Goal: Transaction & Acquisition: Obtain resource

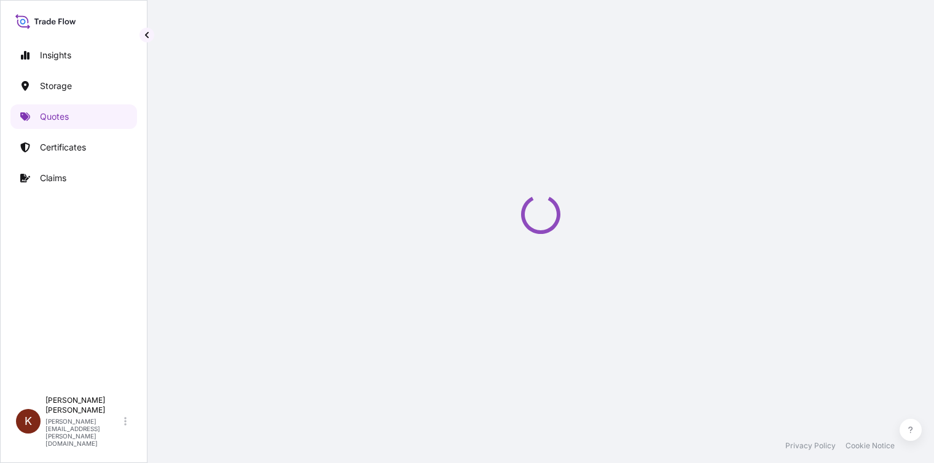
select select "Road / [GEOGRAPHIC_DATA]"
select select "Water"
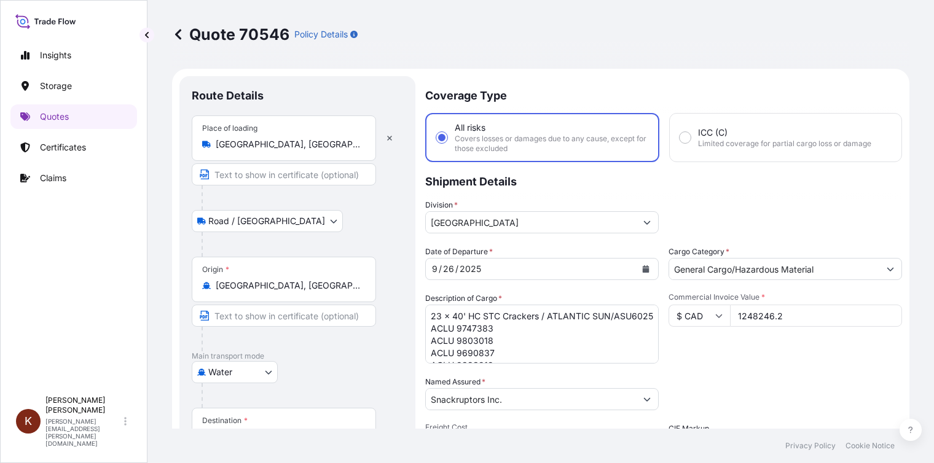
click at [791, 317] on input "1248246.2" at bounding box center [816, 316] width 172 height 22
drag, startPoint x: 787, startPoint y: 312, endPoint x: 679, endPoint y: 317, distance: 107.7
click at [679, 317] on div "$ CAD 1248246.2" at bounding box center [786, 316] width 234 height 22
type input "1160544.34"
click at [693, 187] on p "Shipment Details" at bounding box center [663, 180] width 477 height 37
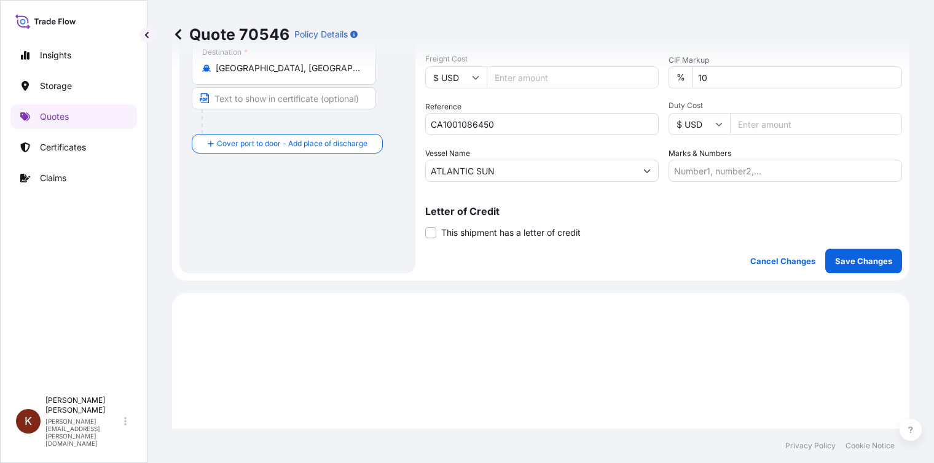
scroll to position [430, 0]
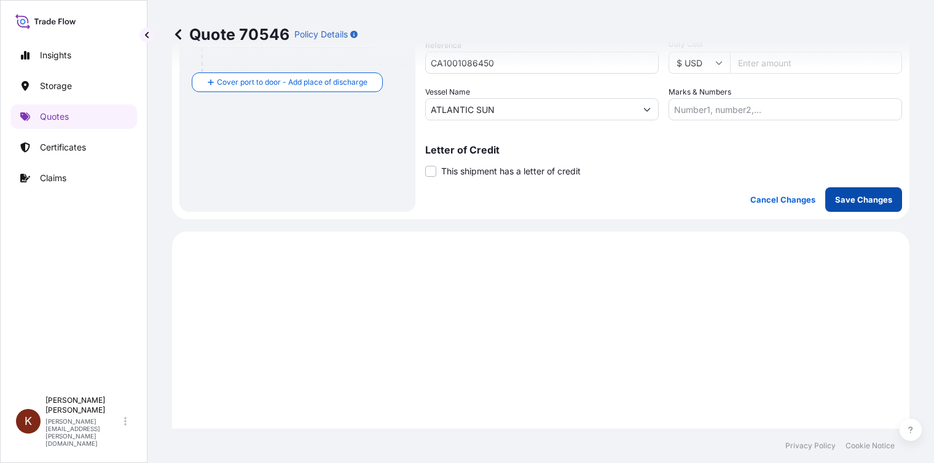
click at [843, 199] on p "Save Changes" at bounding box center [863, 200] width 57 height 12
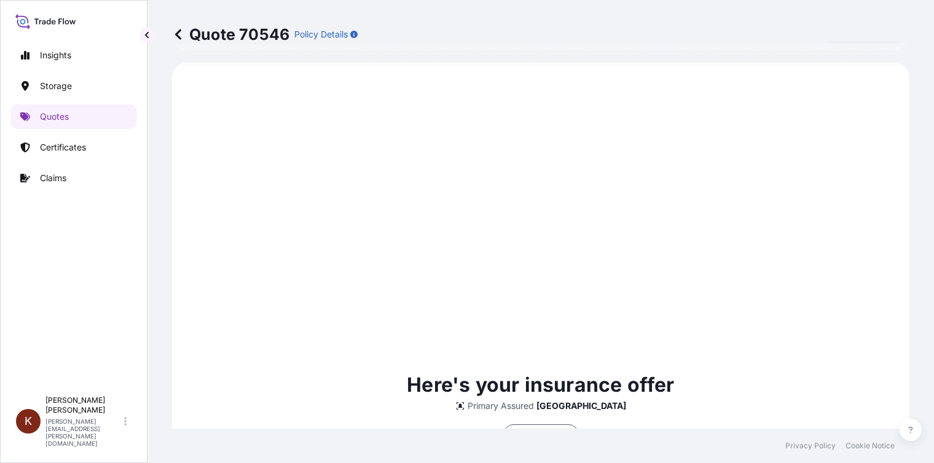
select select "Road / [GEOGRAPHIC_DATA]"
select select "Water"
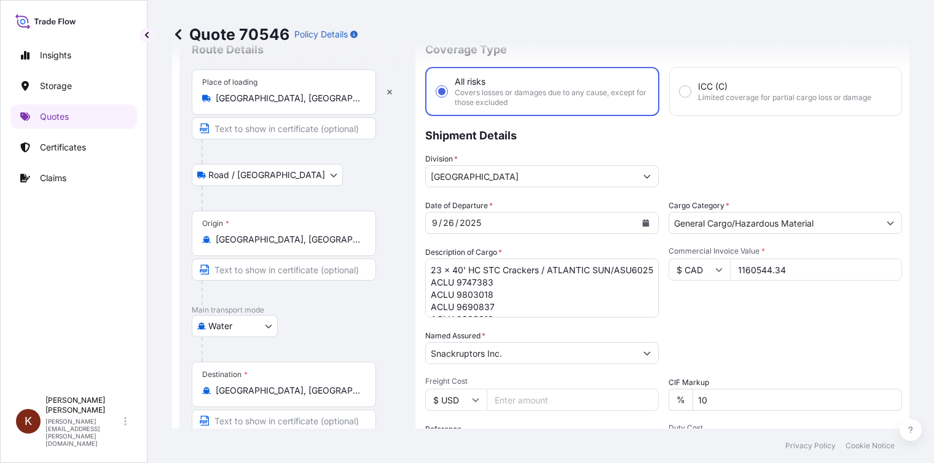
scroll to position [0, 0]
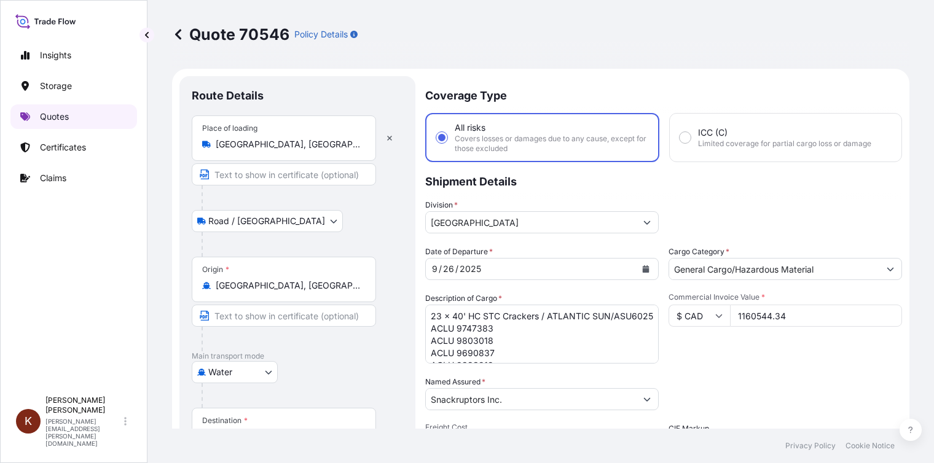
click at [50, 112] on p "Quotes" at bounding box center [54, 117] width 29 height 12
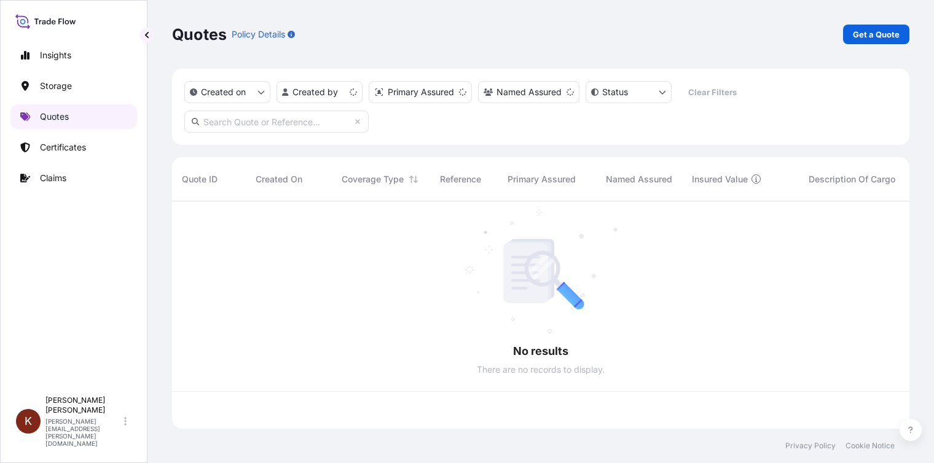
scroll to position [225, 728]
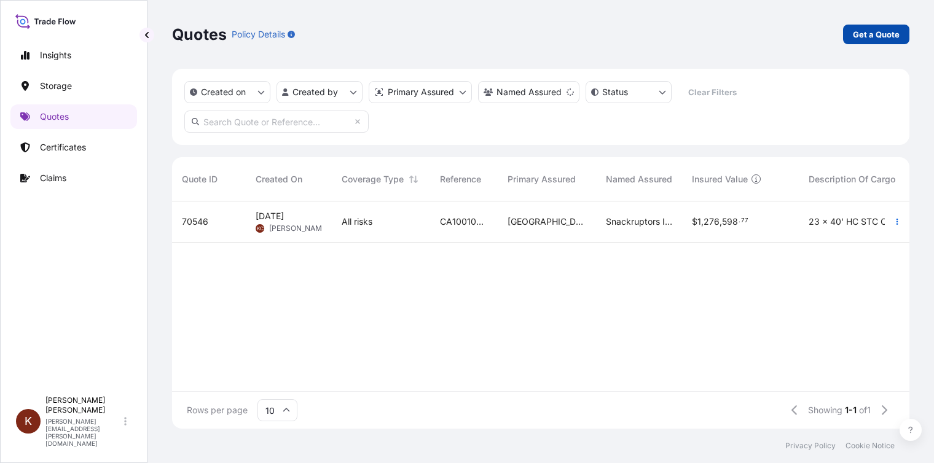
click at [869, 31] on p "Get a Quote" at bounding box center [876, 34] width 47 height 12
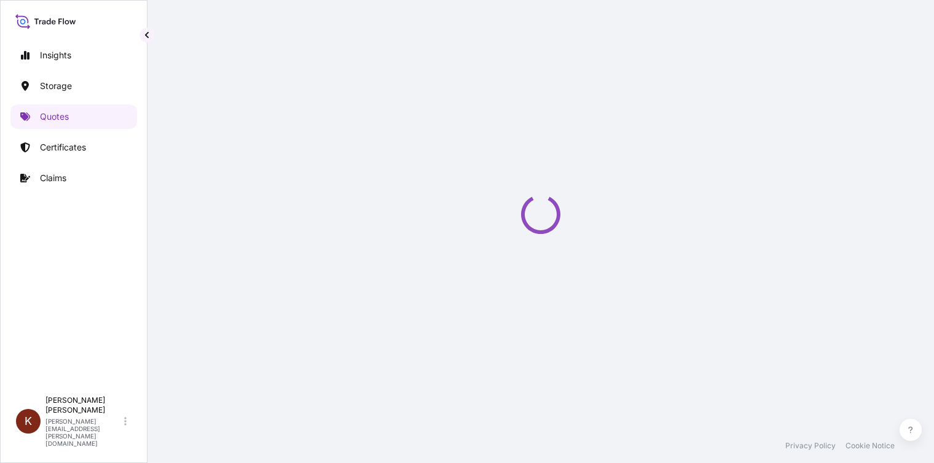
select select "Road / [GEOGRAPHIC_DATA]"
select select "Water"
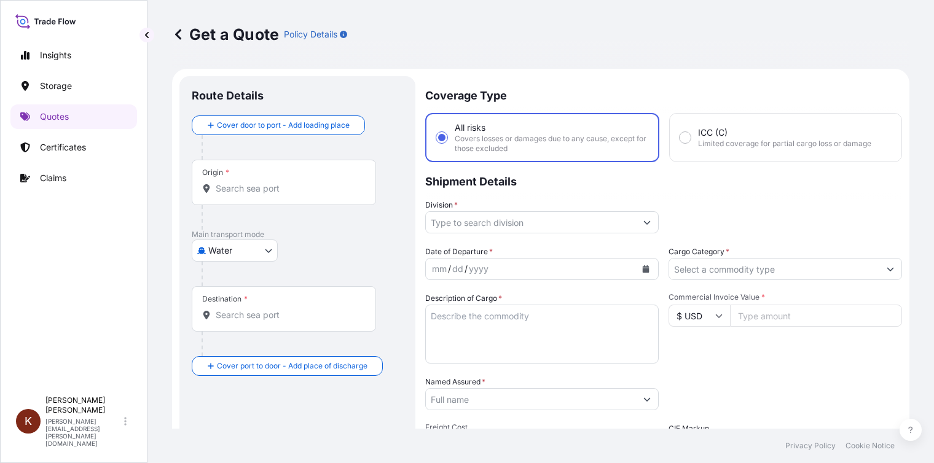
scroll to position [20, 0]
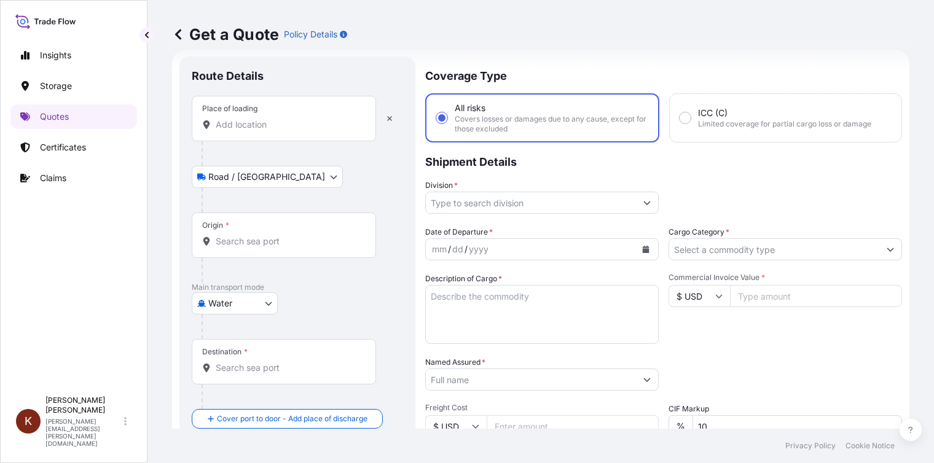
click at [245, 124] on input "Place of loading" at bounding box center [288, 125] width 145 height 12
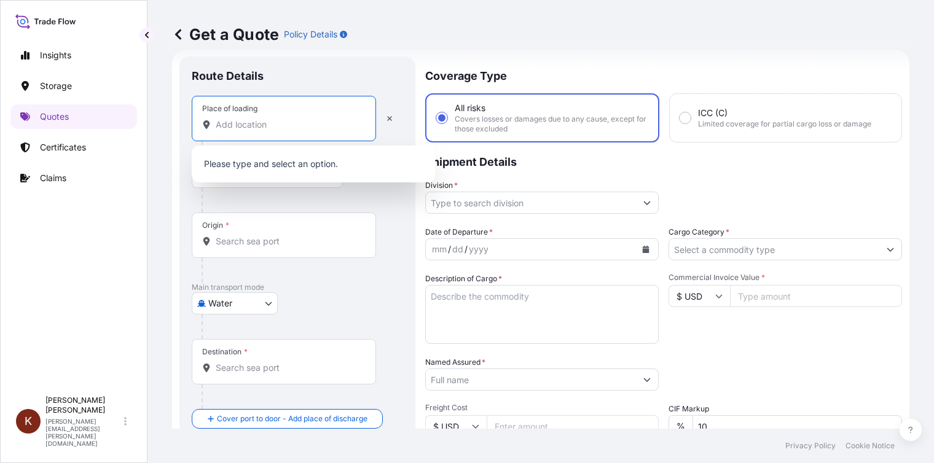
click at [245, 124] on input "Place of loading" at bounding box center [288, 125] width 145 height 12
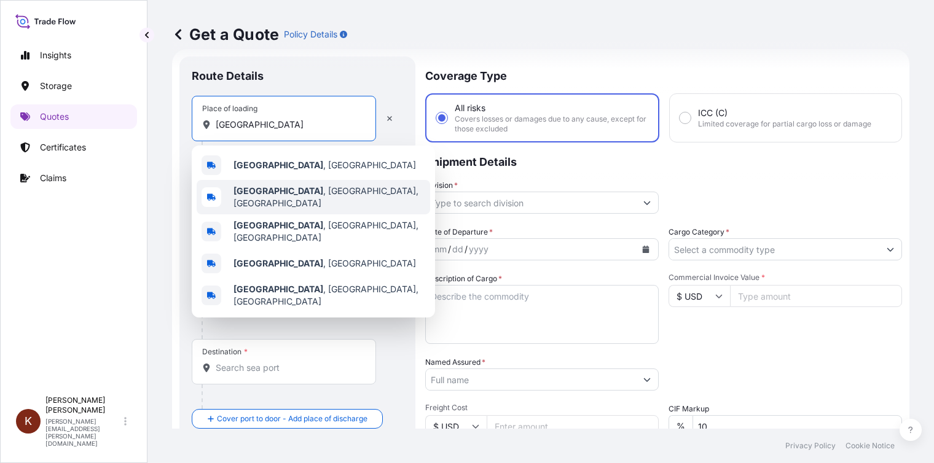
click at [273, 196] on b "[GEOGRAPHIC_DATA]" at bounding box center [279, 191] width 90 height 10
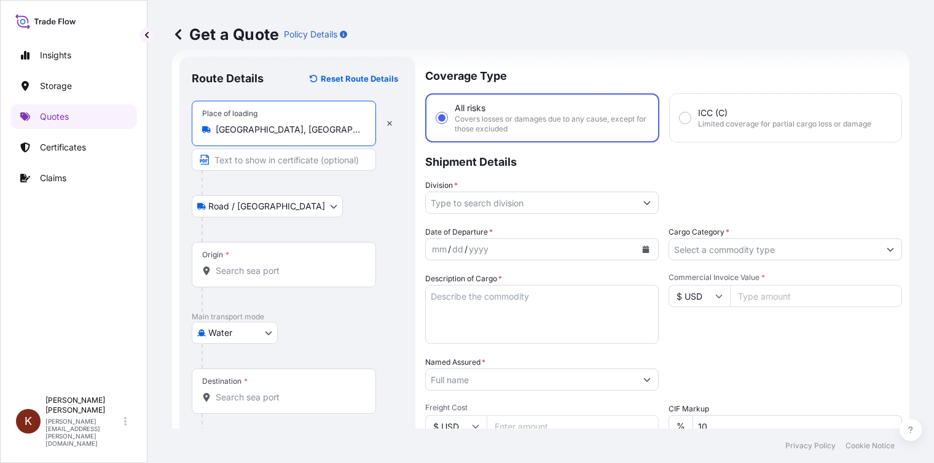
type input "[GEOGRAPHIC_DATA], [GEOGRAPHIC_DATA], [GEOGRAPHIC_DATA]"
click at [261, 206] on body "3 options available. 0 options available. 5 options available. Insights Storage…" at bounding box center [467, 231] width 934 height 463
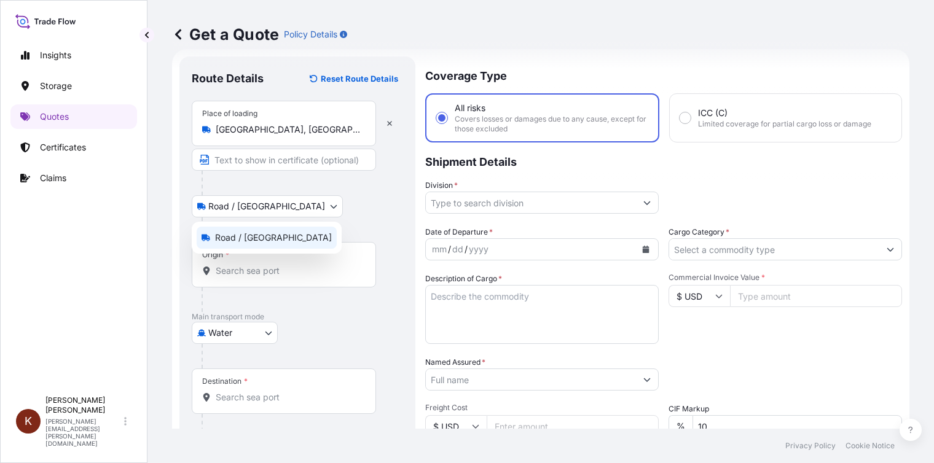
click at [245, 242] on span "Road / [GEOGRAPHIC_DATA]" at bounding box center [273, 238] width 117 height 12
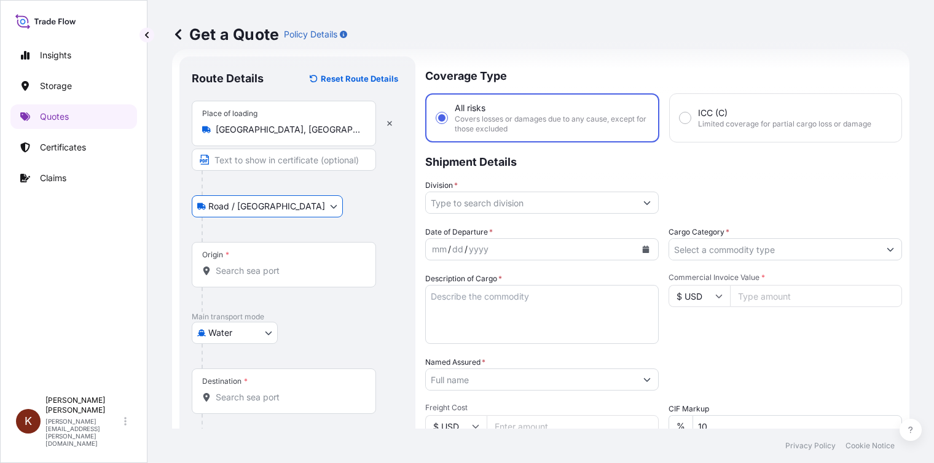
scroll to position [81, 0]
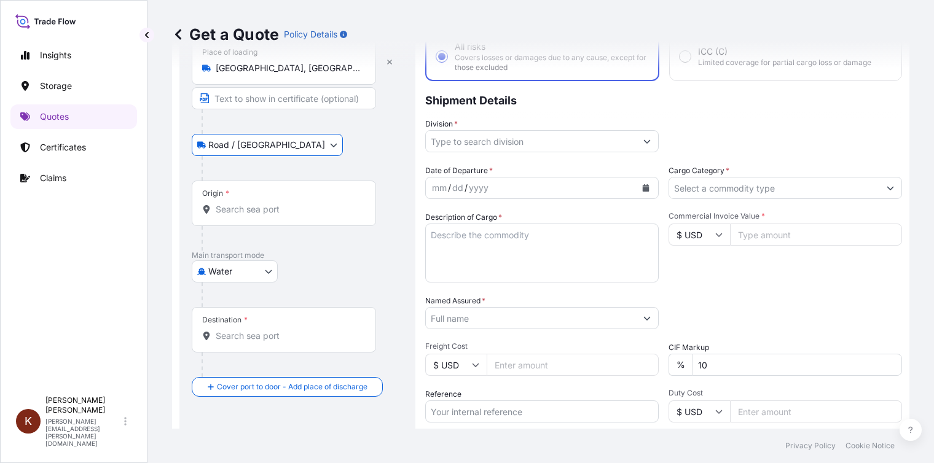
click at [229, 267] on body "Insights Storage Quotes Certificates Claims K [PERSON_NAME] [PERSON_NAME][EMAIL…" at bounding box center [467, 231] width 934 height 463
click at [220, 207] on input "Origin *" at bounding box center [288, 209] width 145 height 12
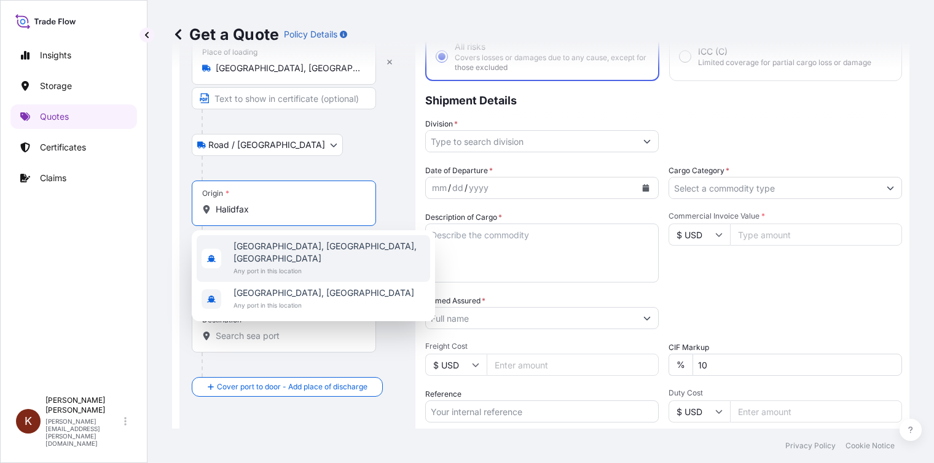
click at [256, 245] on span "[GEOGRAPHIC_DATA], [GEOGRAPHIC_DATA], [GEOGRAPHIC_DATA]" at bounding box center [330, 252] width 192 height 25
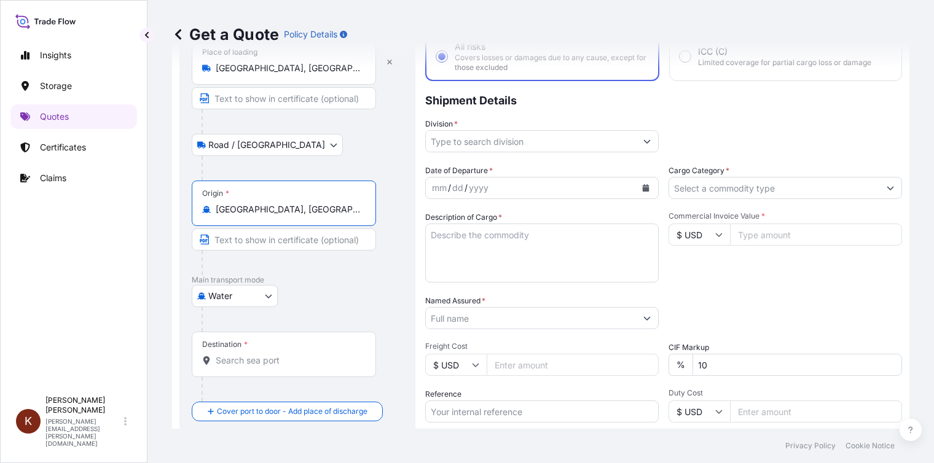
type input "[GEOGRAPHIC_DATA], [GEOGRAPHIC_DATA], [GEOGRAPHIC_DATA]"
click at [221, 360] on input "Destination *" at bounding box center [288, 361] width 145 height 12
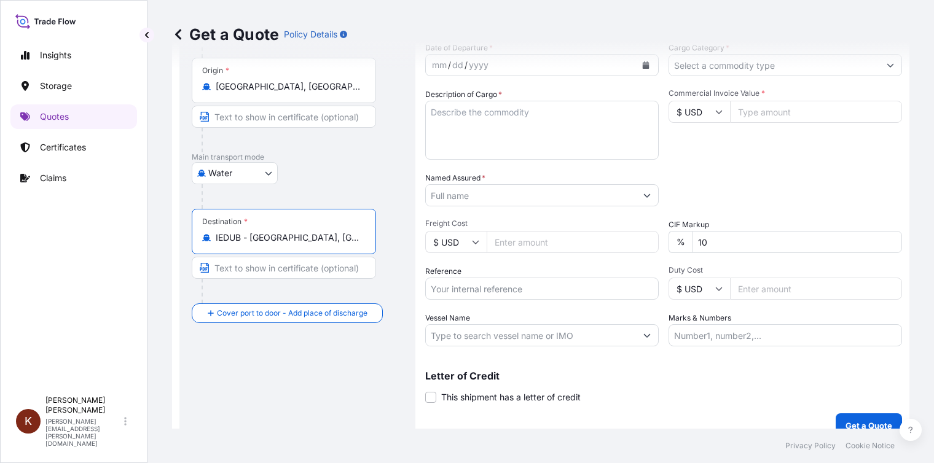
scroll to position [0, 0]
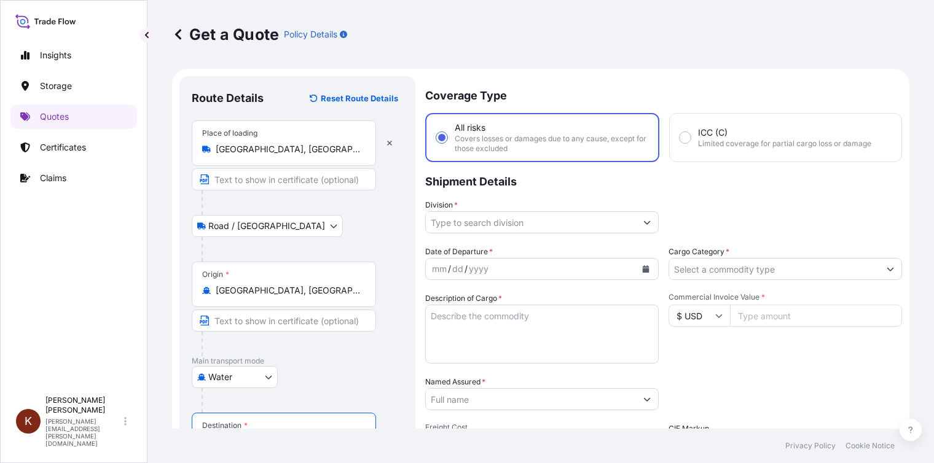
type input "IEDUB - [GEOGRAPHIC_DATA], [GEOGRAPHIC_DATA]"
click at [497, 226] on input "Division *" at bounding box center [531, 222] width 210 height 22
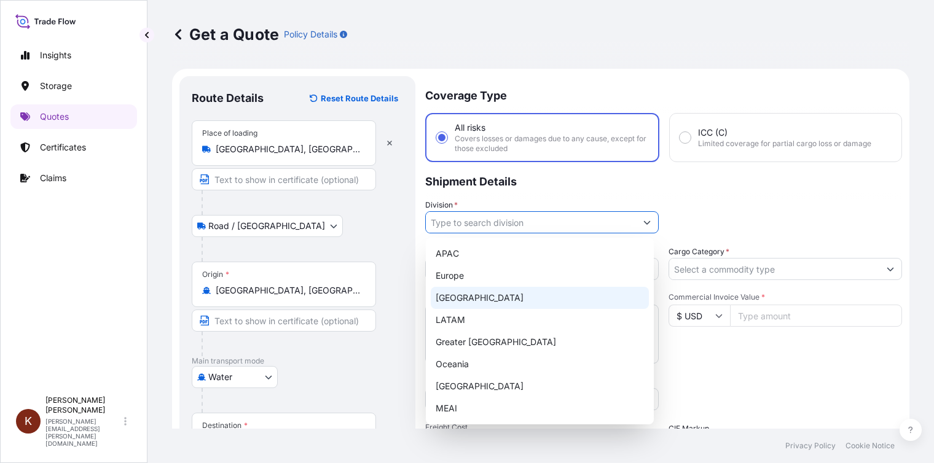
click at [477, 297] on div "[GEOGRAPHIC_DATA]" at bounding box center [540, 298] width 218 height 22
type input "[GEOGRAPHIC_DATA]"
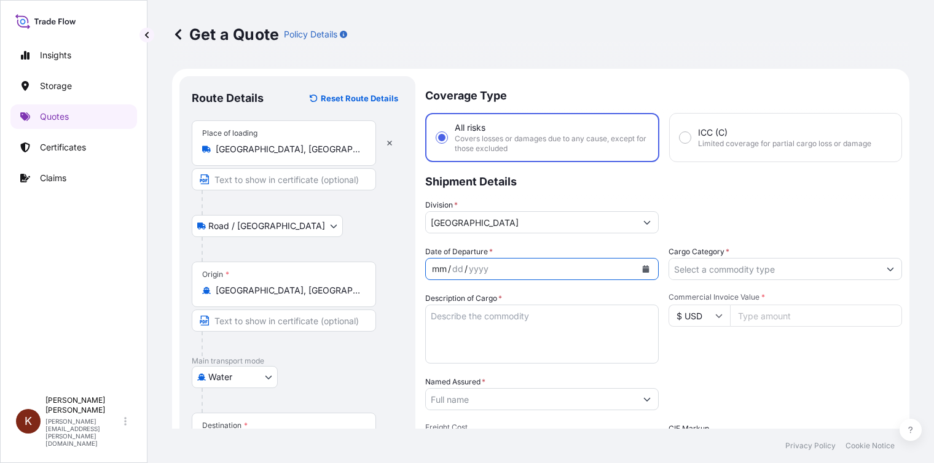
click at [490, 268] on div "mm / dd / yyyy" at bounding box center [531, 269] width 210 height 22
click at [499, 268] on div "mm / dd / yyyy" at bounding box center [531, 269] width 210 height 22
click at [643, 271] on icon "Calendar" at bounding box center [646, 269] width 7 height 7
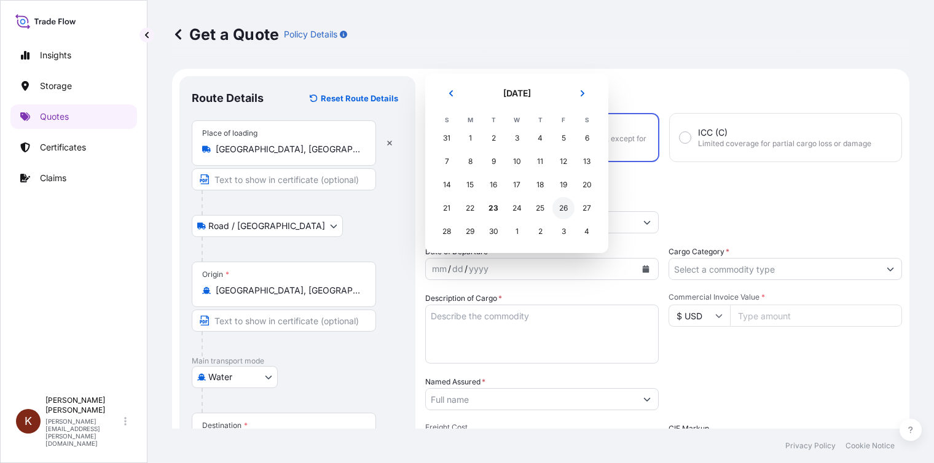
click at [565, 207] on div "26" at bounding box center [564, 208] width 22 height 22
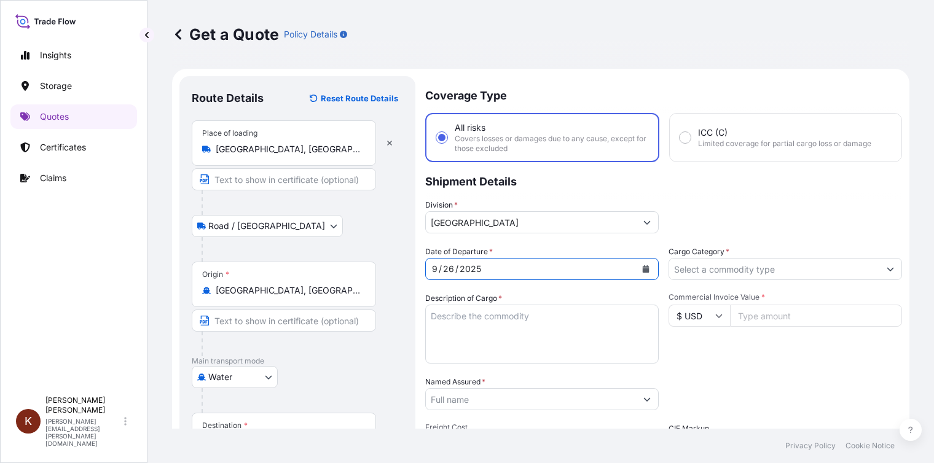
scroll to position [61, 0]
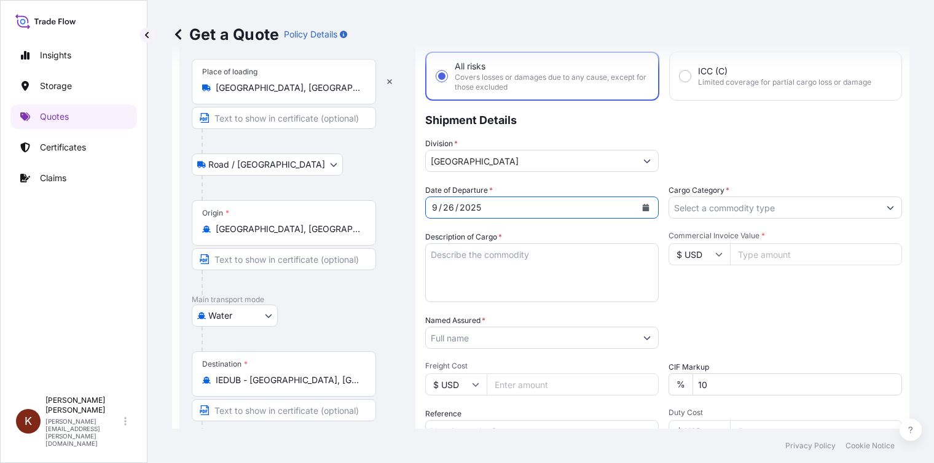
click at [693, 212] on input "Cargo Category *" at bounding box center [774, 208] width 210 height 22
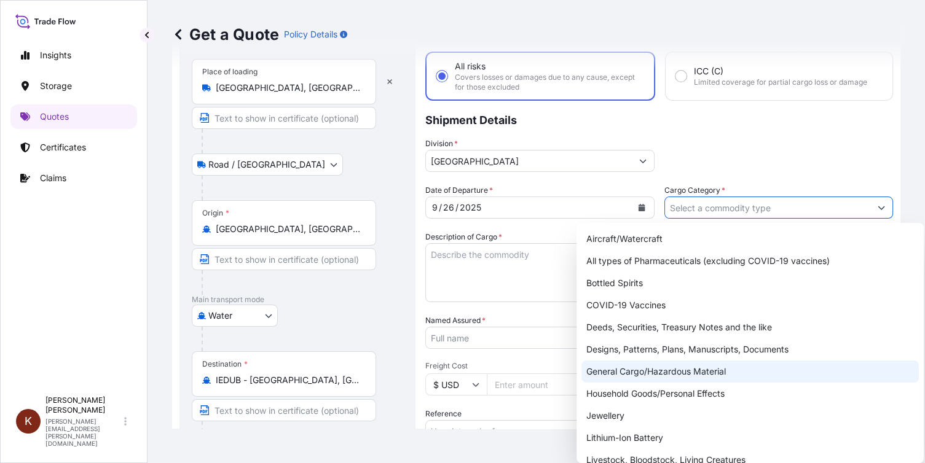
click at [637, 373] on div "General Cargo/Hazardous Material" at bounding box center [749, 372] width 337 height 22
type input "General Cargo/Hazardous Material"
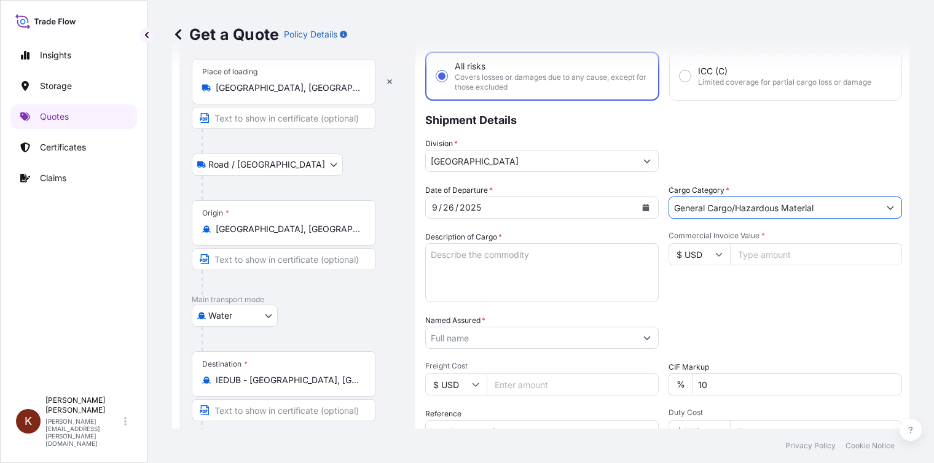
click at [445, 254] on textarea "Description of Cargo *" at bounding box center [542, 272] width 234 height 59
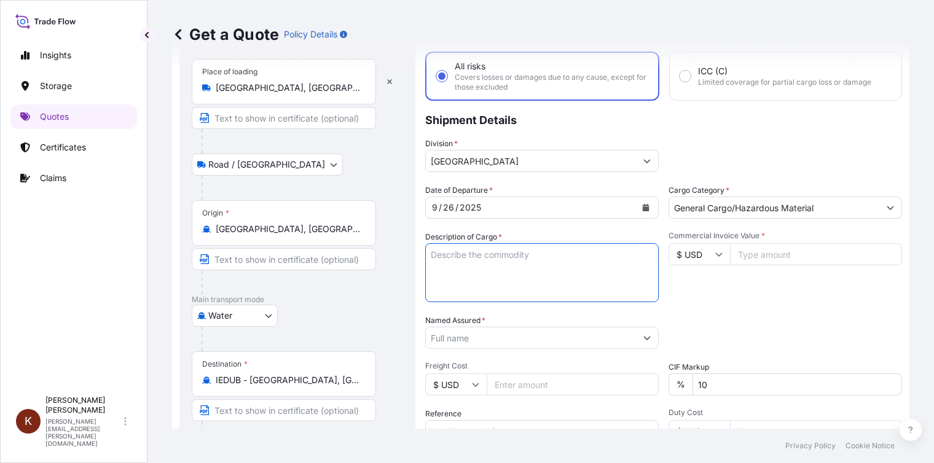
click at [717, 256] on icon at bounding box center [718, 254] width 7 height 7
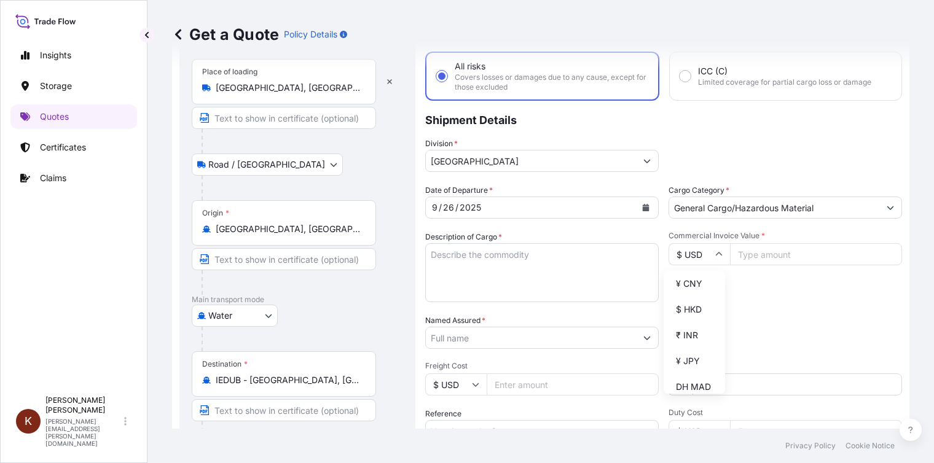
scroll to position [123, 0]
click at [691, 331] on div "$ CAD" at bounding box center [695, 319] width 52 height 23
type input "$ CAD"
click at [742, 254] on input "Commercial Invoice Value *" at bounding box center [816, 254] width 172 height 22
click at [746, 252] on input "Commercial Invoice Value *" at bounding box center [816, 254] width 172 height 22
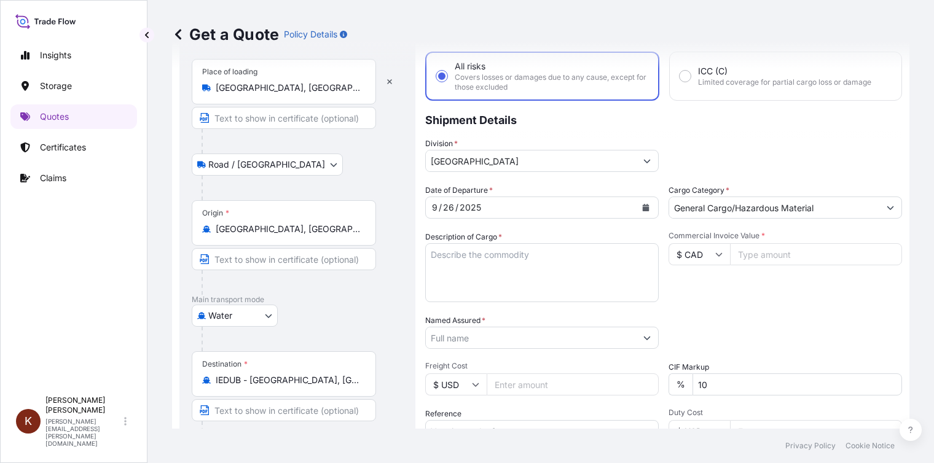
paste input "628897.90"
type input "628897.90"
click at [774, 289] on div "Commercial Invoice Value * $ CAD 628897.90" at bounding box center [786, 266] width 234 height 71
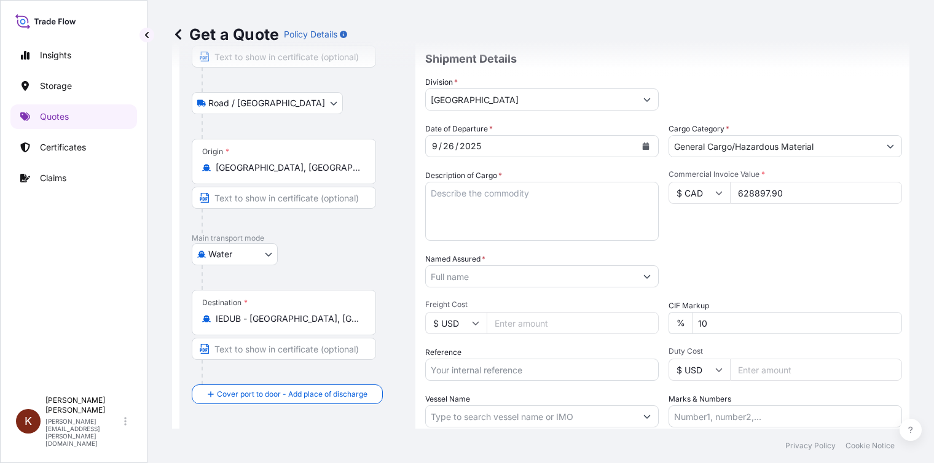
click at [579, 271] on input "Named Assured *" at bounding box center [531, 277] width 210 height 22
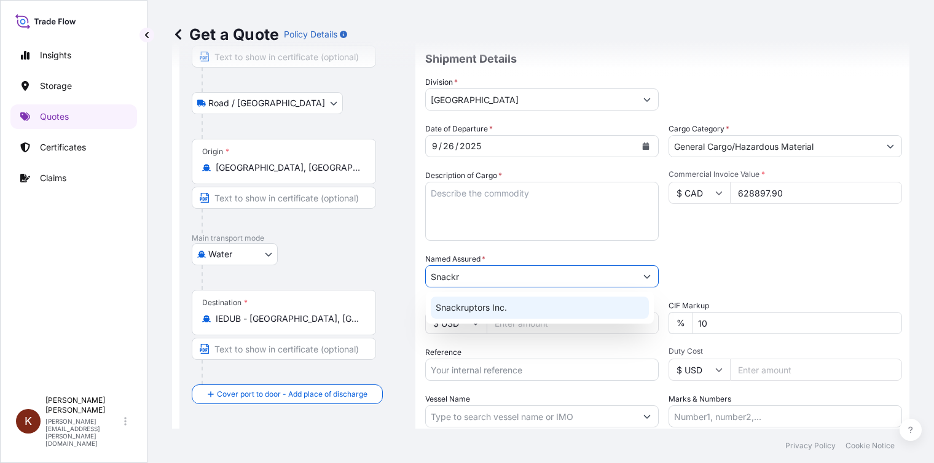
click at [484, 309] on span "Snackruptors Inc." at bounding box center [471, 308] width 71 height 12
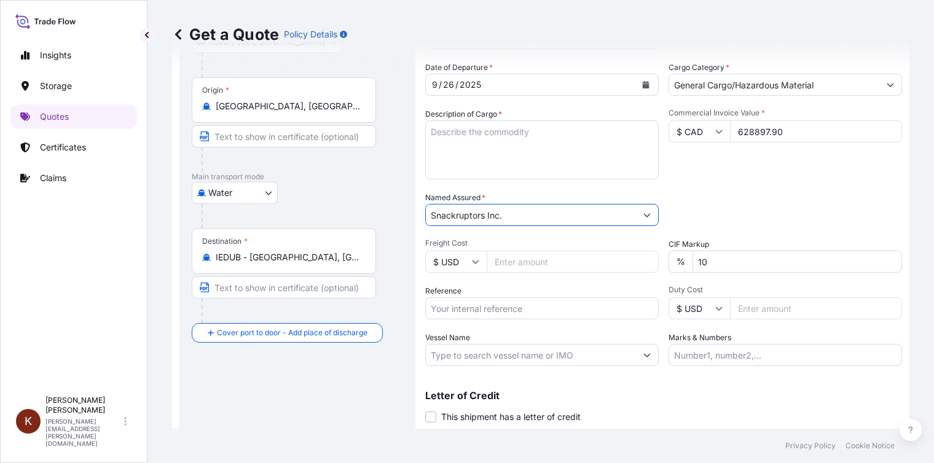
scroll to position [219, 0]
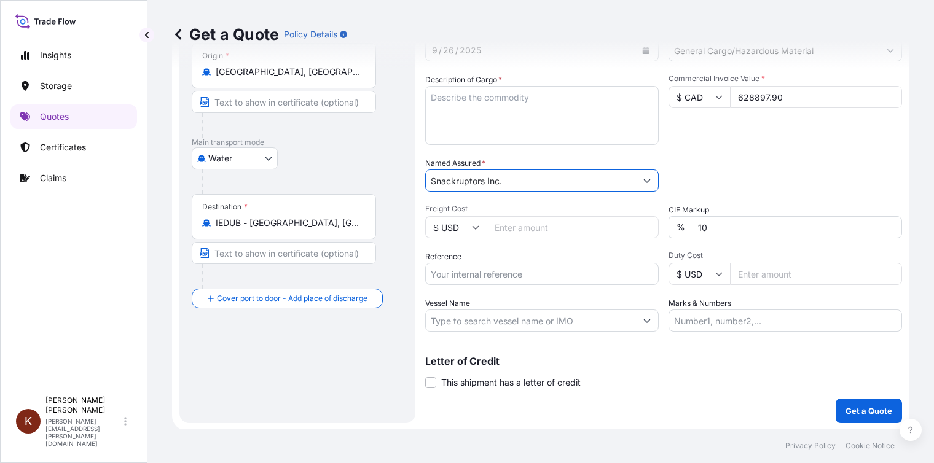
type input "Snackruptors Inc."
click at [510, 321] on input "Vessel Name" at bounding box center [531, 321] width 210 height 22
click at [497, 321] on input "Vessel Name" at bounding box center [531, 321] width 210 height 22
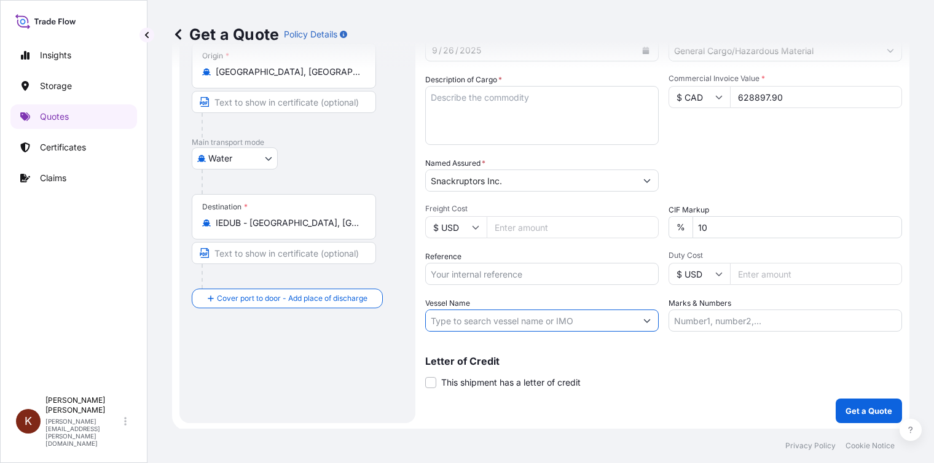
paste input "ATLANTIC SUN"
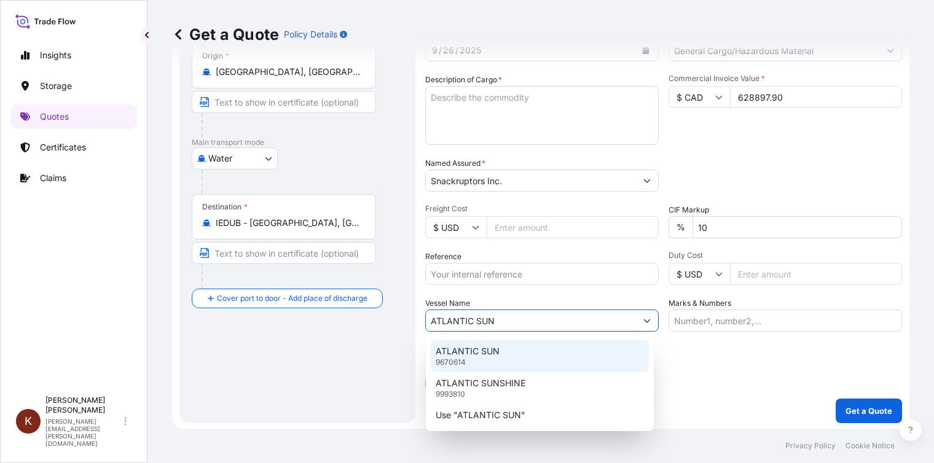
click at [482, 353] on p "ATLANTIC SUN" at bounding box center [468, 351] width 64 height 12
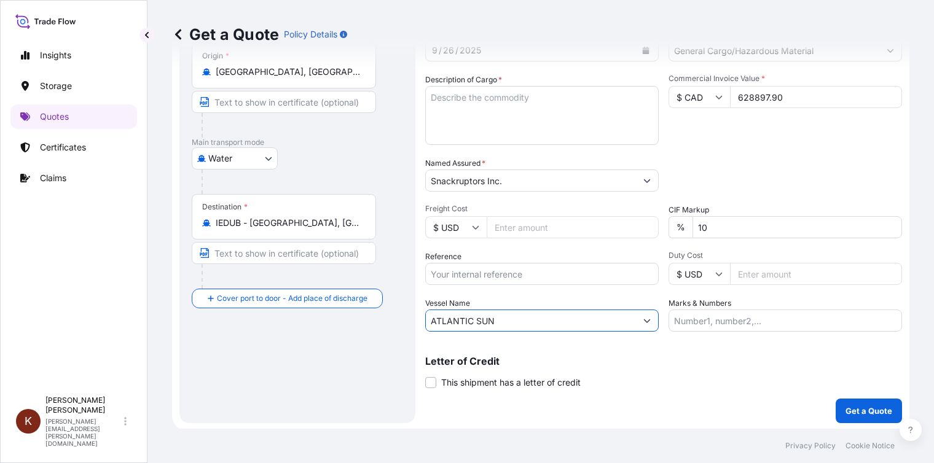
type input "ATLANTIC SUN"
click at [656, 384] on div "Letter of Credit This shipment has a letter of credit Letter of credit * Letter…" at bounding box center [663, 372] width 477 height 33
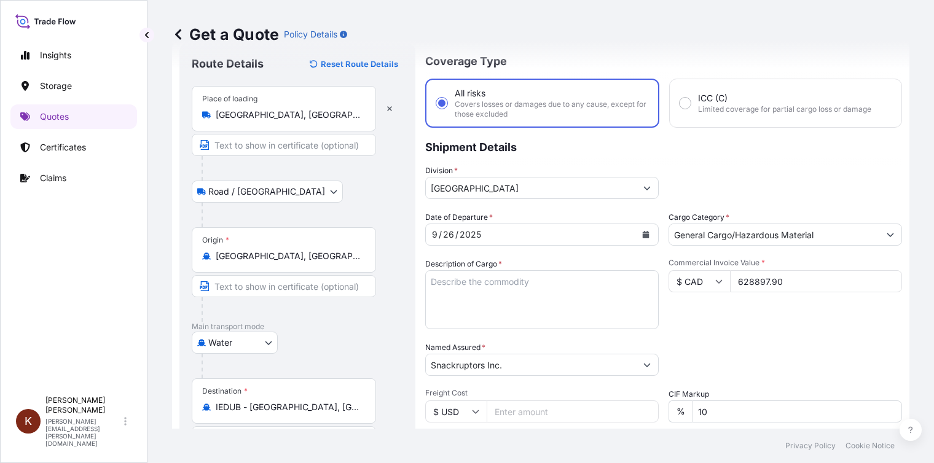
scroll to position [157, 0]
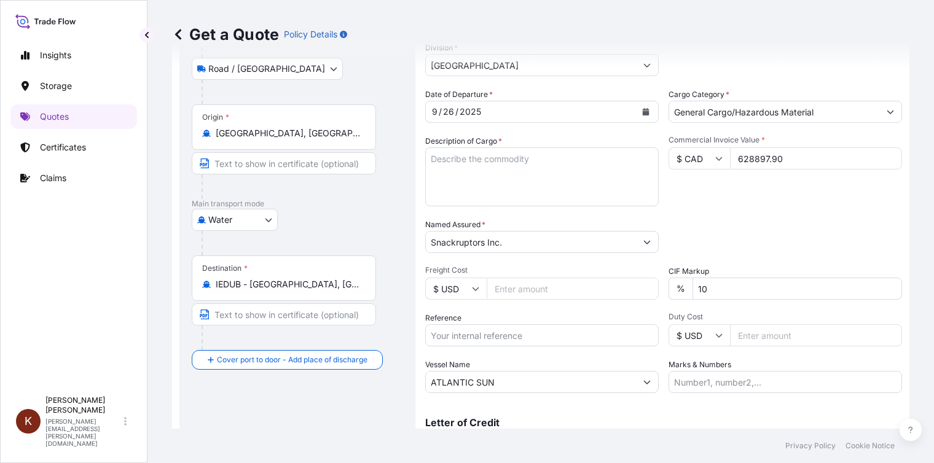
click at [450, 336] on input "Reference" at bounding box center [542, 336] width 234 height 22
click at [447, 332] on input "Reference" at bounding box center [542, 336] width 234 height 22
paste input "CA1001086723"
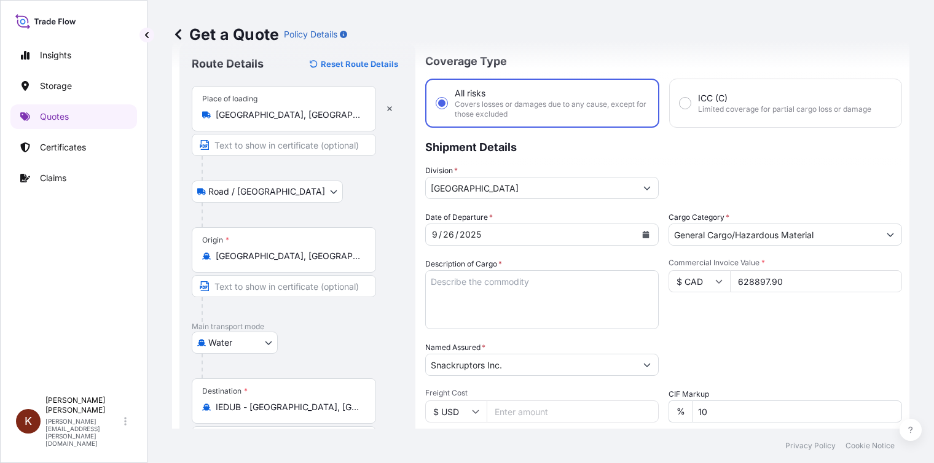
scroll to position [0, 0]
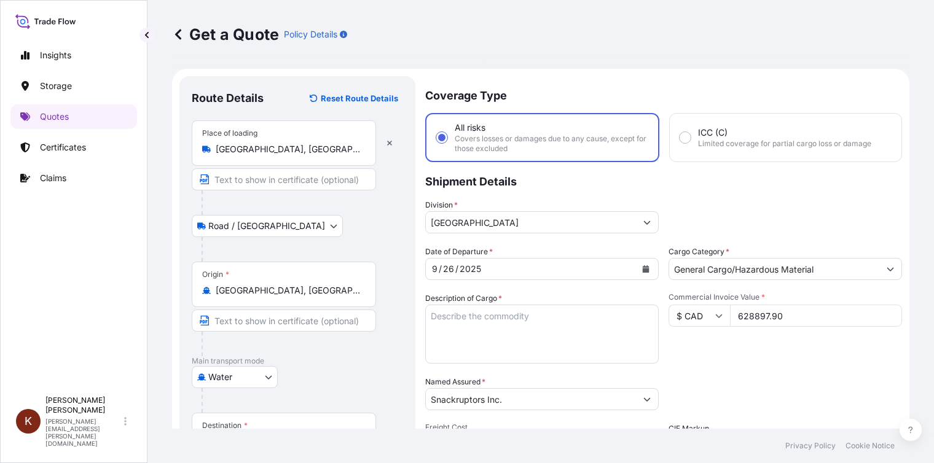
type input "CA1001086723"
click at [441, 317] on textarea "Description of Cargo *" at bounding box center [542, 334] width 234 height 59
click at [433, 313] on textarea "Description of Cargo *" at bounding box center [542, 334] width 234 height 59
click at [474, 321] on textarea "Description of Cargo *" at bounding box center [542, 334] width 234 height 59
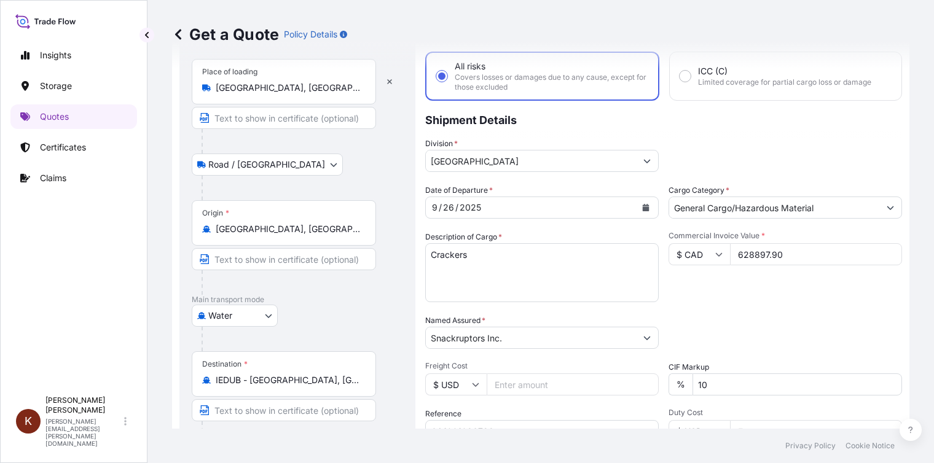
drag, startPoint x: 814, startPoint y: 297, endPoint x: 733, endPoint y: 296, distance: 81.1
click at [814, 297] on div "Commercial Invoice Value * $ CAD 628897.90" at bounding box center [786, 266] width 234 height 71
click at [440, 272] on textarea "Crackers" at bounding box center [542, 272] width 234 height 59
paste textarea "ACLU 9801674 GCNU 4881670 GCNU 4767919 ACLU 9670039 GCNU 4804606 GCNU 4819334 G…"
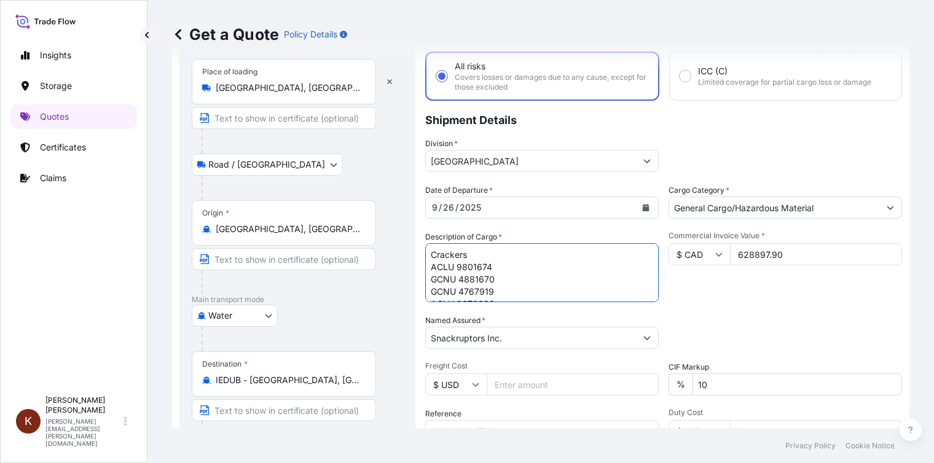
scroll to position [81, 0]
click at [492, 261] on textarea "Crackers ACLU 9801674 GCNU 4881670 GCNU 4767919 ACLU 9670039 GCNU 4804606 GCNU …" at bounding box center [542, 272] width 234 height 59
click at [492, 258] on textarea "Crackers ACLU 9801674 GCNU 4881670 GCNU 4767919 ACLU 9670039 GCNU 4804606 GCNU …" at bounding box center [542, 272] width 234 height 59
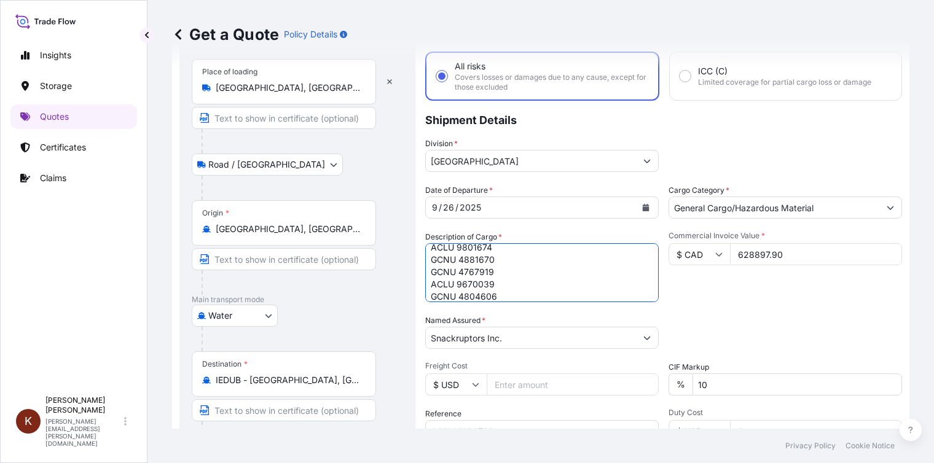
click at [492, 248] on textarea "Crackers ACLU 9801674 GCNU 4881670 GCNU 4767919 ACLU 9670039 GCNU 4804606 GCNU …" at bounding box center [542, 272] width 234 height 59
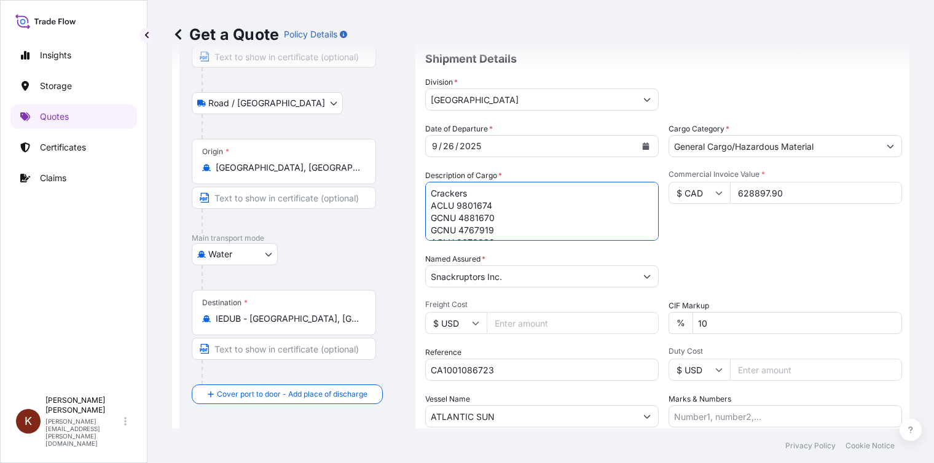
scroll to position [219, 0]
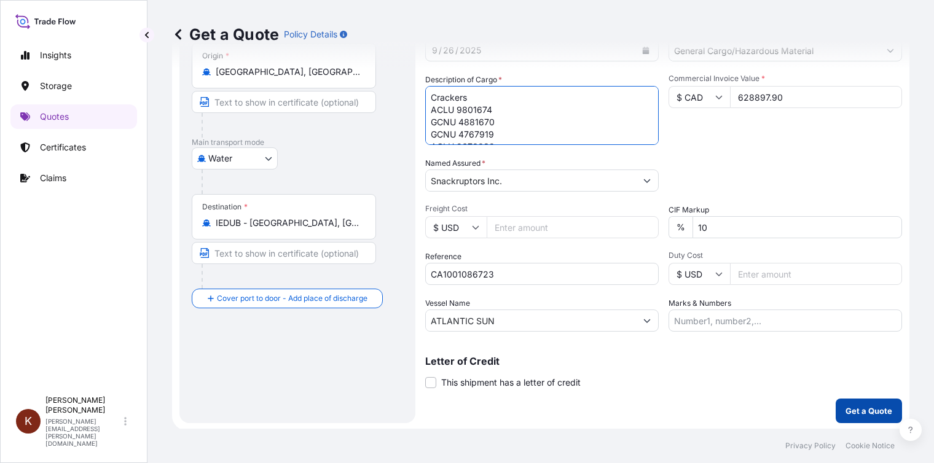
type textarea "Crackers ACLU 9801674 GCNU 4881670 GCNU 4767919 ACLU 9670039 GCNU 4804606 GCNU …"
click at [853, 411] on p "Get a Quote" at bounding box center [869, 411] width 47 height 12
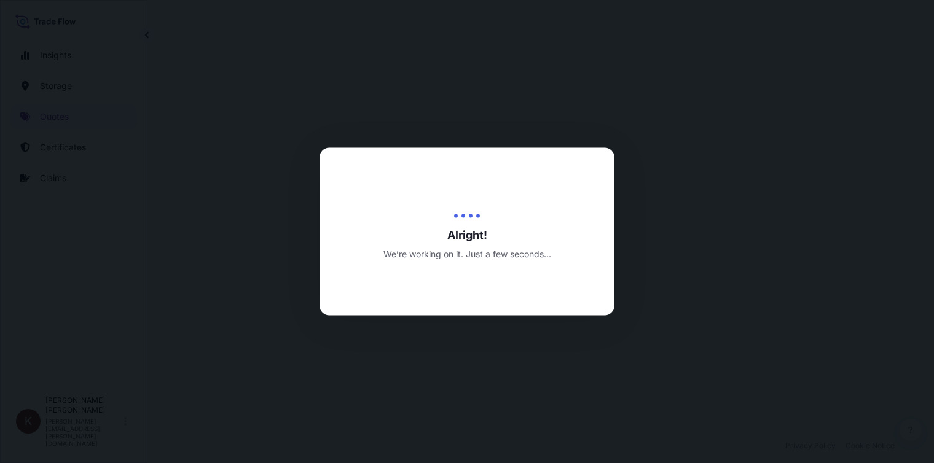
select select "Road / [GEOGRAPHIC_DATA]"
select select "Water"
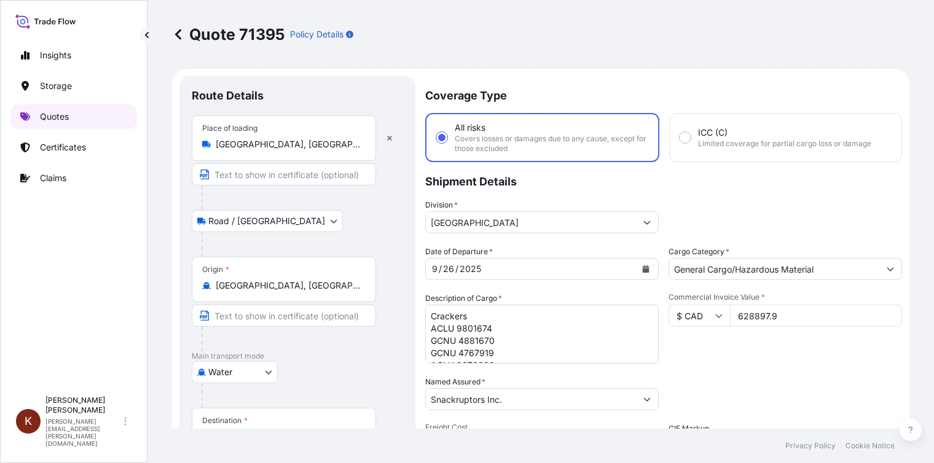
click at [49, 114] on p "Quotes" at bounding box center [54, 117] width 29 height 12
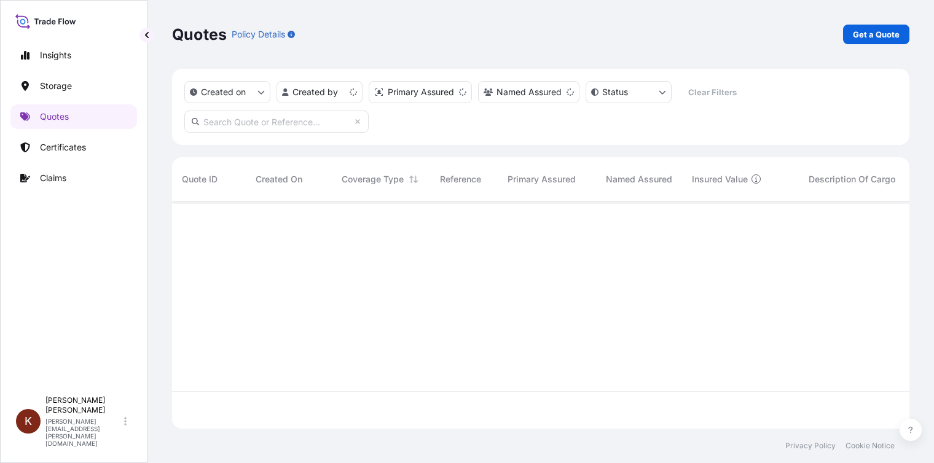
scroll to position [225, 728]
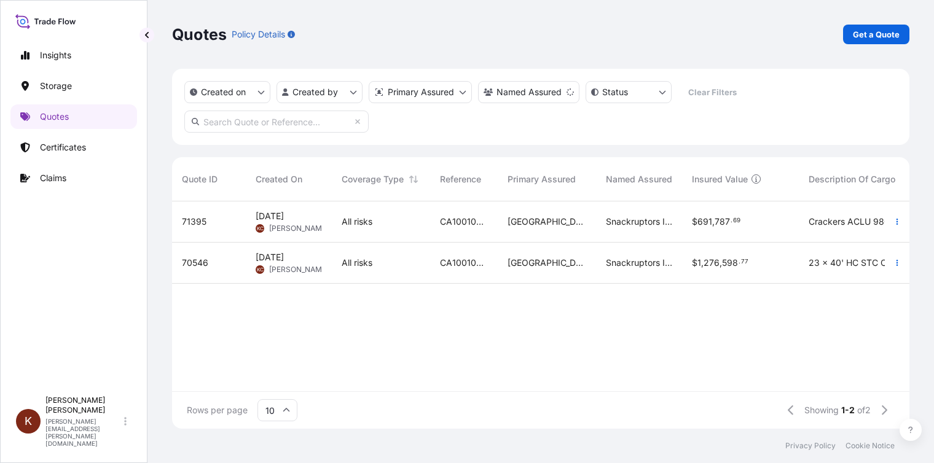
click at [838, 264] on span "23 x 40' HC STC Crackers / ATLANTIC SUN/ASU6025 ACLU 9747383 ACLU 9803018 ACLU …" at bounding box center [860, 263] width 103 height 12
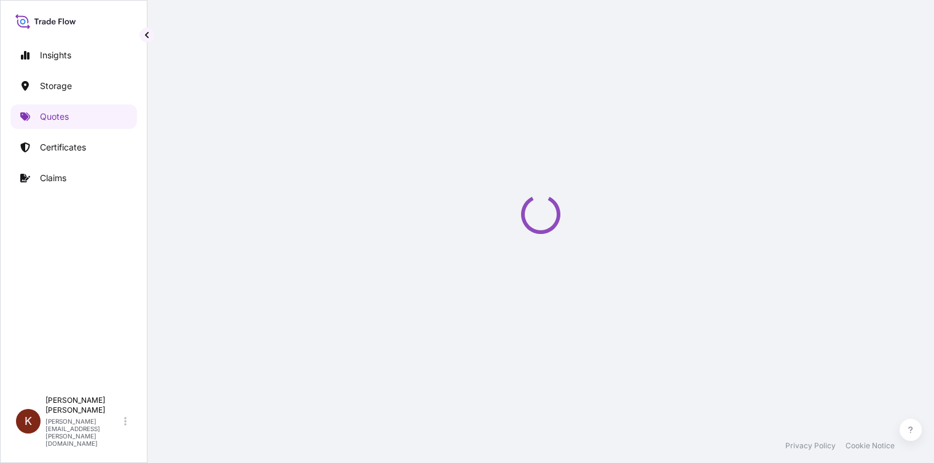
select select "Road / [GEOGRAPHIC_DATA]"
select select "Water"
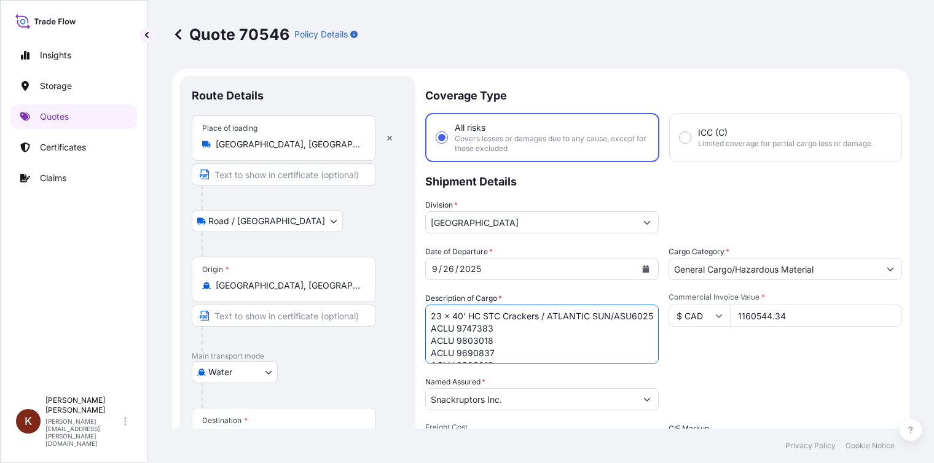
drag, startPoint x: 430, startPoint y: 314, endPoint x: 521, endPoint y: 328, distance: 91.4
click at [521, 328] on textarea "23 x 40' HC STC Crackers / ATLANTIC SUN/ASU6025 ACLU 9747383 ACLU 9803018 ACLU …" at bounding box center [542, 334] width 234 height 59
click at [53, 116] on p "Quotes" at bounding box center [54, 117] width 29 height 12
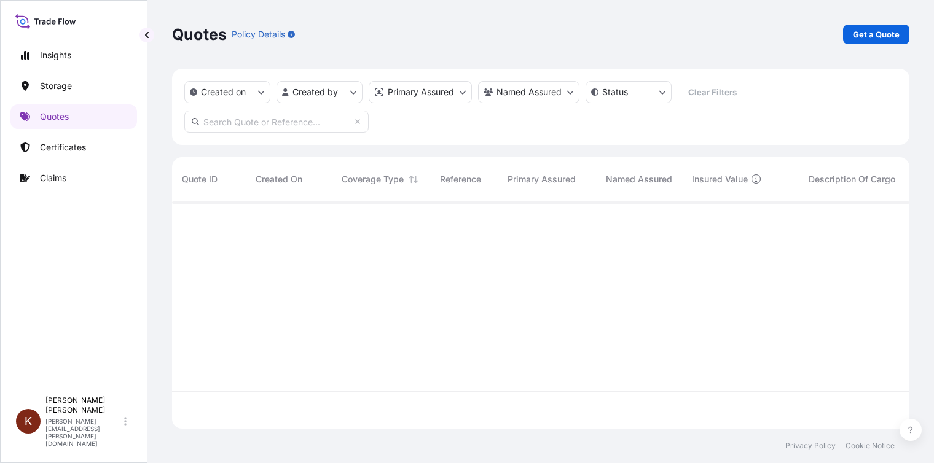
scroll to position [225, 728]
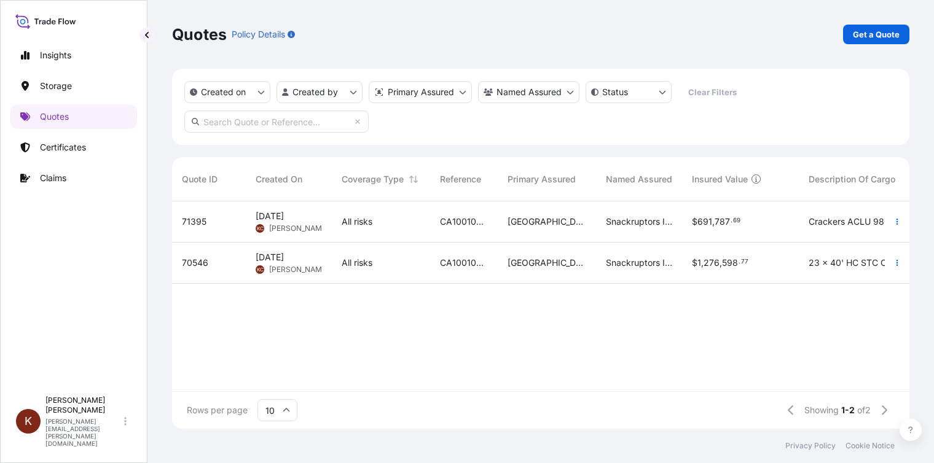
click at [284, 217] on span "[DATE]" at bounding box center [270, 216] width 28 height 12
select select "Road / [GEOGRAPHIC_DATA]"
select select "Water"
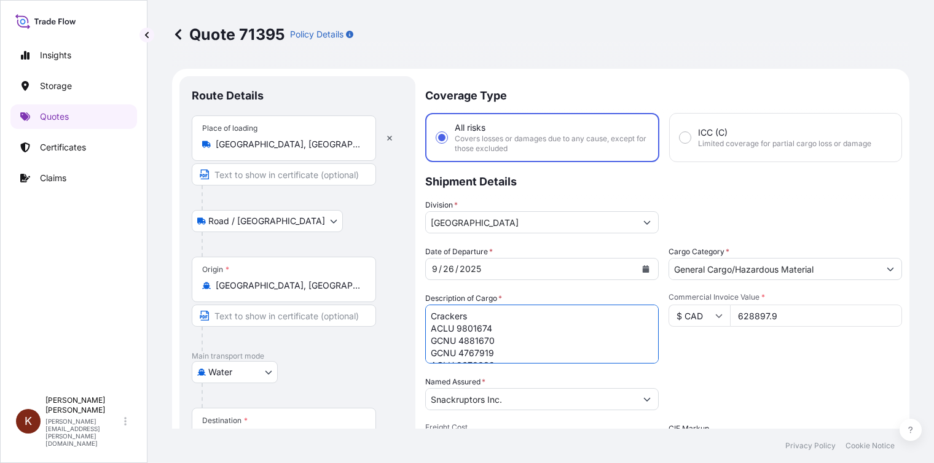
drag, startPoint x: 430, startPoint y: 314, endPoint x: 485, endPoint y: 314, distance: 55.3
click at [485, 314] on textarea "Crackers ACLU 9801674 GCNU 4881670 GCNU 4767919 ACLU 9670039 GCNU 4804606 GCNU …" at bounding box center [542, 334] width 234 height 59
paste textarea "23 x 40' HC STC Crackers / ATLANTIC SUN/ASU6025"
drag, startPoint x: 440, startPoint y: 316, endPoint x: 412, endPoint y: 316, distance: 27.7
click at [412, 316] on form "Route Details Place of loading [GEOGRAPHIC_DATA], [GEOGRAPHIC_DATA], [GEOGRAPHI…" at bounding box center [541, 359] width 738 height 581
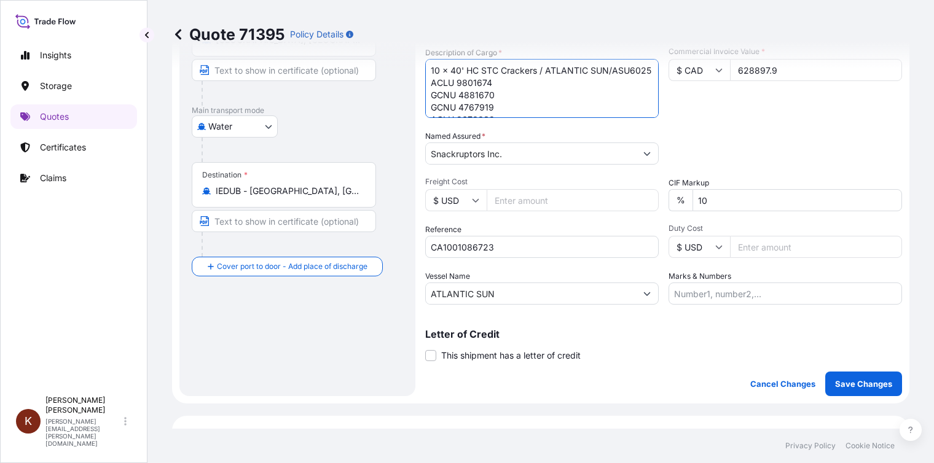
scroll to position [61, 0]
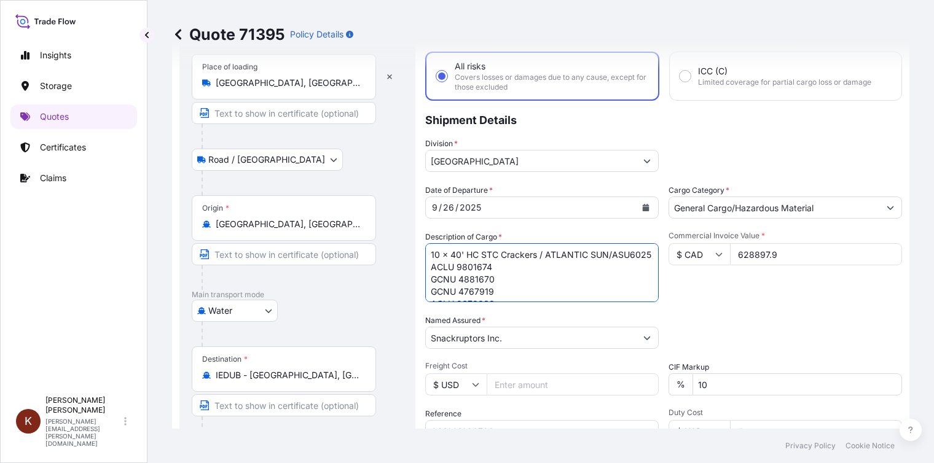
type textarea "10 x 40' HC STC Crackers / ATLANTIC SUN/ASU6025 ACLU 9801674 GCNU 4881670 GCNU …"
click at [702, 302] on div "Date of Departure * [DATE] Cargo Category * General Cargo/Hazardous Material De…" at bounding box center [663, 336] width 477 height 305
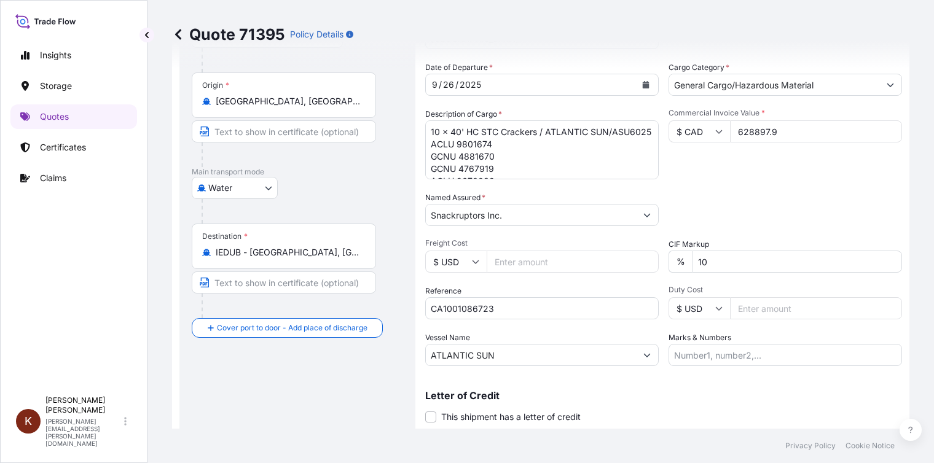
scroll to position [246, 0]
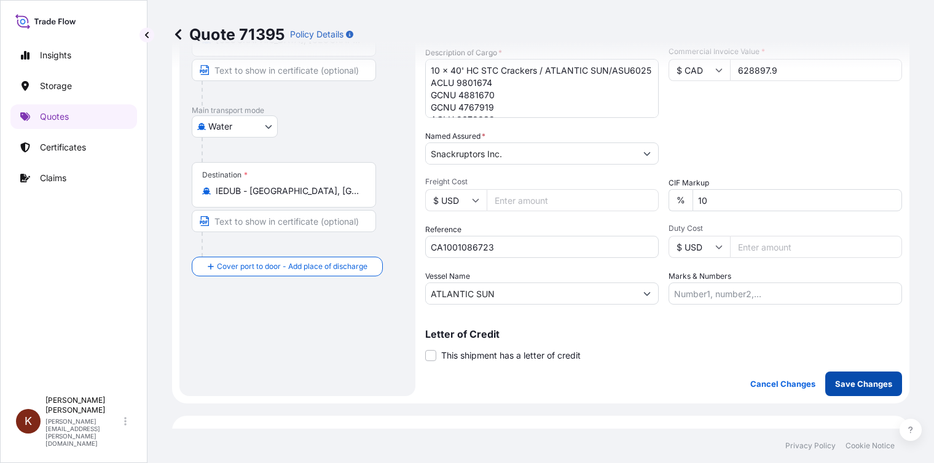
click at [860, 385] on p "Save Changes" at bounding box center [863, 384] width 57 height 12
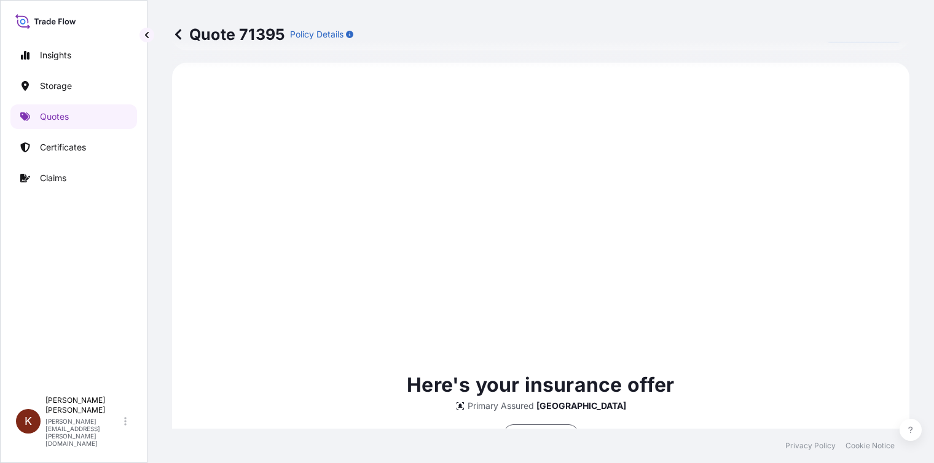
select select "Road / [GEOGRAPHIC_DATA]"
select select "Water"
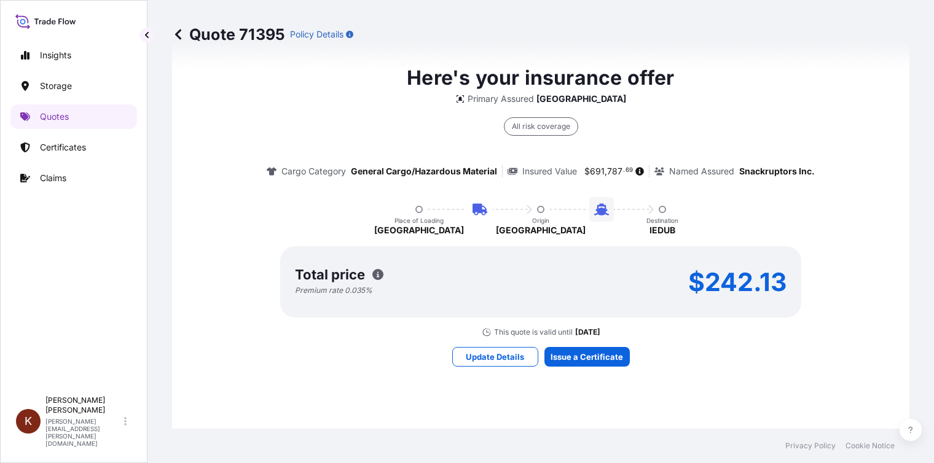
scroll to position [968, 0]
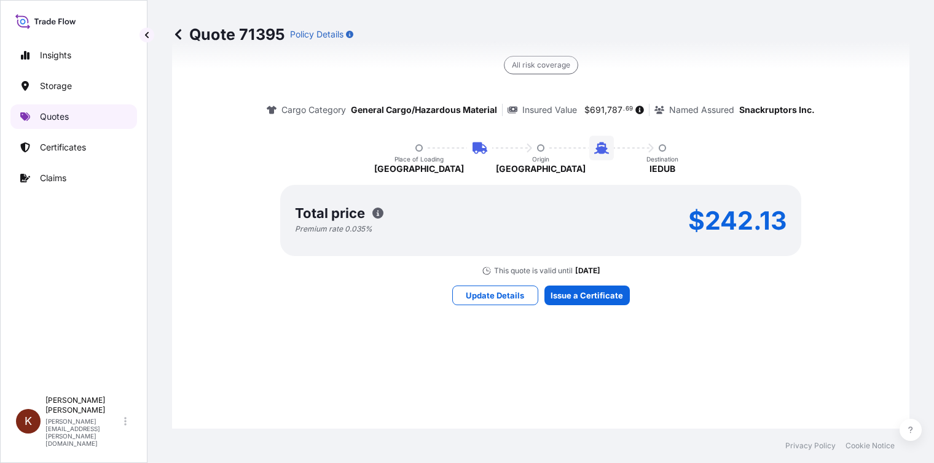
click at [50, 120] on p "Quotes" at bounding box center [54, 117] width 29 height 12
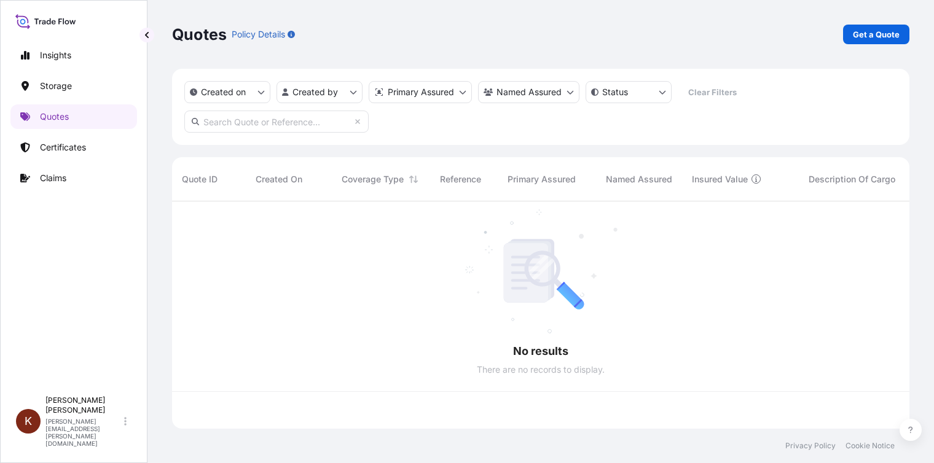
scroll to position [225, 728]
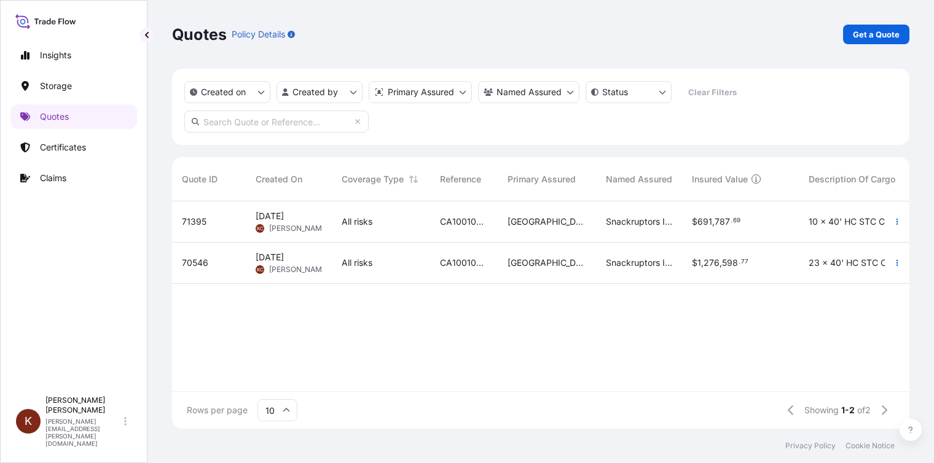
click at [310, 265] on span "[PERSON_NAME]" at bounding box center [299, 270] width 60 height 10
select select "Road / [GEOGRAPHIC_DATA]"
select select "Water"
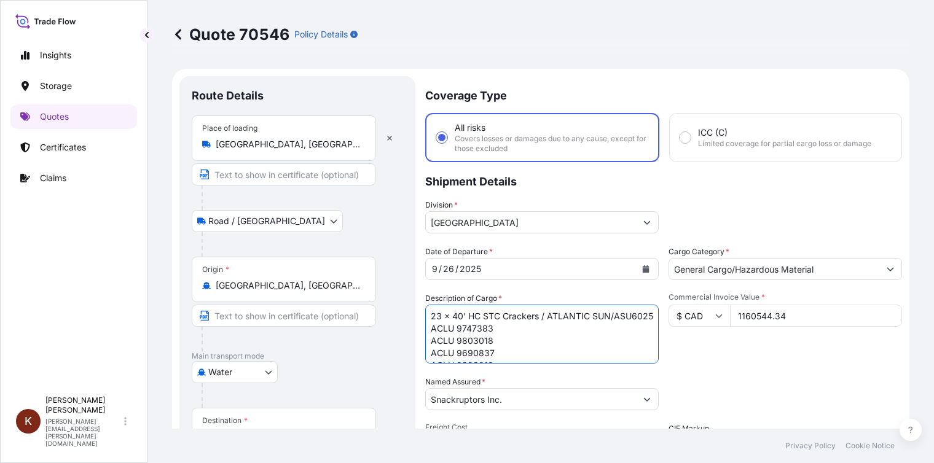
click at [436, 317] on textarea "23 x 40' HC STC Crackers / ATLANTIC SUN/ASU6025 ACLU 9747383 ACLU 9803018 ACLU …" at bounding box center [542, 334] width 234 height 59
click at [698, 348] on div "Commercial Invoice Value * $ CAD 1160544.34" at bounding box center [786, 328] width 234 height 71
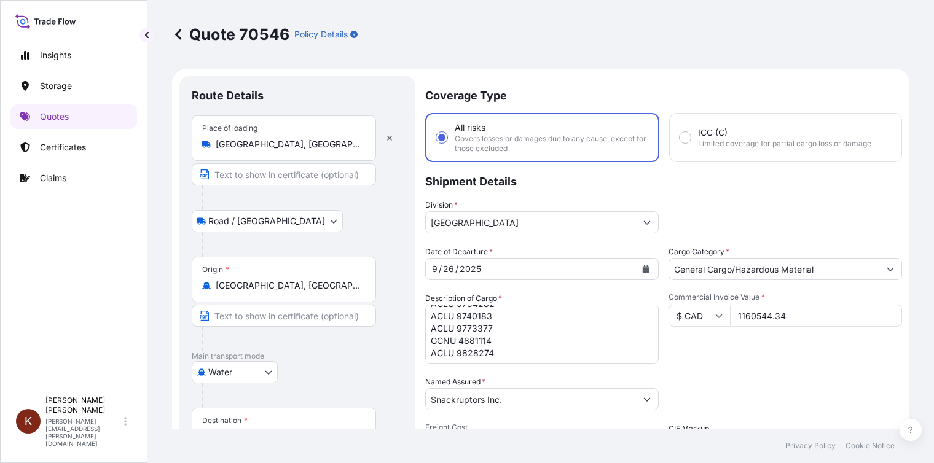
scroll to position [259, 0]
drag, startPoint x: 490, startPoint y: 352, endPoint x: 478, endPoint y: 318, distance: 35.2
click at [478, 318] on textarea "23 x 40' HC STC Crackers / ATLANTIC SUN/ASU6025 ACLU 9747383 ACLU 9803018 ACLU …" at bounding box center [542, 334] width 234 height 59
drag, startPoint x: 490, startPoint y: 316, endPoint x: 479, endPoint y: 315, distance: 11.7
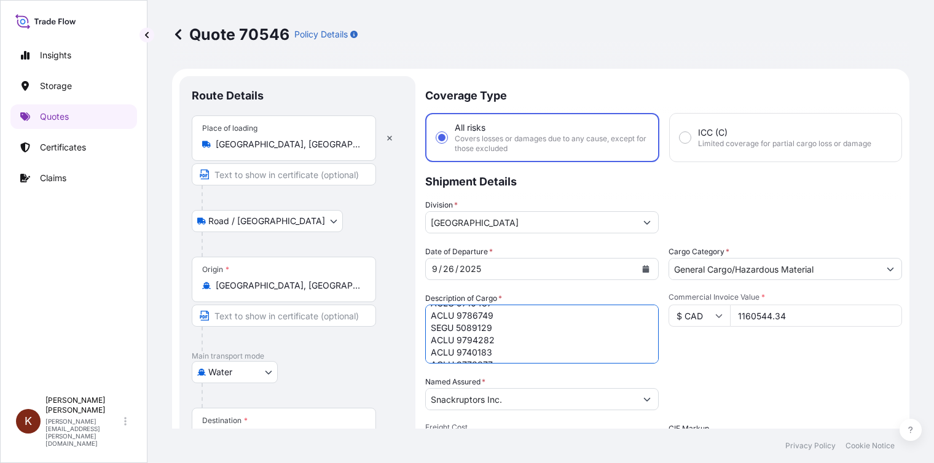
click at [479, 315] on textarea "23 x 40' HC STC Crackers / ATLANTIC SUN/ASU6025 ACLU 9747383 ACLU 9803018 ACLU …" at bounding box center [542, 334] width 234 height 59
drag, startPoint x: 491, startPoint y: 314, endPoint x: 479, endPoint y: 314, distance: 12.3
click at [479, 314] on textarea "23 x 40' HC STC Crackers / ATLANTIC SUN/ASU6025 ACLU 9747383 ACLU 9803018 ACLU …" at bounding box center [542, 334] width 234 height 59
click at [490, 327] on textarea "23 x 40' HC STC Crackers / ATLANTIC SUN/ASU6025 ACLU 9747383 ACLU 9803018 ACLU …" at bounding box center [542, 334] width 234 height 59
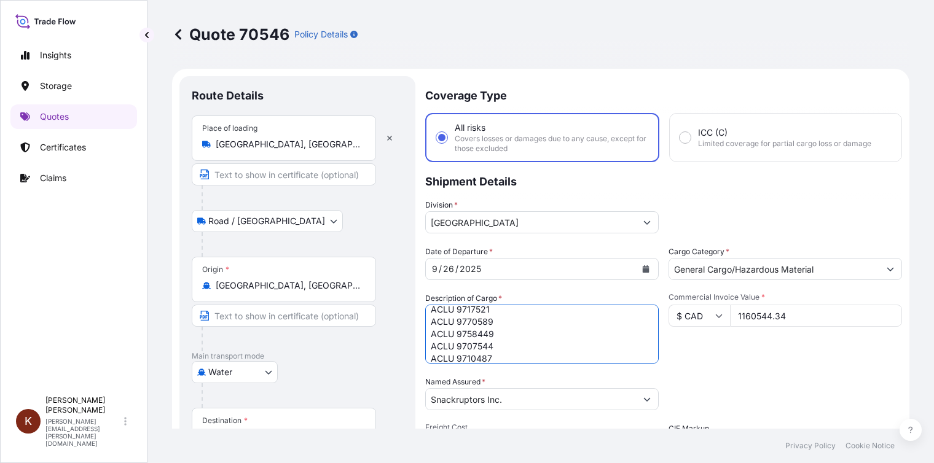
click at [480, 320] on textarea "23 x 40' HC STC Crackers / ATLANTIC SUN/ASU6025 ACLU 9747383 ACLU 9803018 ACLU …" at bounding box center [542, 334] width 234 height 59
click at [489, 307] on textarea "23 x 40' HC STC Crackers / ATLANTIC SUN/ASU6025 ACLU 9747383 ACLU 9803018 ACLU …" at bounding box center [542, 334] width 234 height 59
click at [494, 348] on textarea "23 x 40' HC STC Crackers / ATLANTIC SUN/ASU6025 ACLU 9747383 ACLU 9803018 ACLU …" at bounding box center [542, 334] width 234 height 59
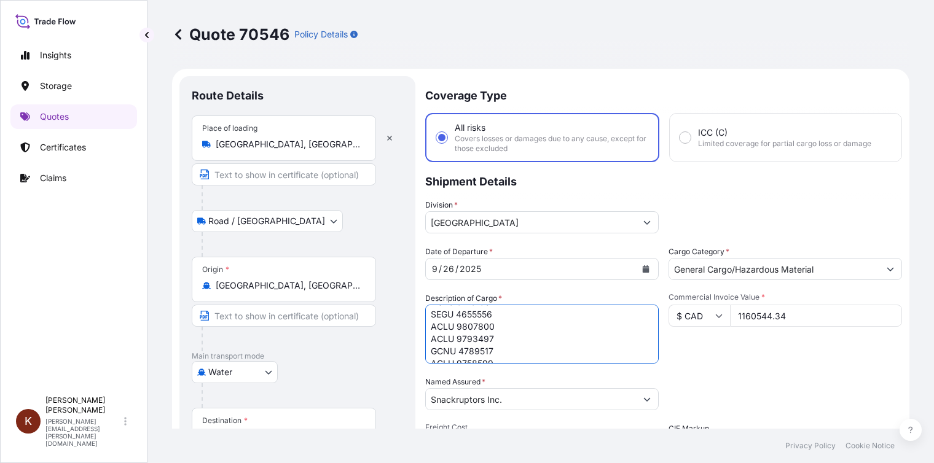
click at [489, 314] on textarea "23 x 40' HC STC Crackers / ATLANTIC SUN/ASU6025 ACLU 9747383 ACLU 9803018 ACLU …" at bounding box center [542, 334] width 234 height 59
click at [482, 312] on textarea "23 x 40' HC STC Crackers / ATLANTIC SUN/ASU6025 ACLU 9747383 ACLU 9803018 ACLU …" at bounding box center [542, 334] width 234 height 59
click at [482, 328] on textarea "23 x 40' HC STC Crackers / ATLANTIC SUN/ASU6025 ACLU 9747383 ACLU 9803018 ACLU …" at bounding box center [542, 334] width 234 height 59
drag, startPoint x: 482, startPoint y: 328, endPoint x: 489, endPoint y: 328, distance: 7.4
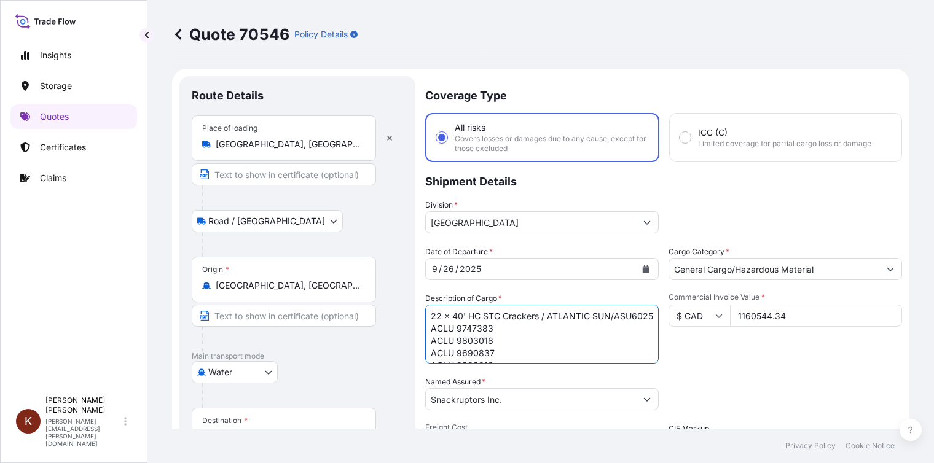
click at [489, 328] on textarea "23 x 40' HC STC Crackers / ATLANTIC SUN/ASU6025 ACLU 9747383 ACLU 9803018 ACLU …" at bounding box center [542, 334] width 234 height 59
drag, startPoint x: 482, startPoint y: 341, endPoint x: 492, endPoint y: 341, distance: 9.8
click at [492, 341] on textarea "23 x 40' HC STC Crackers / ATLANTIC SUN/ASU6025 ACLU 9747383 ACLU 9803018 ACLU …" at bounding box center [542, 334] width 234 height 59
drag, startPoint x: 482, startPoint y: 351, endPoint x: 490, endPoint y: 351, distance: 7.4
click at [490, 351] on textarea "23 x 40' HC STC Crackers / ATLANTIC SUN/ASU6025 ACLU 9747383 ACLU 9803018 ACLU …" at bounding box center [542, 334] width 234 height 59
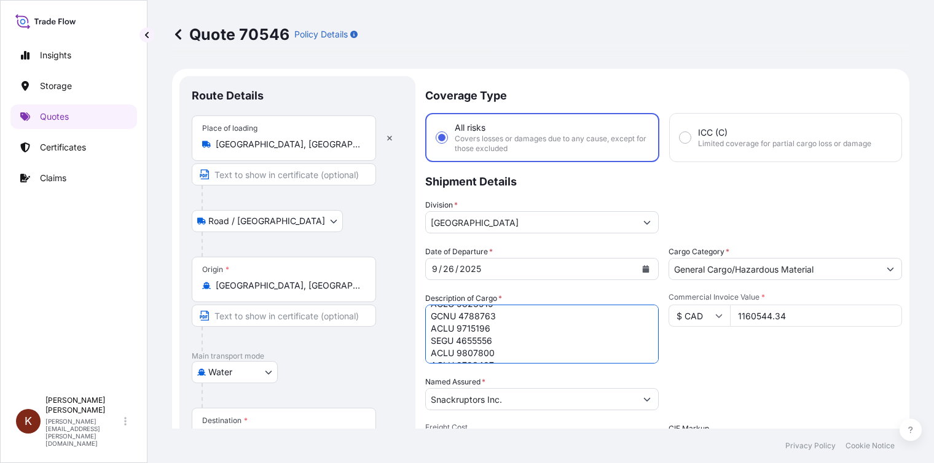
scroll to position [37, 0]
click at [492, 325] on textarea "23 x 40' HC STC Crackers / ATLANTIC SUN/ASU6025 ACLU 9747383 ACLU 9803018 ACLU …" at bounding box center [542, 334] width 234 height 59
click at [488, 339] on textarea "23 x 40' HC STC Crackers / ATLANTIC SUN/ASU6025 ACLU 9747383 ACLU 9803018 ACLU …" at bounding box center [542, 334] width 234 height 59
click at [494, 350] on textarea "23 x 40' HC STC Crackers / ATLANTIC SUN/ASU6025 ACLU 9747383 ACLU 9803018 ACLU …" at bounding box center [542, 334] width 234 height 59
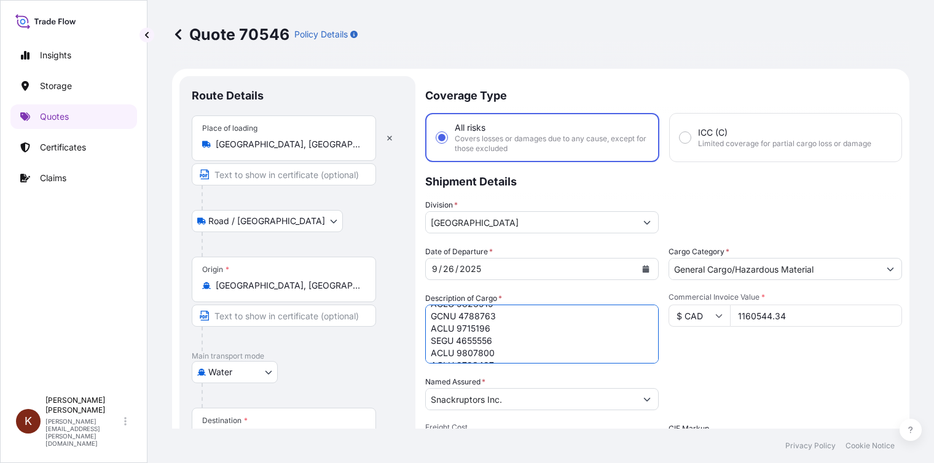
click at [492, 351] on textarea "23 x 40' HC STC Crackers / ATLANTIC SUN/ASU6025 ACLU 9747383 ACLU 9803018 ACLU …" at bounding box center [542, 334] width 234 height 59
click at [489, 351] on textarea "23 x 40' HC STC Crackers / ATLANTIC SUN/ASU6025 ACLU 9747383 ACLU 9803018 ACLU …" at bounding box center [542, 334] width 234 height 59
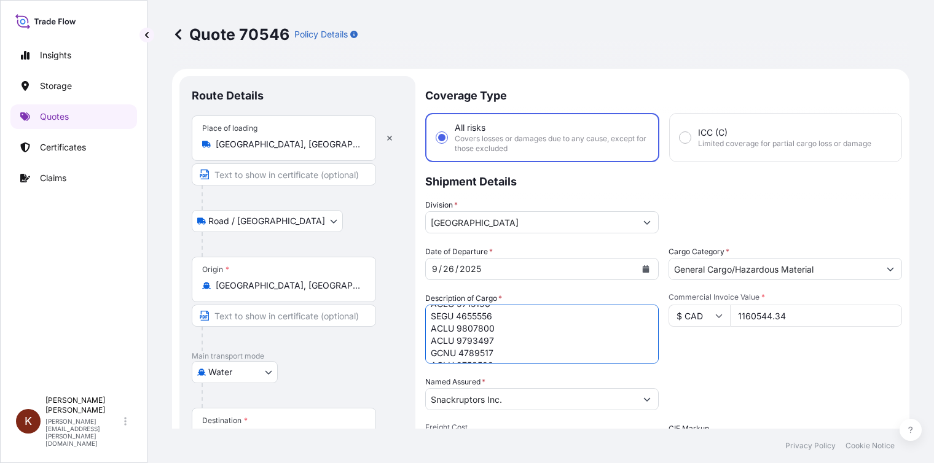
click at [489, 351] on textarea "23 x 40' HC STC Crackers / ATLANTIC SUN/ASU6025 ACLU 9747383 ACLU 9803018 ACLU …" at bounding box center [542, 334] width 234 height 59
click at [488, 351] on textarea "23 x 40' HC STC Crackers / ATLANTIC SUN/ASU6025 ACLU 9747383 ACLU 9803018 ACLU …" at bounding box center [542, 334] width 234 height 59
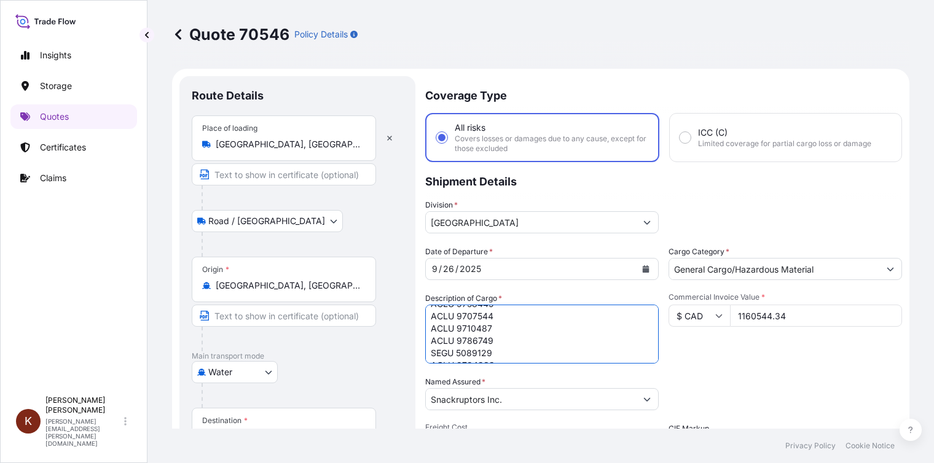
click at [489, 353] on textarea "23 x 40' HC STC Crackers / ATLANTIC SUN/ASU6025 ACLU 9747383 ACLU 9803018 ACLU …" at bounding box center [542, 334] width 234 height 59
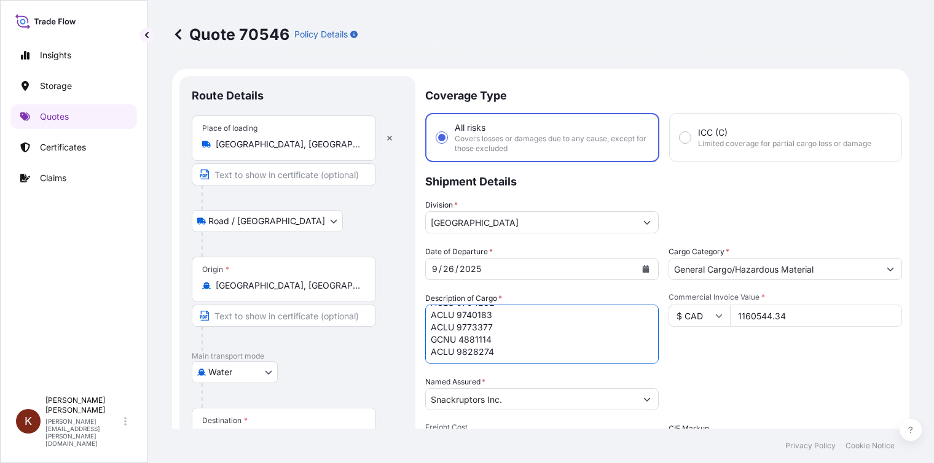
scroll to position [0, 0]
click at [489, 340] on textarea "23 x 40' HC STC Crackers / ATLANTIC SUN/ASU6025 ACLU 9747383 ACLU 9803018 ACLU …" at bounding box center [542, 334] width 234 height 59
click at [486, 340] on textarea "23 x 40' HC STC Crackers / ATLANTIC SUN/ASU6025 ACLU 9747383 ACLU 9803018 ACLU …" at bounding box center [542, 334] width 234 height 59
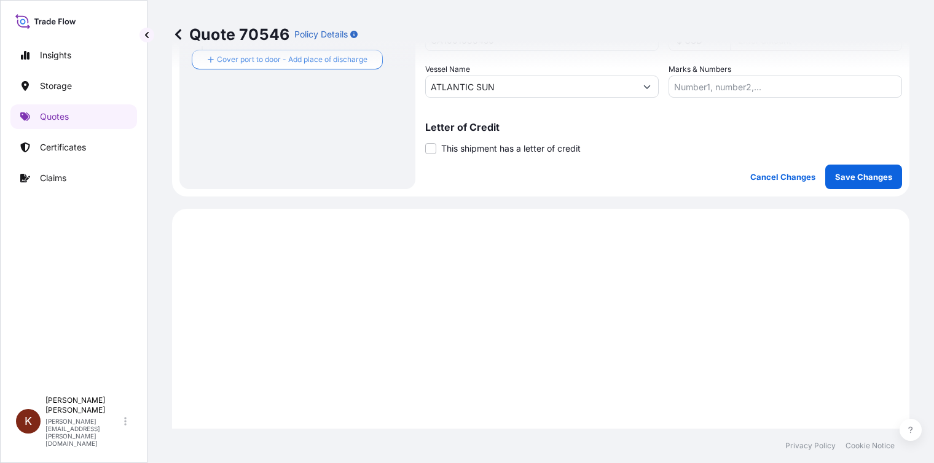
drag, startPoint x: 431, startPoint y: 341, endPoint x: 559, endPoint y: 477, distance: 186.5
click at [559, 463] on html "Insights Storage Quotes Certificates Claims K [PERSON_NAME] [PERSON_NAME][EMAIL…" at bounding box center [467, 231] width 934 height 463
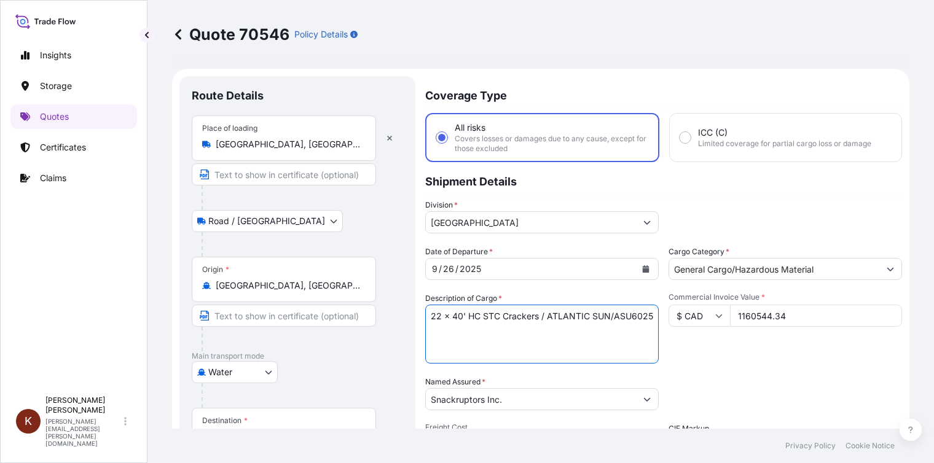
scroll to position [0, 0]
drag, startPoint x: 764, startPoint y: 207, endPoint x: 682, endPoint y: 243, distance: 89.7
click at [764, 207] on div "Division * [GEOGRAPHIC_DATA]" at bounding box center [663, 216] width 477 height 34
click at [450, 341] on textarea "23 x 40' HC STC Crackers / ATLANTIC SUN/ASU6025 ACLU 9747383 ACLU 9803018 ACLU …" at bounding box center [542, 334] width 234 height 59
paste textarea "ACLU 9747383 ACLU 9803018 ACLU 9690837 ACLU 9823919 GCNU 4788763 ACLU 9715196 S…"
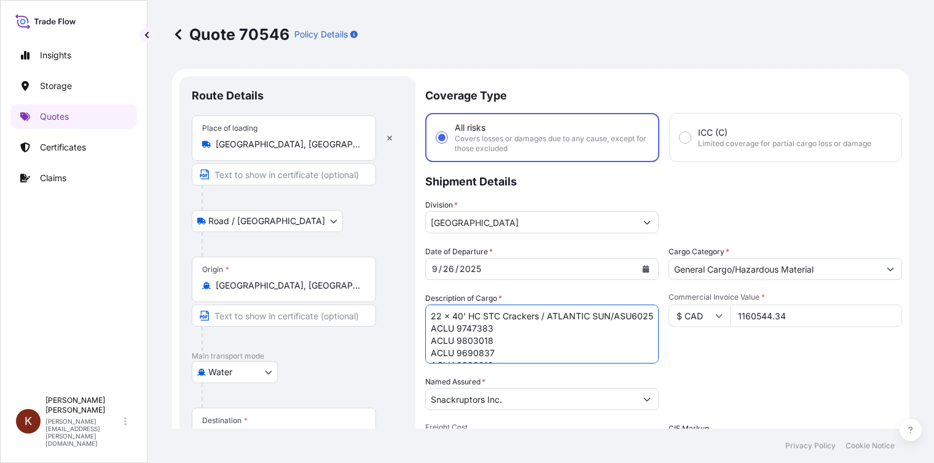
scroll to position [241, 0]
drag, startPoint x: 482, startPoint y: 320, endPoint x: 492, endPoint y: 320, distance: 9.8
click at [492, 320] on textarea "23 x 40' HC STC Crackers / ATLANTIC SUN/ASU6025 ACLU 9747383 ACLU 9803018 ACLU …" at bounding box center [542, 334] width 234 height 59
click at [482, 311] on textarea "23 x 40' HC STC Crackers / ATLANTIC SUN/ASU6025 ACLU 9747383 ACLU 9803018 ACLU …" at bounding box center [542, 334] width 234 height 59
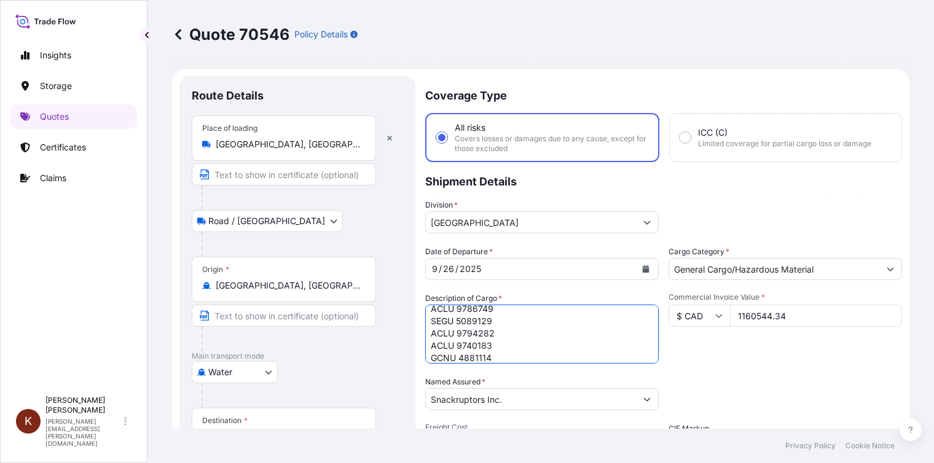
click at [485, 310] on textarea "23 x 40' HC STC Crackers / ATLANTIC SUN/ASU6025 ACLU 9747383 ACLU 9803018 ACLU …" at bounding box center [542, 334] width 234 height 59
click at [486, 309] on textarea "23 x 40' HC STC Crackers / ATLANTIC SUN/ASU6025 ACLU 9747383 ACLU 9803018 ACLU …" at bounding box center [542, 334] width 234 height 59
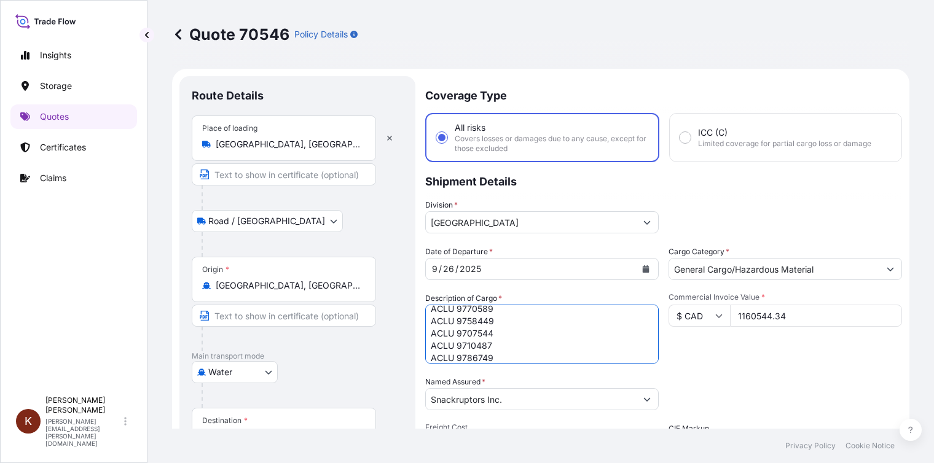
click at [486, 309] on textarea "23 x 40' HC STC Crackers / ATLANTIC SUN/ASU6025 ACLU 9747383 ACLU 9803018 ACLU …" at bounding box center [542, 334] width 234 height 59
click at [490, 310] on textarea "23 x 40' HC STC Crackers / ATLANTIC SUN/ASU6025 ACLU 9747383 ACLU 9803018 ACLU …" at bounding box center [542, 334] width 234 height 59
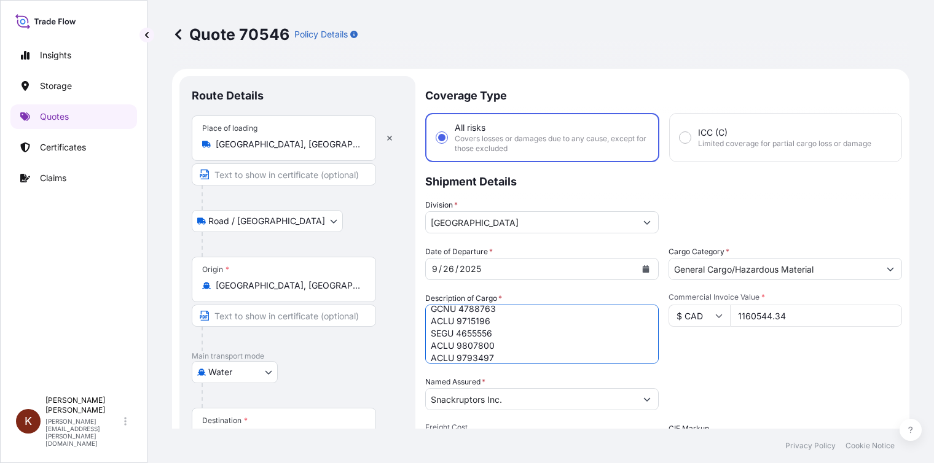
click at [481, 310] on textarea "23 x 40' HC STC Crackers / ATLANTIC SUN/ASU6025 ACLU 9747383 ACLU 9803018 ACLU …" at bounding box center [542, 334] width 234 height 59
click at [484, 321] on textarea "23 x 40' HC STC Crackers / ATLANTIC SUN/ASU6025 ACLU 9747383 ACLU 9803018 ACLU …" at bounding box center [542, 334] width 234 height 59
click at [492, 322] on textarea "23 x 40' HC STC Crackers / ATLANTIC SUN/ASU6025 ACLU 9747383 ACLU 9803018 ACLU …" at bounding box center [542, 334] width 234 height 59
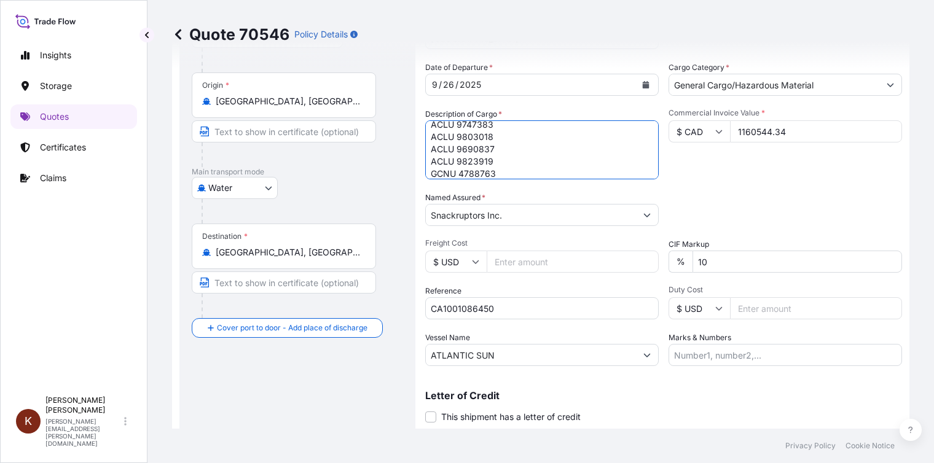
scroll to position [246, 0]
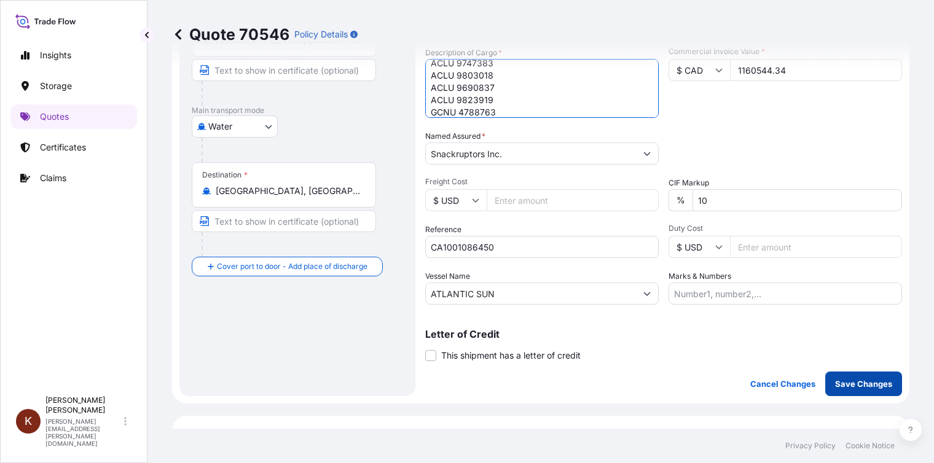
type textarea "22 x 40' HC STC Crackers / ATLANTIC SUN/ASU6025 ACLU 9747383 ACLU 9803018 ACLU …"
click at [868, 385] on p "Save Changes" at bounding box center [863, 384] width 57 height 12
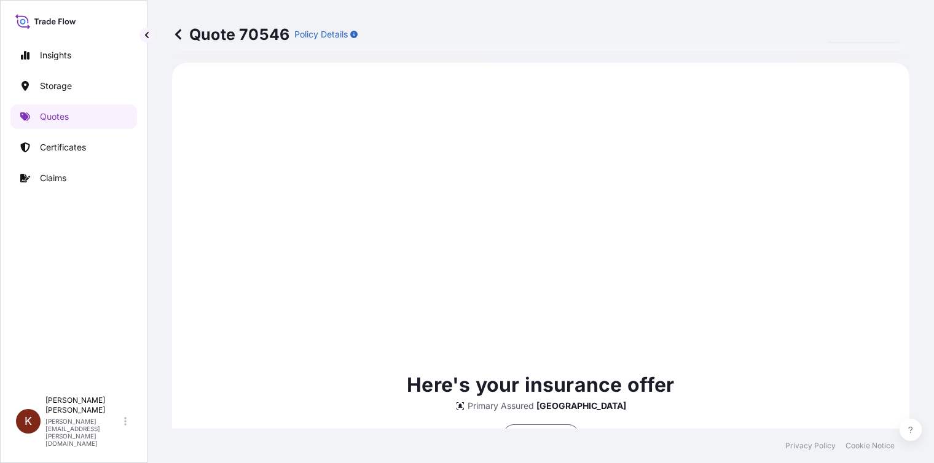
select select "Road / [GEOGRAPHIC_DATA]"
select select "Water"
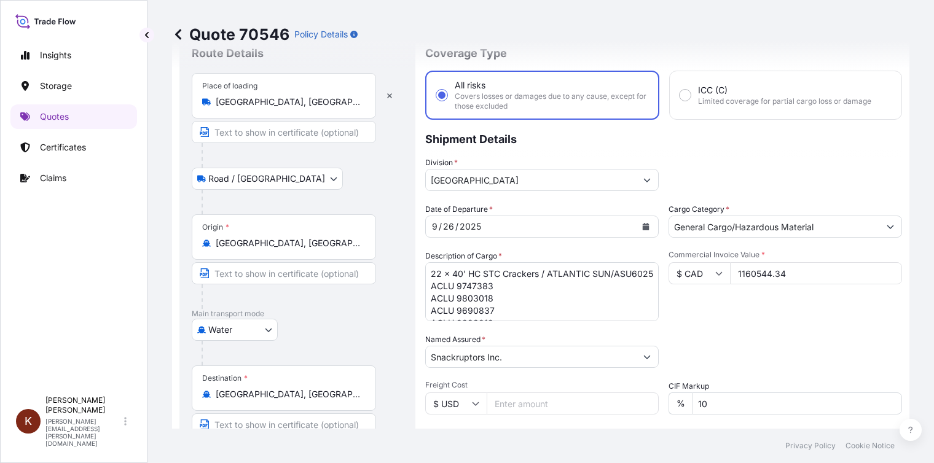
scroll to position [0, 0]
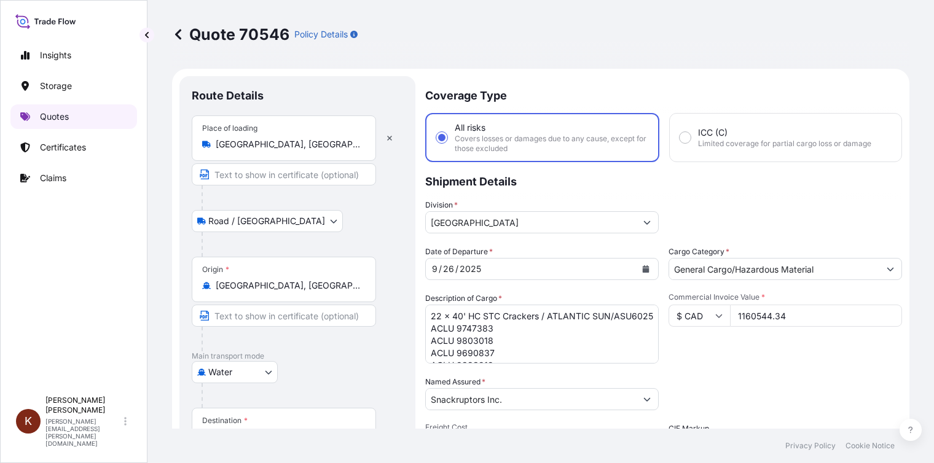
click at [47, 112] on p "Quotes" at bounding box center [54, 117] width 29 height 12
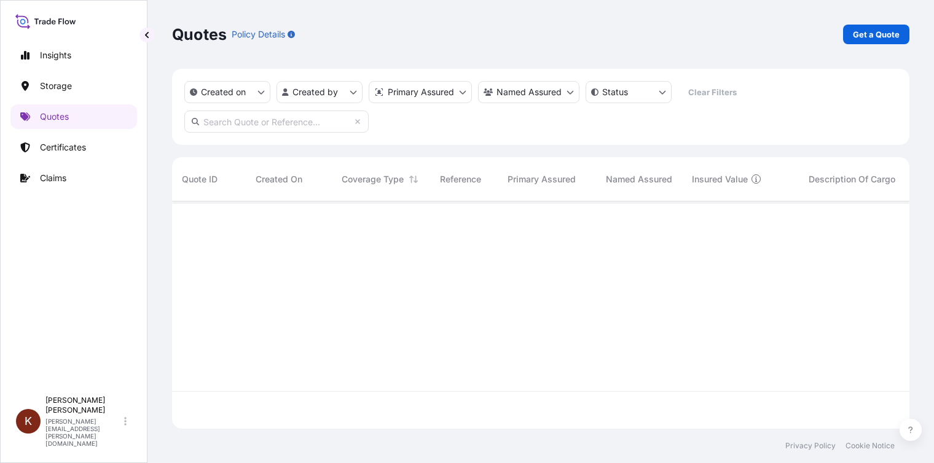
scroll to position [225, 728]
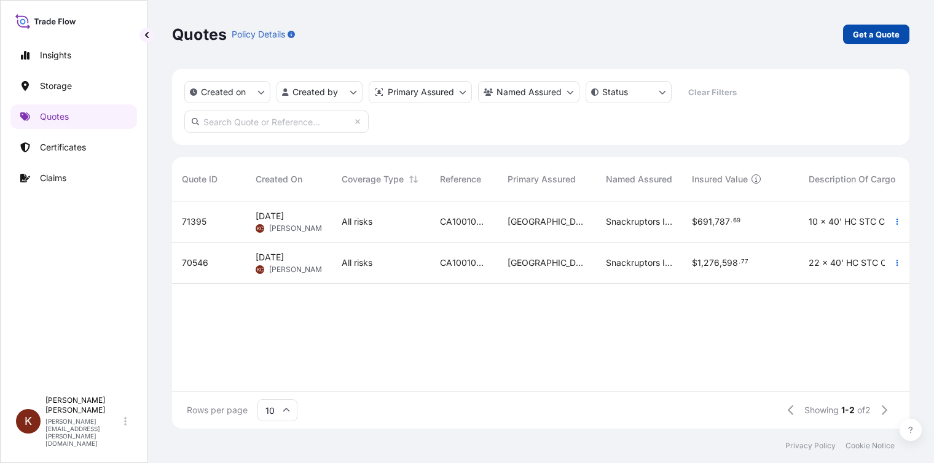
click at [876, 34] on p "Get a Quote" at bounding box center [876, 34] width 47 height 12
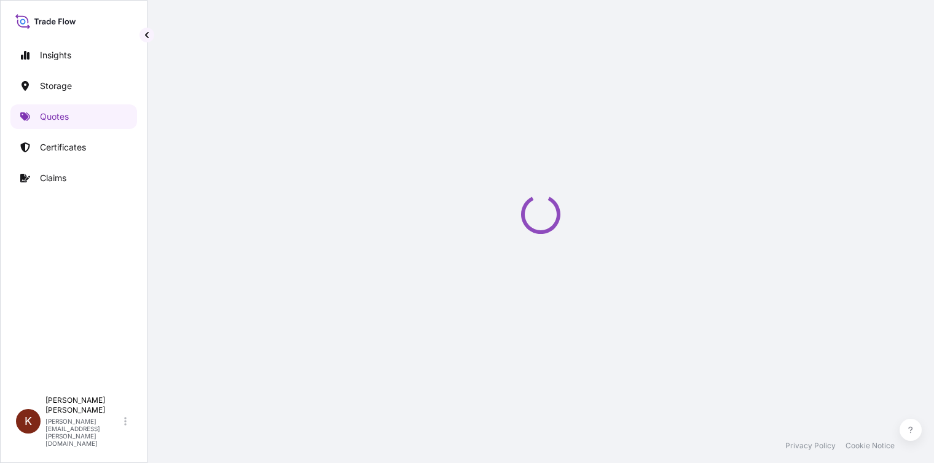
scroll to position [20, 0]
select select "Road / [GEOGRAPHIC_DATA]"
select select "Water"
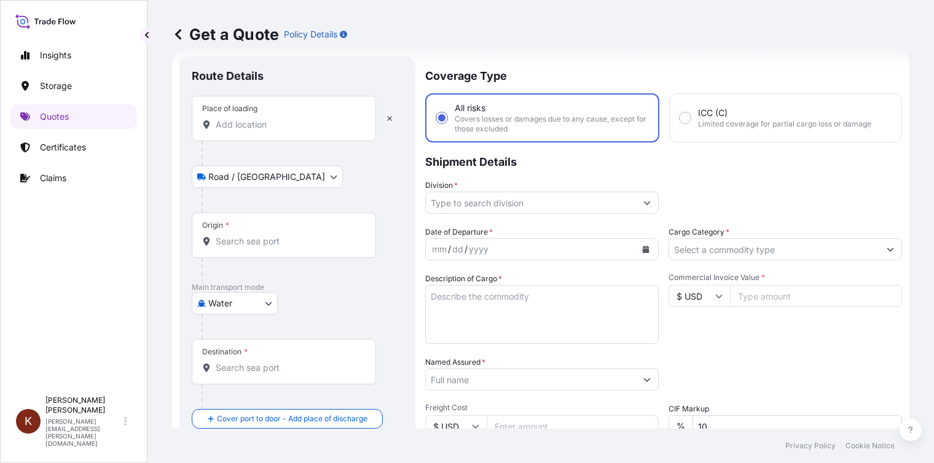
click at [234, 125] on input "Place of loading" at bounding box center [288, 125] width 145 height 12
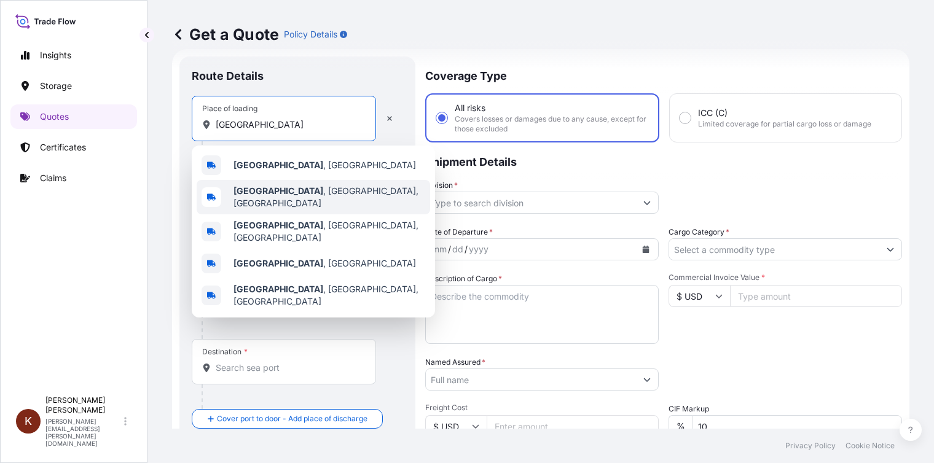
click at [272, 195] on b "[GEOGRAPHIC_DATA]" at bounding box center [279, 191] width 90 height 10
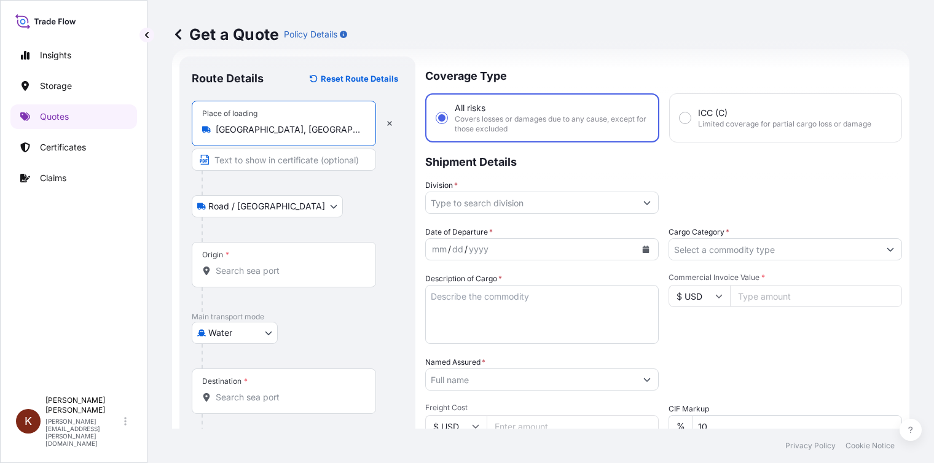
type input "[GEOGRAPHIC_DATA], [GEOGRAPHIC_DATA], [GEOGRAPHIC_DATA]"
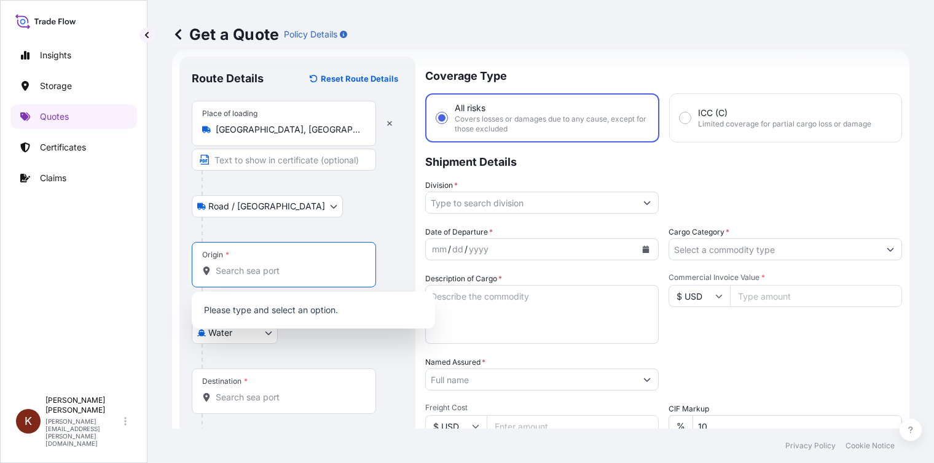
click at [223, 271] on input "Origin *" at bounding box center [288, 271] width 145 height 12
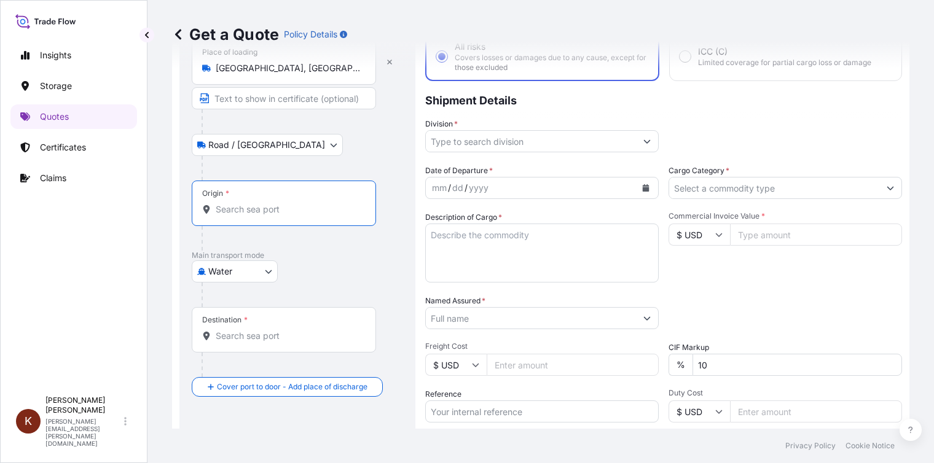
click at [218, 208] on input "Origin *" at bounding box center [288, 209] width 145 height 12
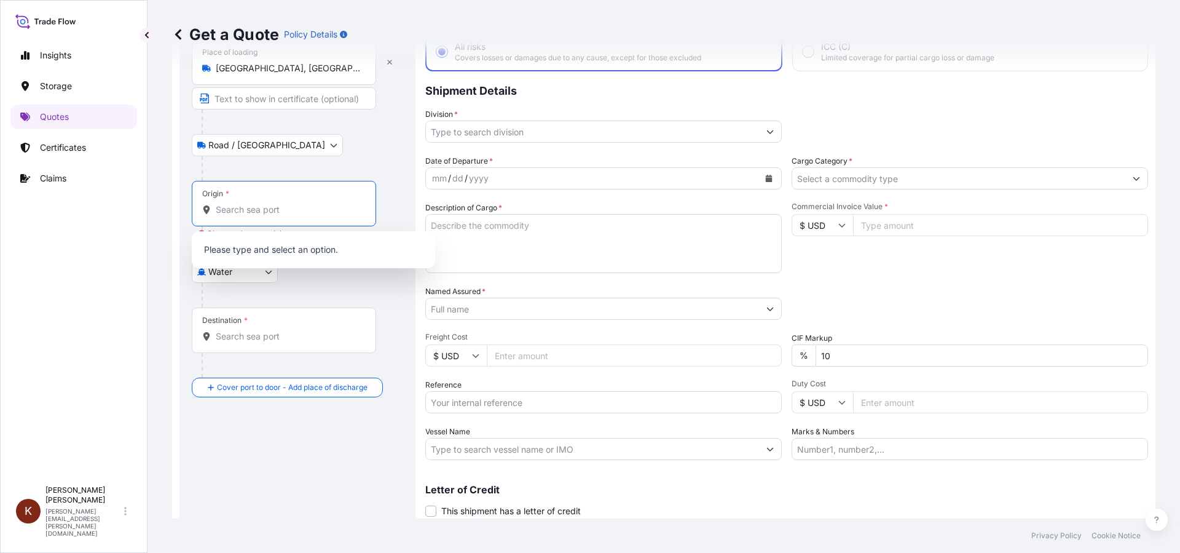
click at [224, 213] on input "Origin * Please select an origin" at bounding box center [288, 209] width 145 height 12
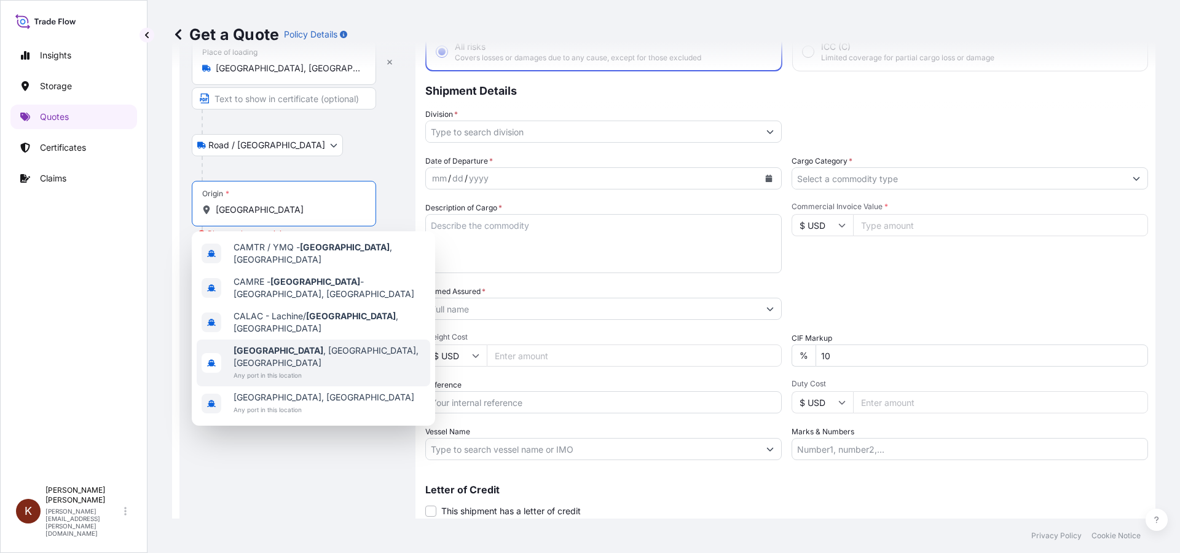
click at [301, 344] on span "[GEOGRAPHIC_DATA] , [GEOGRAPHIC_DATA], [GEOGRAPHIC_DATA]" at bounding box center [330, 356] width 192 height 25
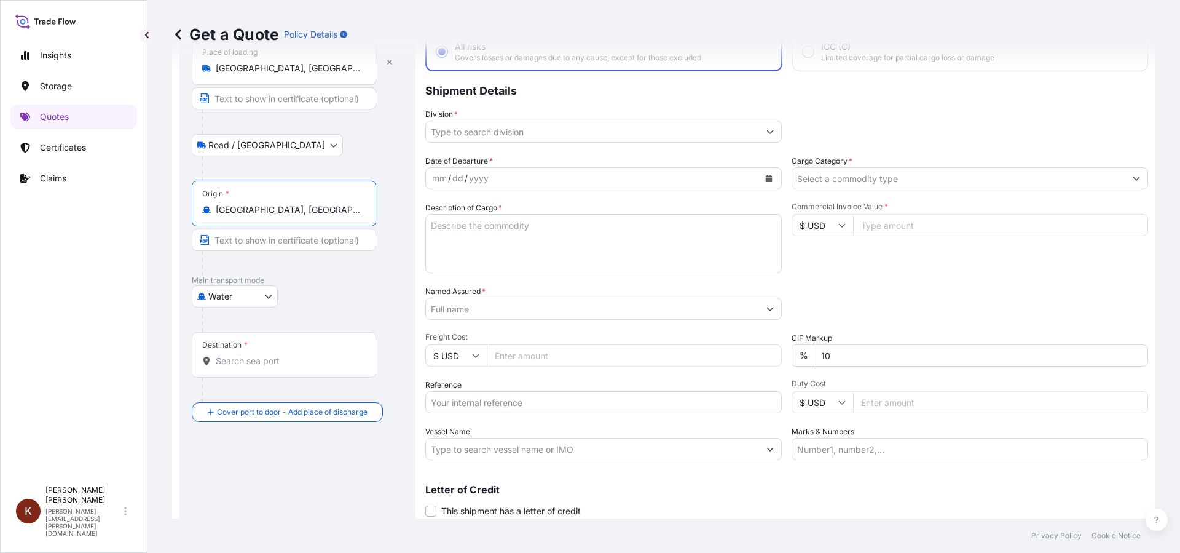
type input "[GEOGRAPHIC_DATA], [GEOGRAPHIC_DATA], [GEOGRAPHIC_DATA]"
click at [226, 363] on input "Destination *" at bounding box center [288, 361] width 145 height 12
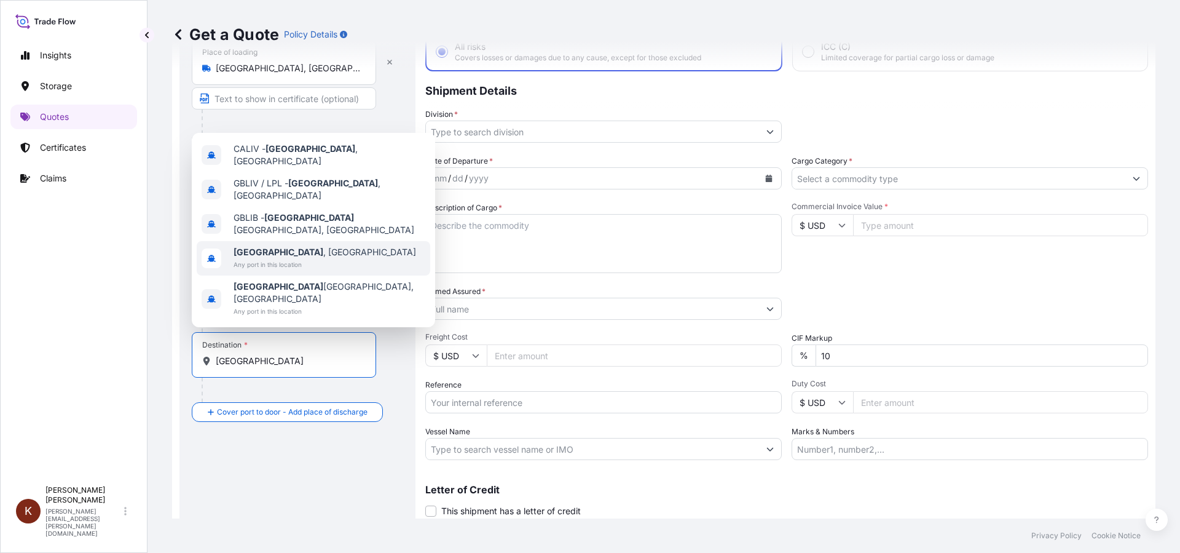
click at [266, 257] on b "[GEOGRAPHIC_DATA]" at bounding box center [279, 251] width 90 height 10
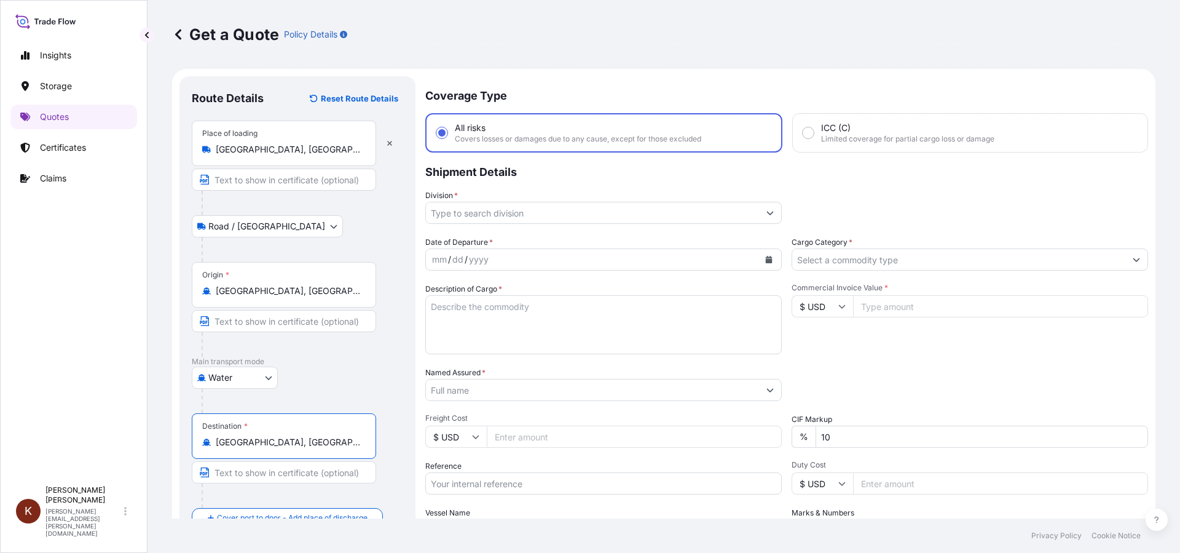
scroll to position [122, 0]
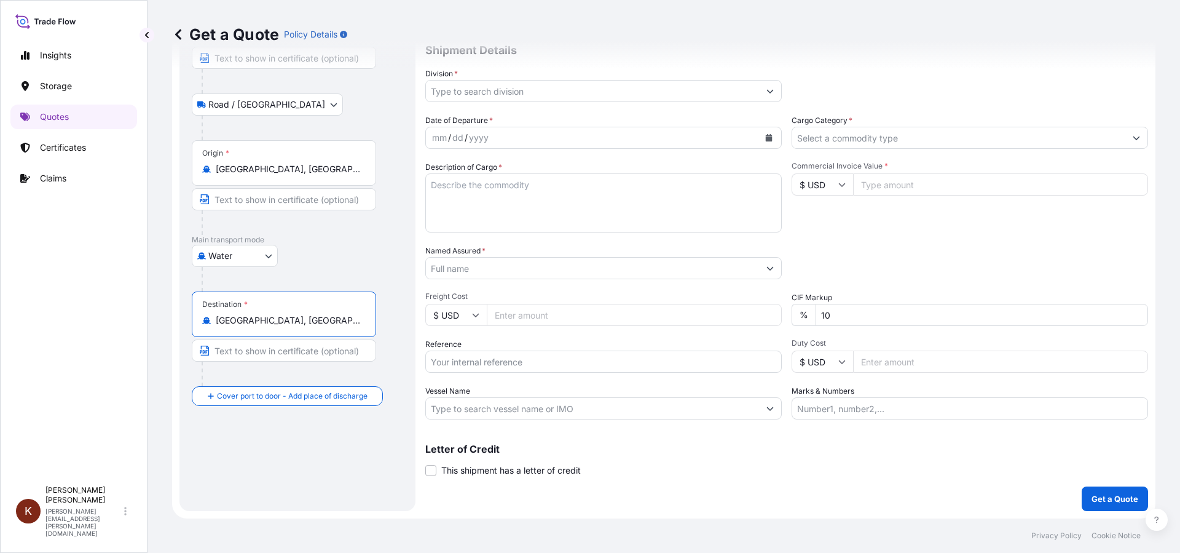
type input "[GEOGRAPHIC_DATA], [GEOGRAPHIC_DATA]"
drag, startPoint x: 455, startPoint y: 194, endPoint x: 454, endPoint y: 187, distance: 7.0
click at [455, 194] on textarea "Description of Cargo *" at bounding box center [603, 202] width 356 height 59
paste textarea "1 X 40HC"
click at [533, 186] on textarea "1 X 40HC Crackers" at bounding box center [603, 202] width 356 height 59
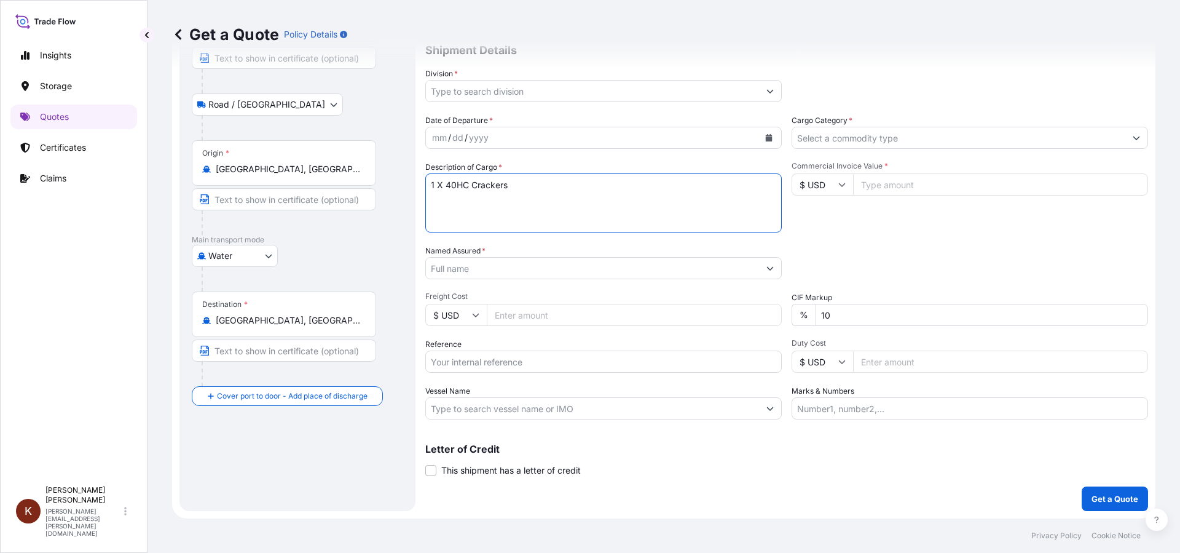
paste textarea "ONTARIO EXPRESS / 20E36"
click at [441, 202] on textarea "1 X 40HC Crackers ONTARIO EXPRESS / 20E36" at bounding box center [603, 202] width 356 height 59
click at [661, 189] on textarea "1 X 40HC Crackers ONTARIO EXPRESS / 20E36" at bounding box center [603, 202] width 356 height 59
paste textarea "FANU1259409"
type textarea "1 X 40HC Crackers ONTARIO EXPRESS / 20E36 FANU1259409"
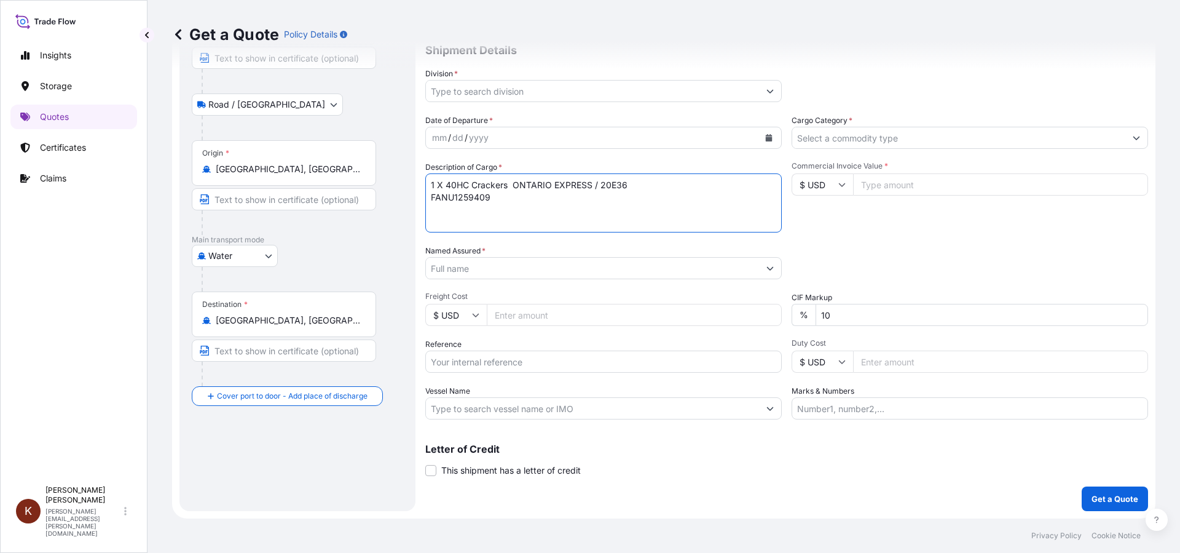
click at [860, 144] on input "Cargo Category *" at bounding box center [958, 138] width 333 height 22
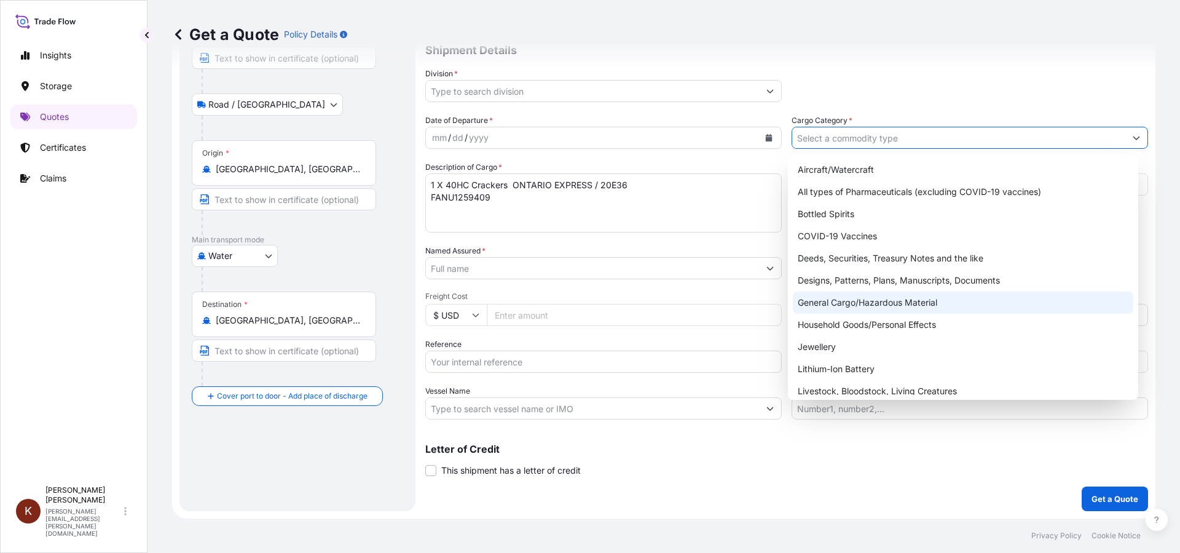
click at [851, 301] on div "General Cargo/Hazardous Material" at bounding box center [963, 302] width 341 height 22
type input "General Cargo/Hazardous Material"
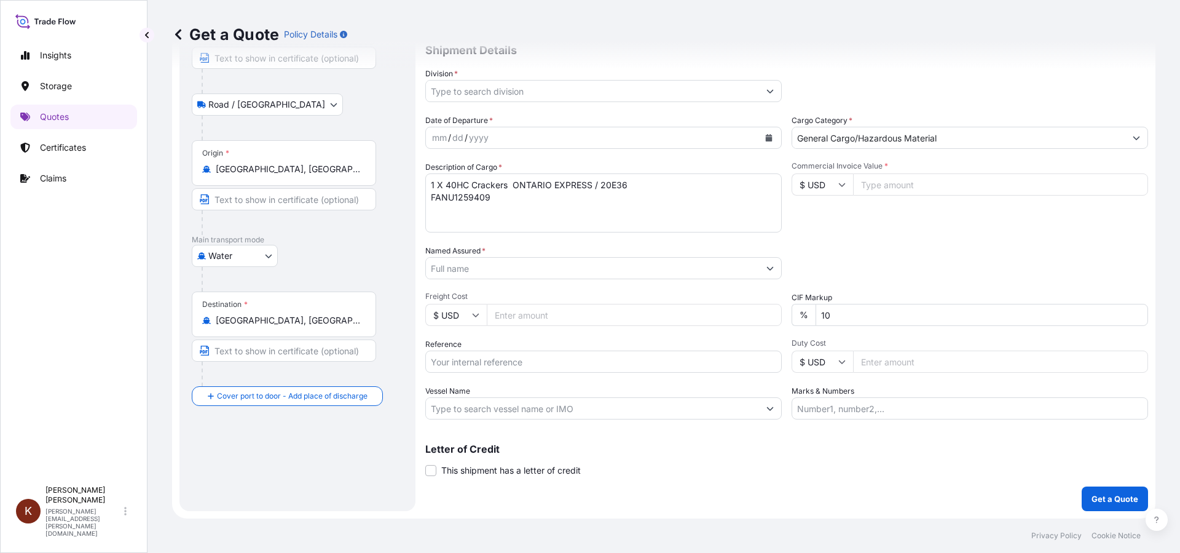
click at [839, 187] on icon at bounding box center [841, 184] width 7 height 7
click at [817, 262] on div "$ CAD" at bounding box center [818, 249] width 52 height 23
type input "$ CAD"
click at [870, 184] on input "Commercial Invoice Value *" at bounding box center [1000, 184] width 295 height 22
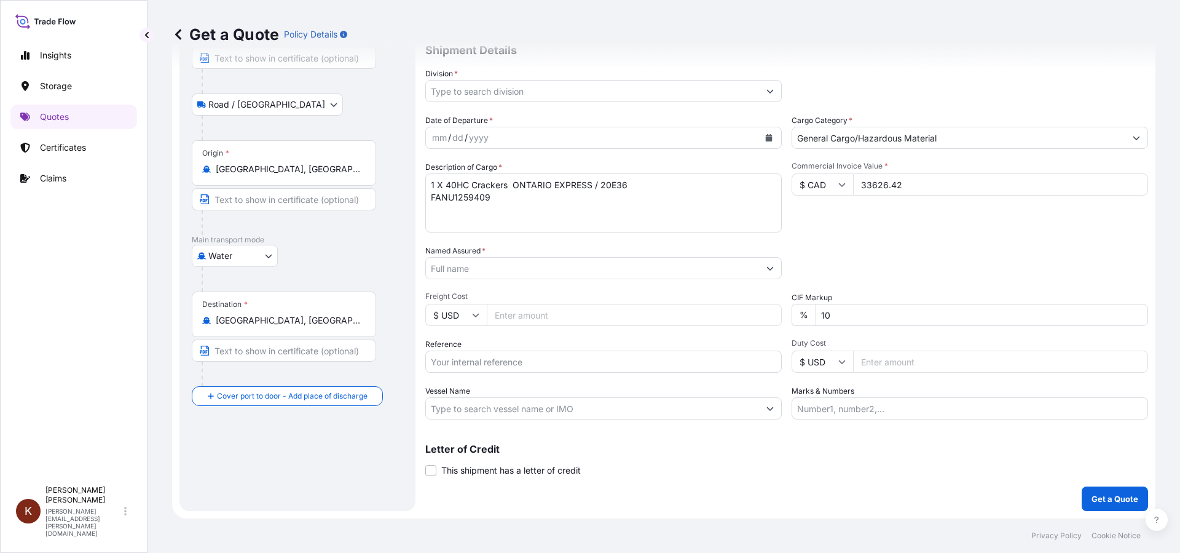
type input "33626.42"
click at [934, 226] on div "Commercial Invoice Value * $ CAD 33626.42" at bounding box center [970, 196] width 356 height 71
click at [475, 271] on input "Named Assured *" at bounding box center [592, 268] width 333 height 22
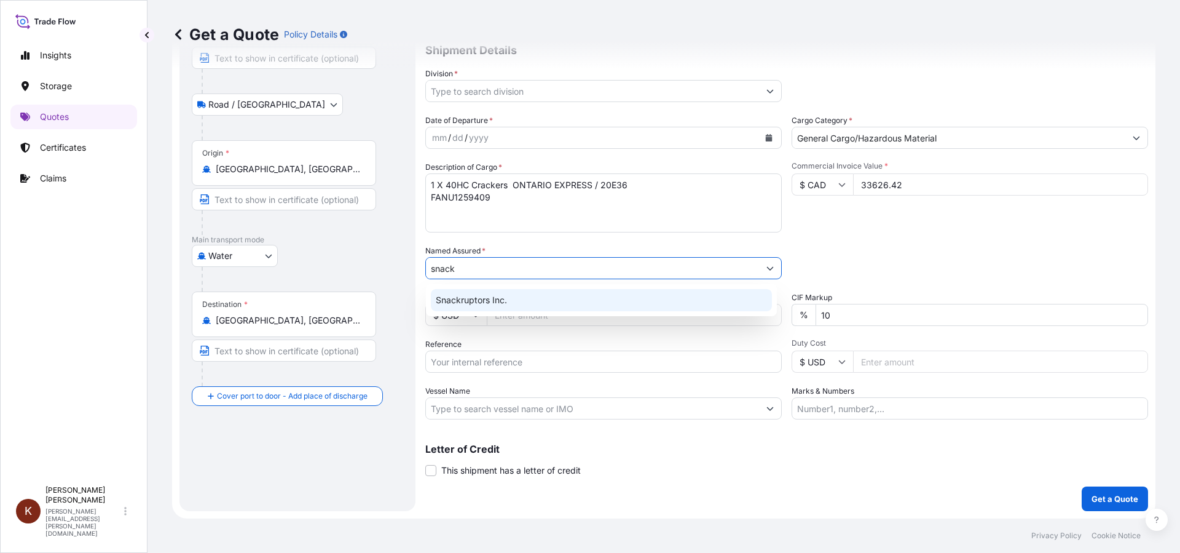
click at [486, 296] on span "Snackruptors Inc." at bounding box center [471, 300] width 71 height 12
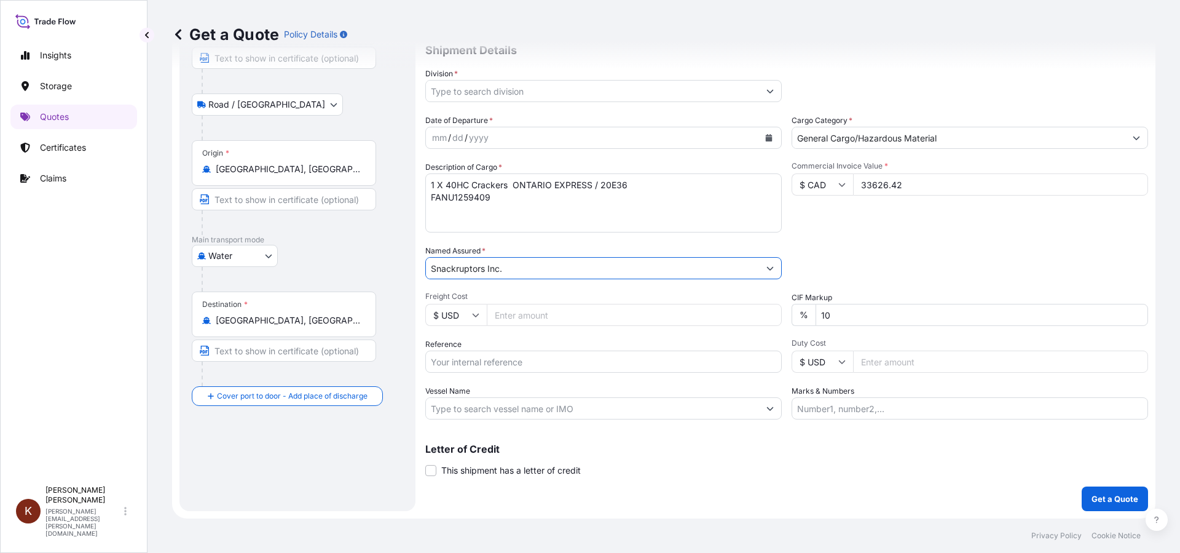
type input "Snackruptors Inc."
click at [468, 361] on input "Reference" at bounding box center [603, 361] width 356 height 22
click at [478, 355] on input "Reference" at bounding box center [603, 361] width 356 height 22
paste input "FANU1259409"
click at [452, 409] on input "Vessel Name" at bounding box center [592, 408] width 333 height 22
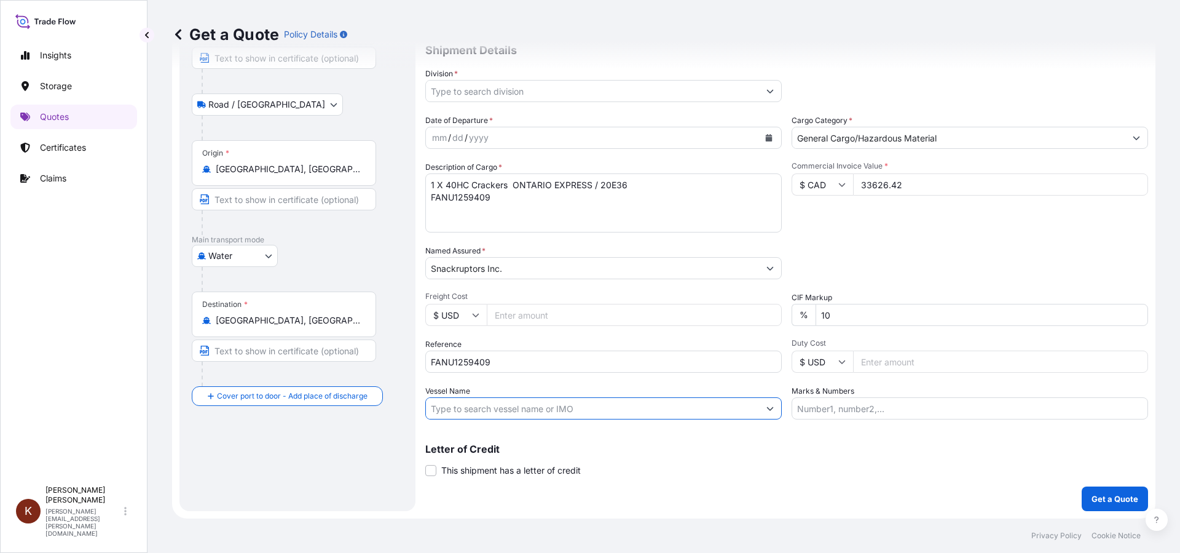
click at [511, 364] on input "FANU1259409" at bounding box center [603, 361] width 356 height 22
drag, startPoint x: 506, startPoint y: 361, endPoint x: 346, endPoint y: 361, distance: 160.4
click at [346, 361] on form "Route Details Reset Route Details Place of loading [GEOGRAPHIC_DATA], [GEOGRAPH…" at bounding box center [663, 232] width 983 height 571
paste input "STOR0154097"
type input "STOR0154097"
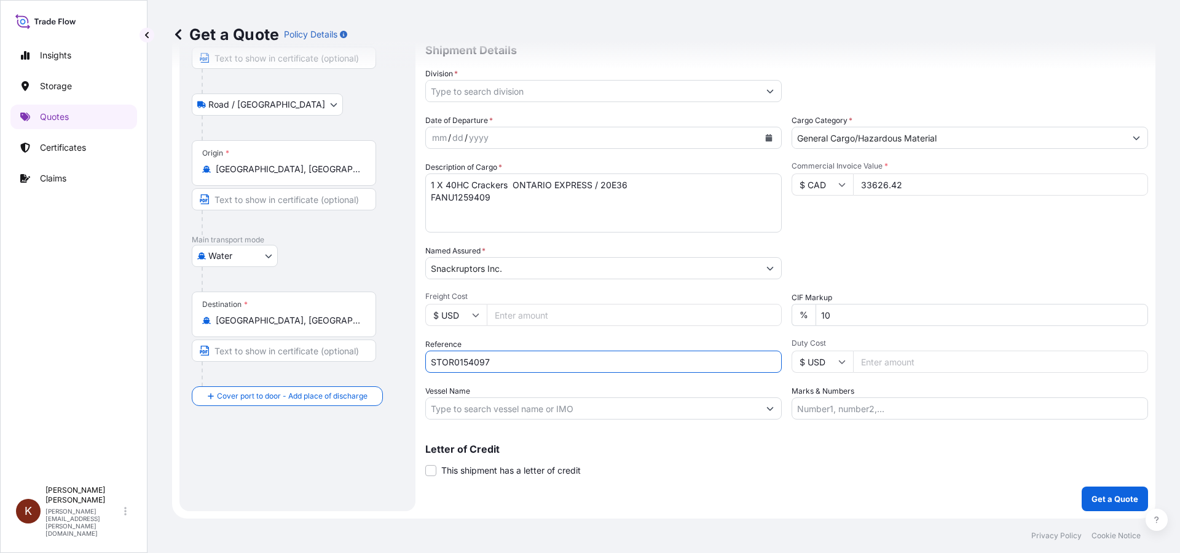
click at [463, 404] on input "Vessel Name" at bounding box center [592, 408] width 333 height 22
click at [455, 403] on input "Vessel Name" at bounding box center [592, 408] width 333 height 22
click at [447, 404] on input "Vessel Name" at bounding box center [592, 408] width 333 height 22
paste input "ONTARIO EXPRESS"
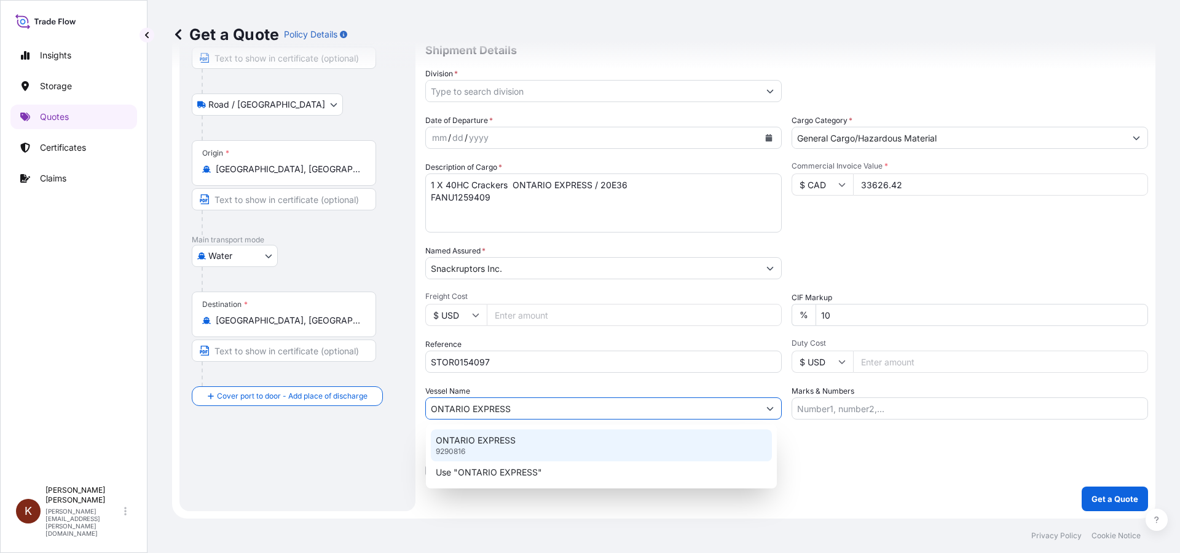
click at [484, 438] on p "ONTARIO EXPRESS" at bounding box center [476, 440] width 80 height 12
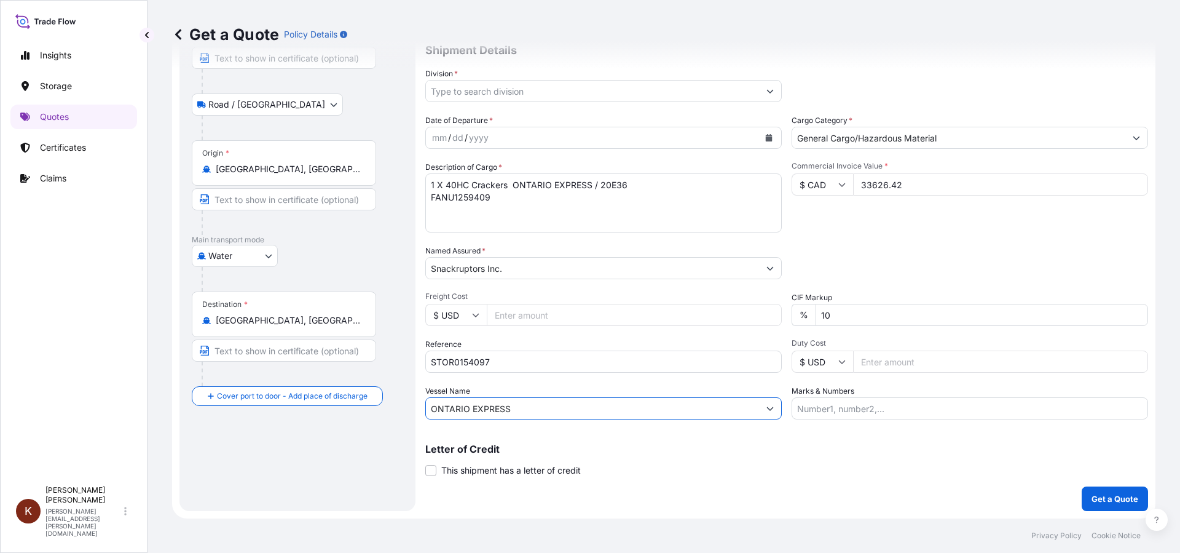
type input "ONTARIO EXPRESS"
click at [790, 463] on div "Letter of Credit This shipment has a letter of credit Letter of credit * Letter…" at bounding box center [786, 460] width 723 height 33
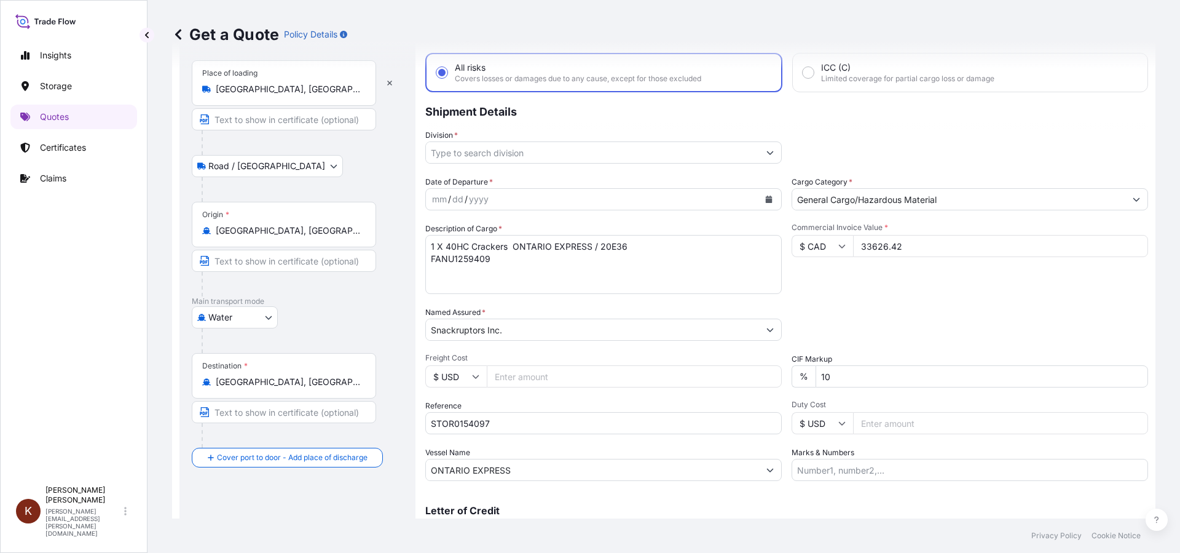
scroll to position [0, 0]
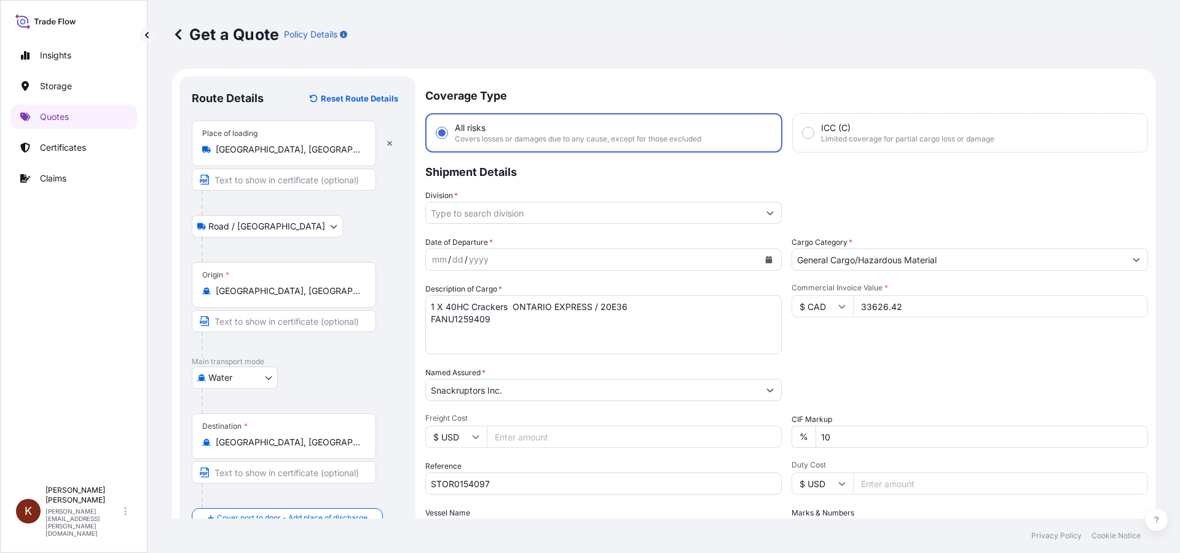
click at [498, 217] on input "Division *" at bounding box center [592, 213] width 333 height 22
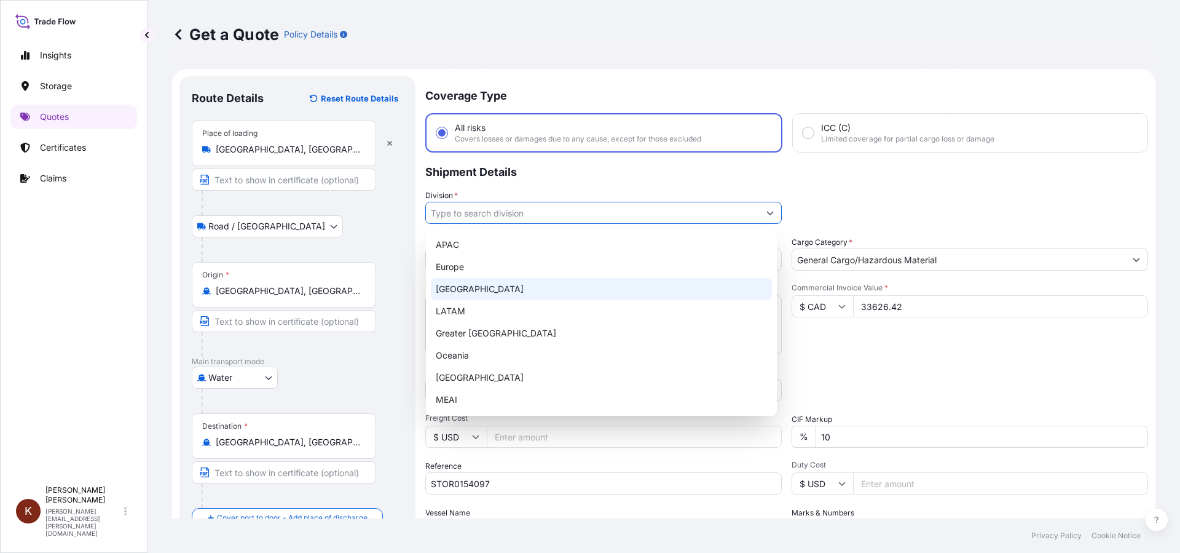
click at [462, 285] on div "[GEOGRAPHIC_DATA]" at bounding box center [601, 289] width 341 height 22
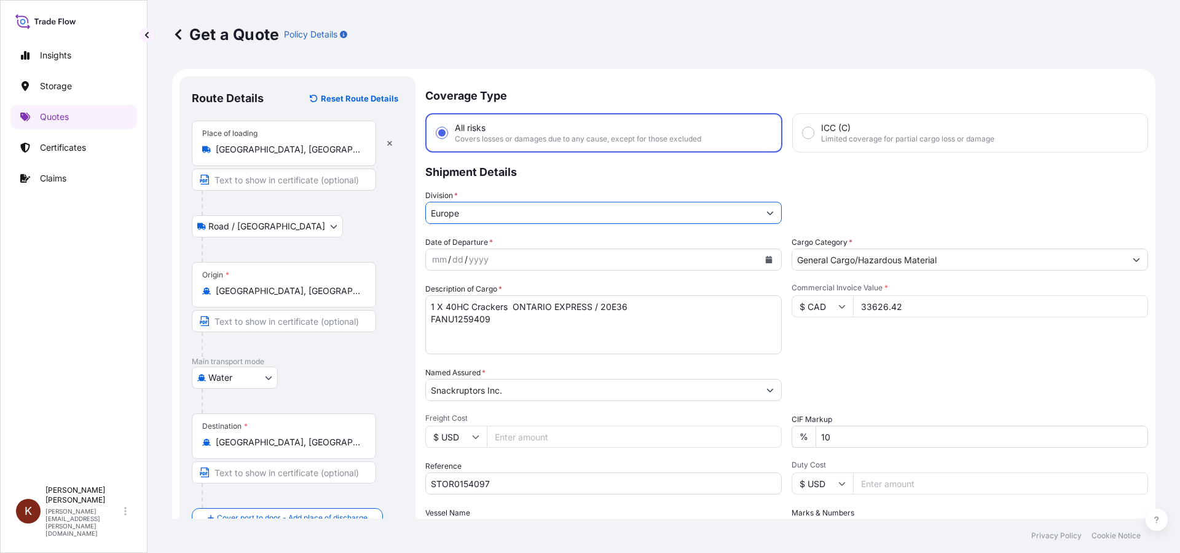
click at [556, 259] on div "mm / dd / yyyy" at bounding box center [592, 259] width 333 height 22
click at [572, 213] on input "Europe" at bounding box center [592, 213] width 333 height 22
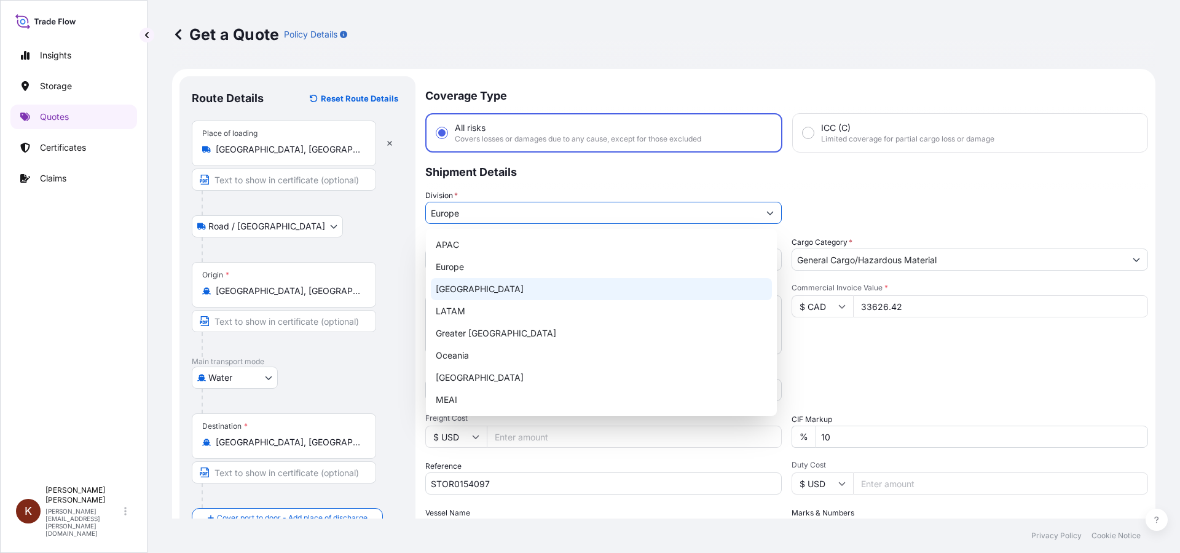
click at [485, 283] on div "[GEOGRAPHIC_DATA]" at bounding box center [601, 289] width 341 height 22
type input "[GEOGRAPHIC_DATA]"
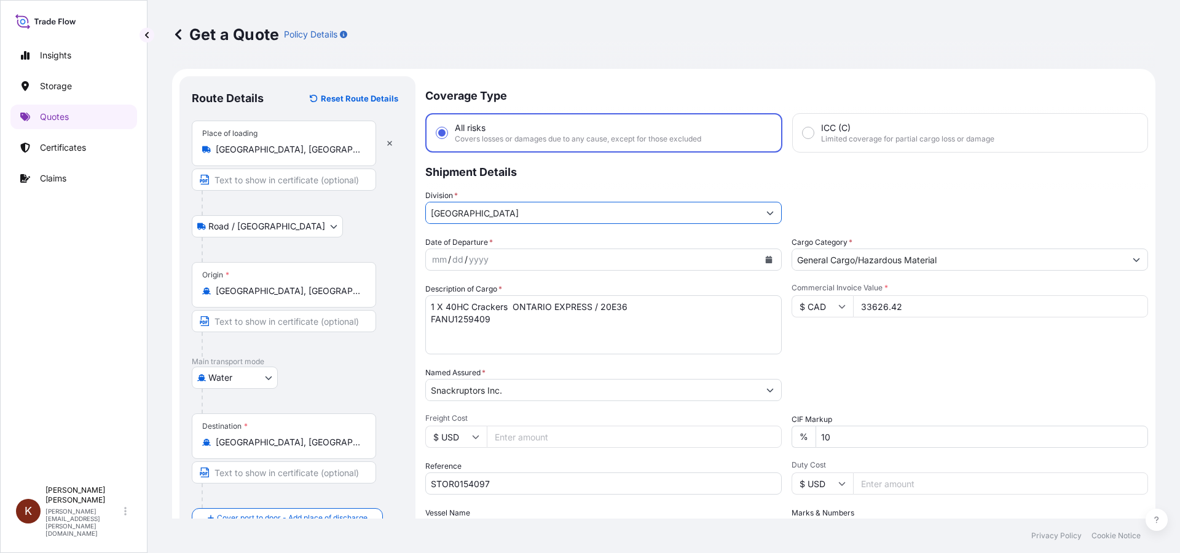
click at [765, 256] on icon "Calendar" at bounding box center [768, 259] width 7 height 7
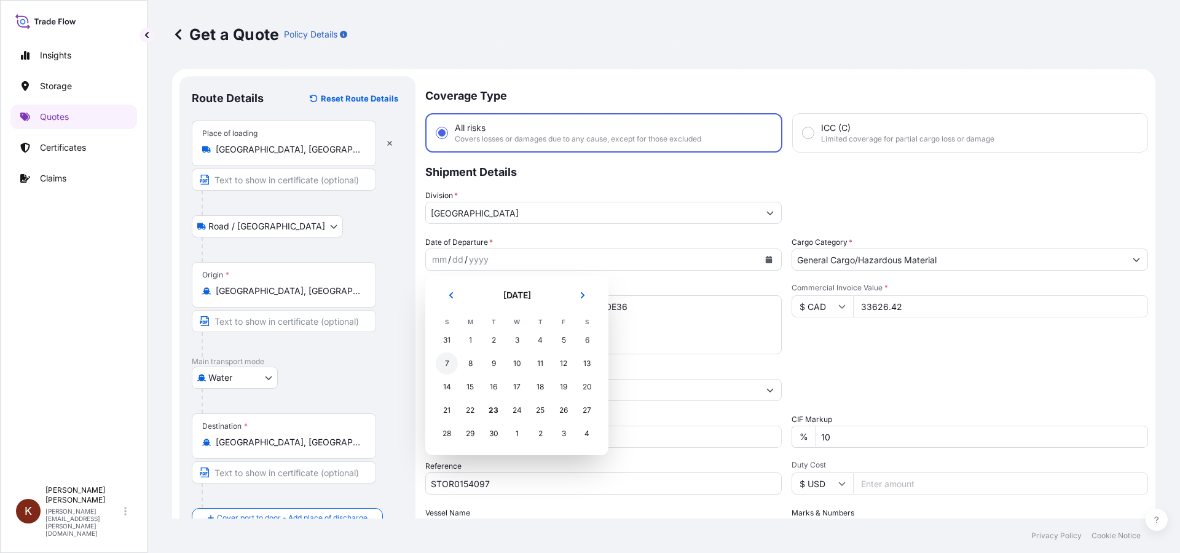
click at [446, 363] on div "7" at bounding box center [447, 363] width 22 height 22
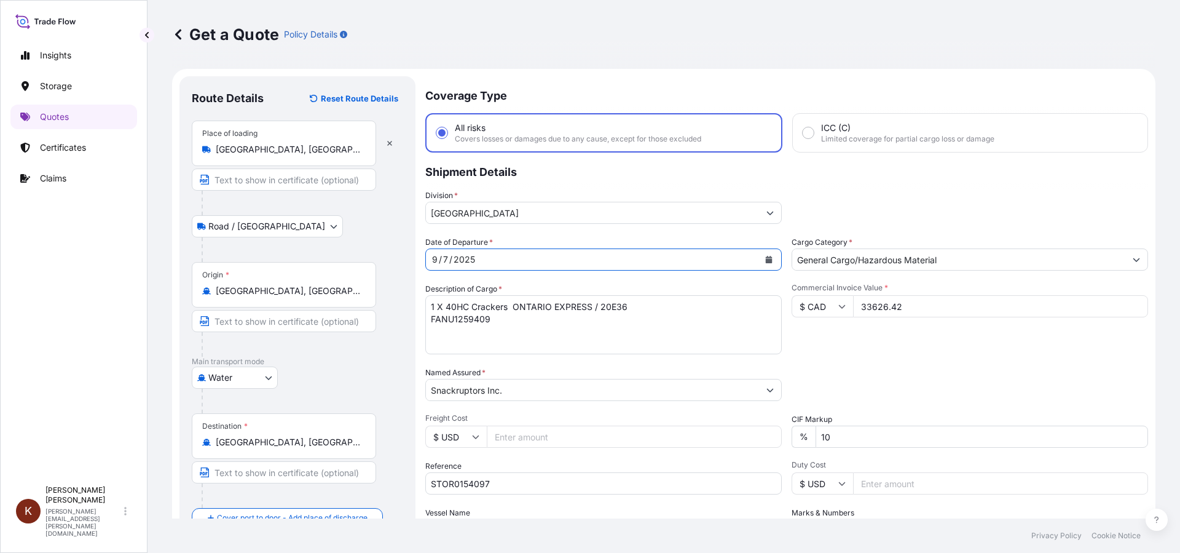
click at [778, 278] on div "Date of Departure * [DATE] Cargo Category * General Cargo/Hazardous Material De…" at bounding box center [786, 388] width 723 height 305
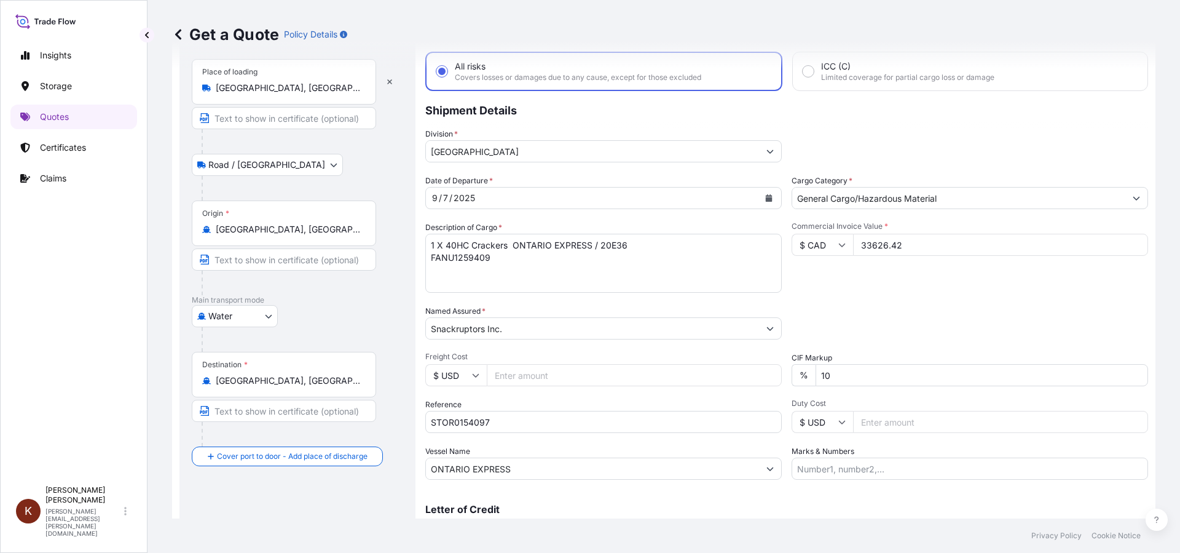
scroll to position [122, 0]
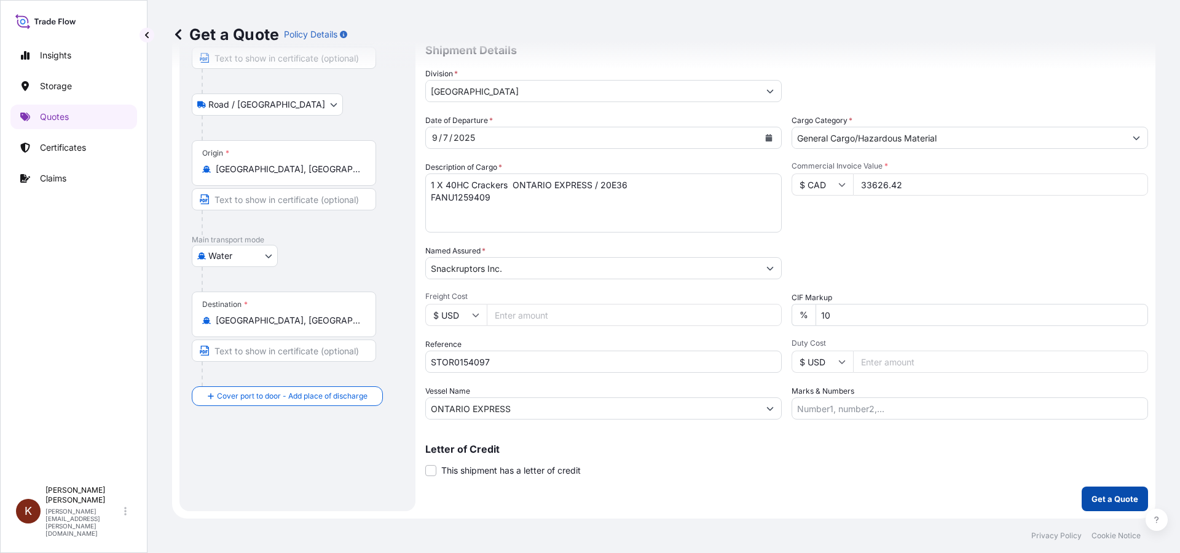
click at [934, 463] on p "Get a Quote" at bounding box center [1115, 498] width 47 height 12
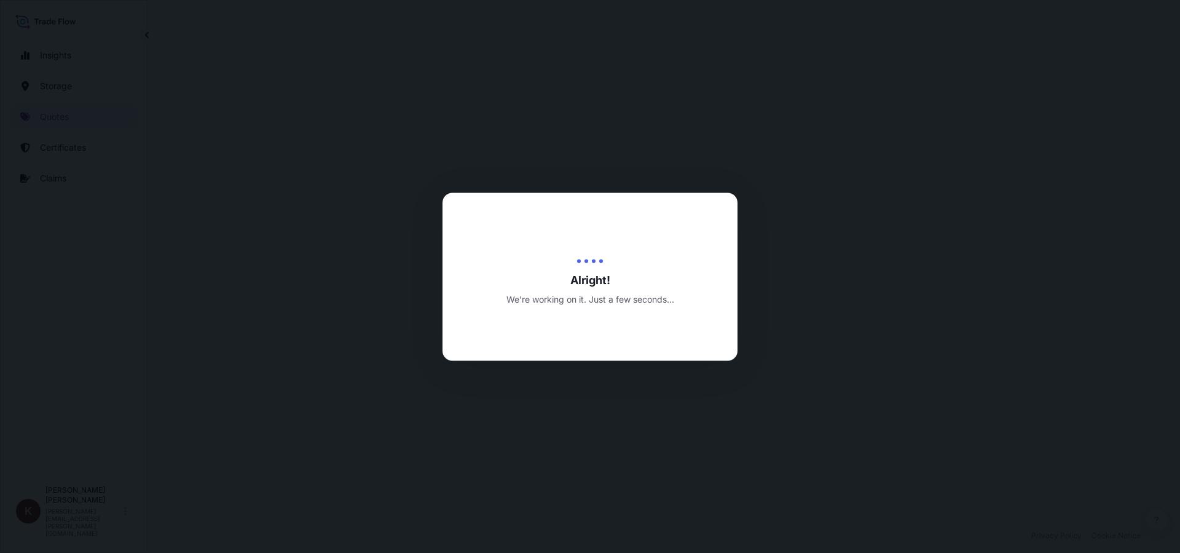
select select "Road / [GEOGRAPHIC_DATA]"
select select "Water"
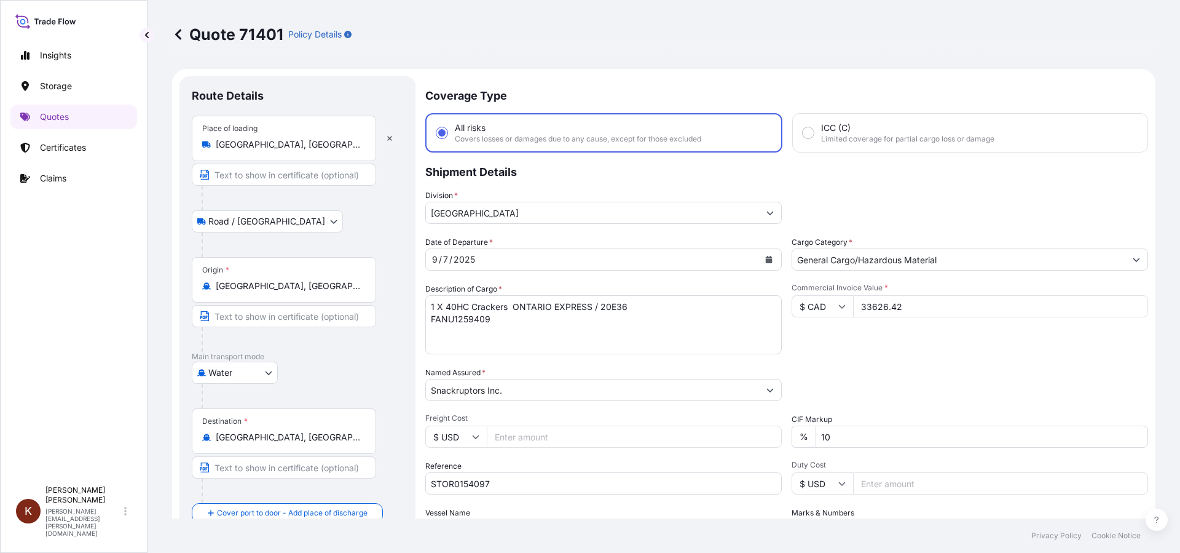
click at [839, 304] on icon at bounding box center [841, 305] width 7 height 7
click at [897, 358] on div "Date of Departure * [DATE] Cargo Category * General Cargo/Hazardous Material De…" at bounding box center [786, 388] width 723 height 305
click at [808, 350] on div "Commercial Invoice Value * $ CAD 33626.42" at bounding box center [970, 318] width 356 height 71
click at [838, 305] on icon at bounding box center [841, 305] width 7 height 7
click at [820, 363] on div "£ GBP" at bounding box center [818, 365] width 52 height 23
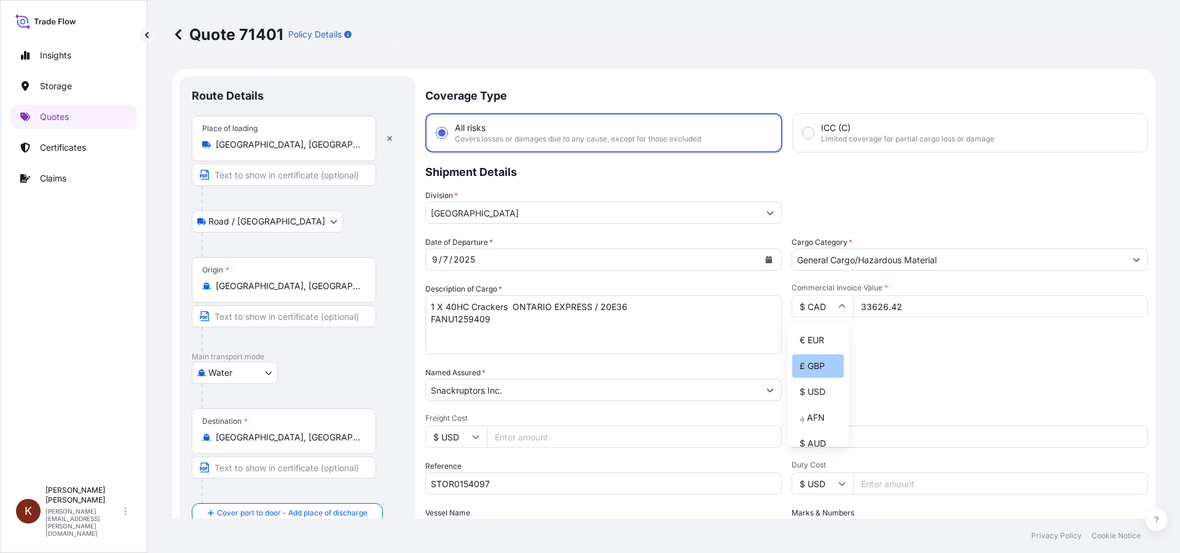
type input "£ GBP"
click at [860, 307] on input "33626.42" at bounding box center [1000, 306] width 295 height 22
drag, startPoint x: 857, startPoint y: 305, endPoint x: 935, endPoint y: 307, distance: 78.1
click at [934, 307] on input "33626.42" at bounding box center [1000, 306] width 295 height 22
type input "18078.72"
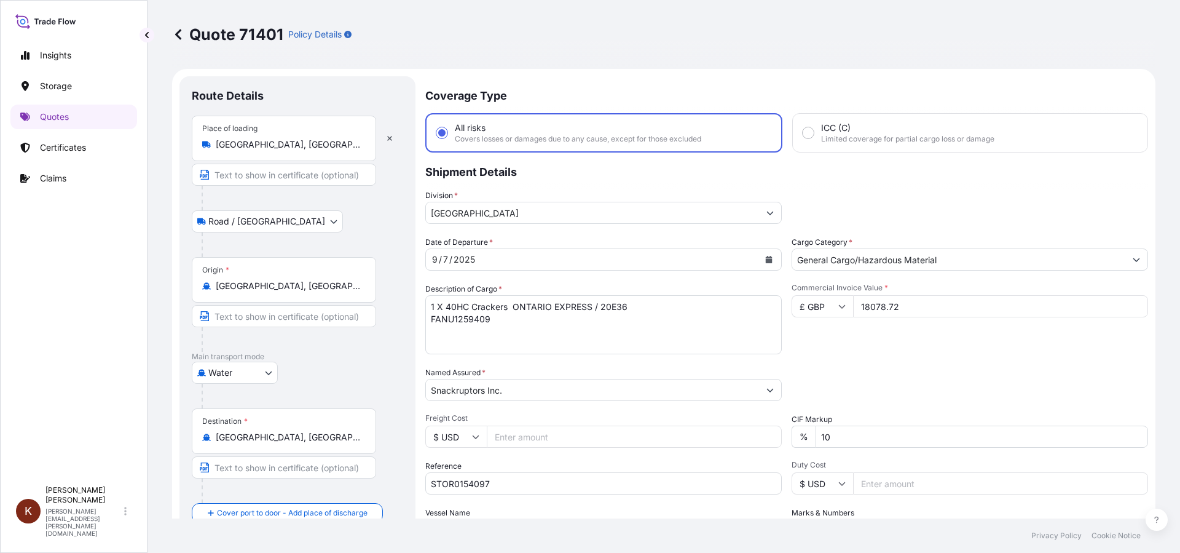
click at [864, 350] on div "Commercial Invoice Value * £ GBP 18078.72" at bounding box center [970, 318] width 356 height 71
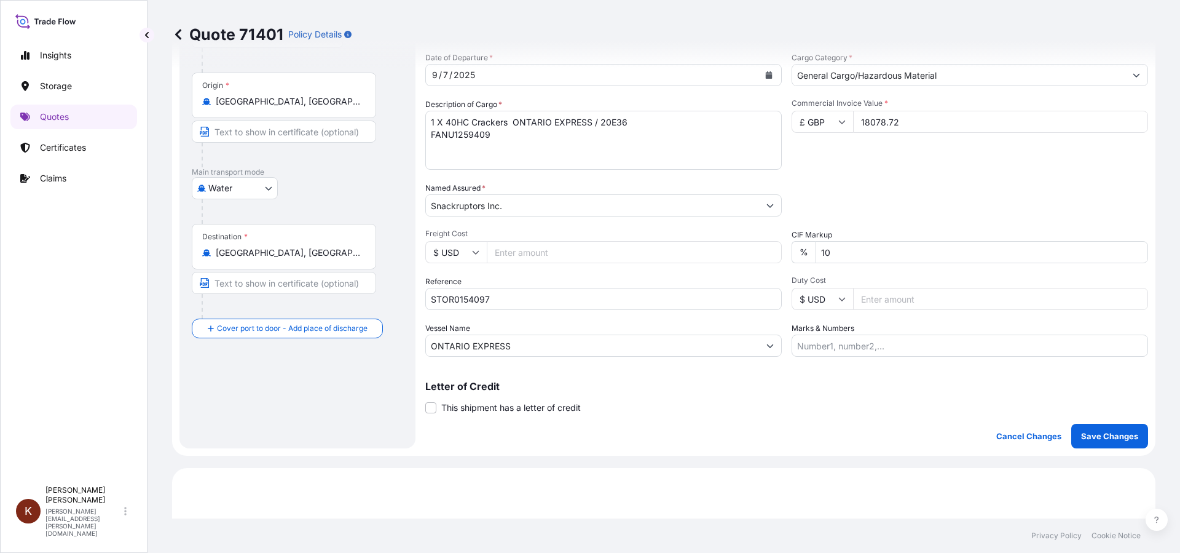
scroll to position [246, 0]
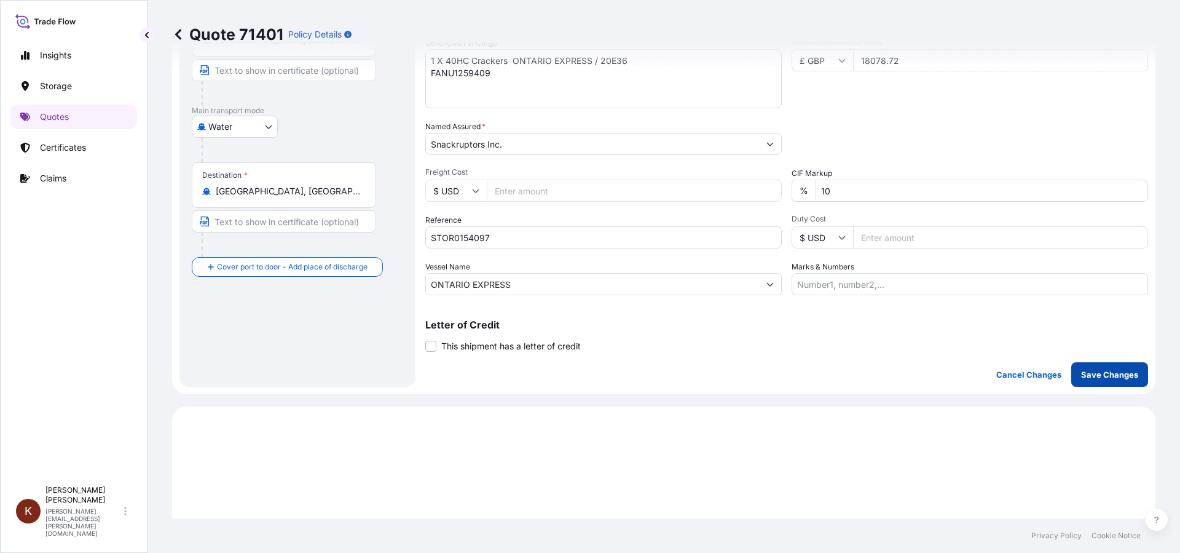
click at [934, 377] on p "Save Changes" at bounding box center [1109, 374] width 57 height 12
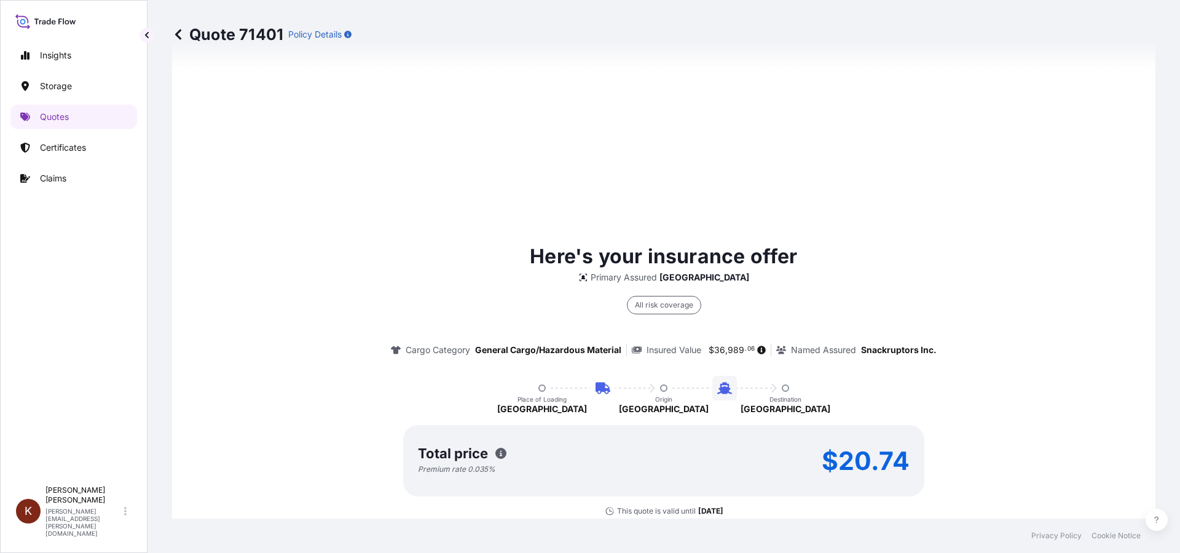
select select "Road / [GEOGRAPHIC_DATA]"
select select "Water"
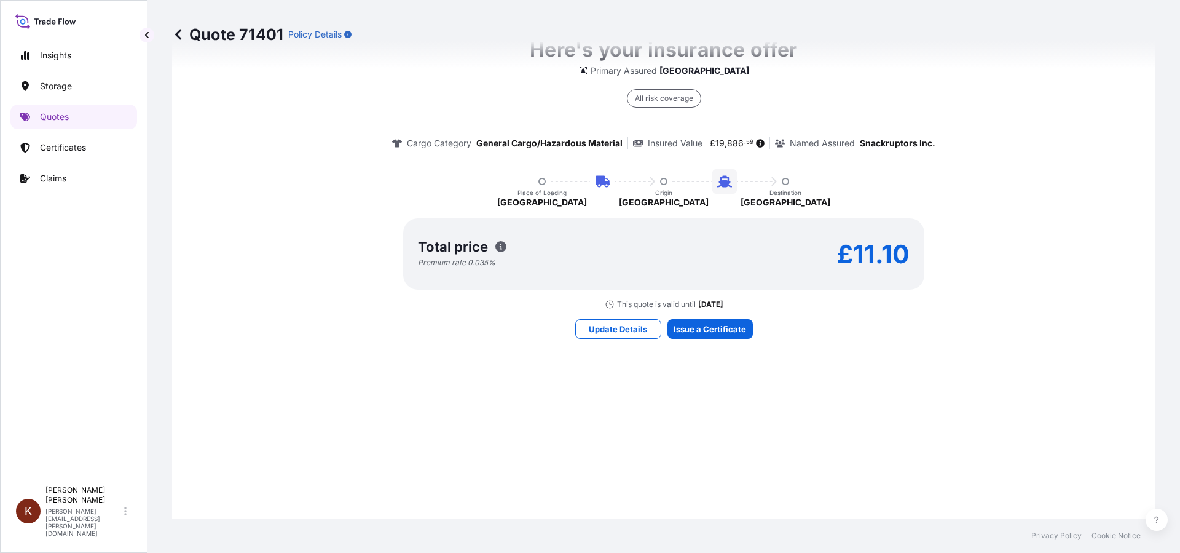
scroll to position [1043, 0]
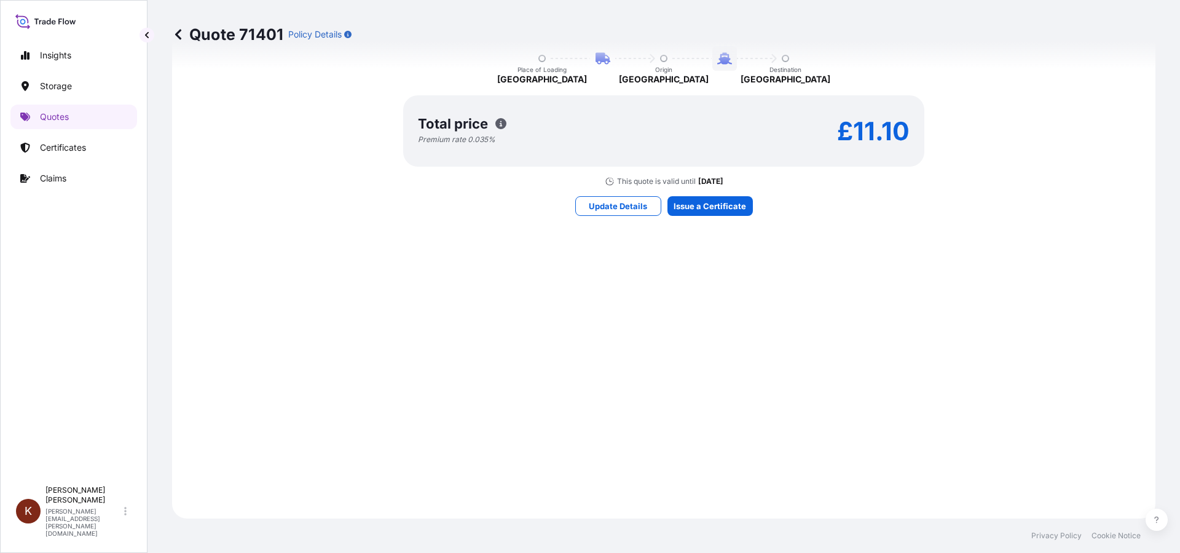
click at [934, 342] on div "Here's your insurance offer Primary Assured CANADA All risk coverage Cargo Cate…" at bounding box center [663, 63] width 949 height 875
click at [55, 117] on p "Quotes" at bounding box center [54, 117] width 29 height 12
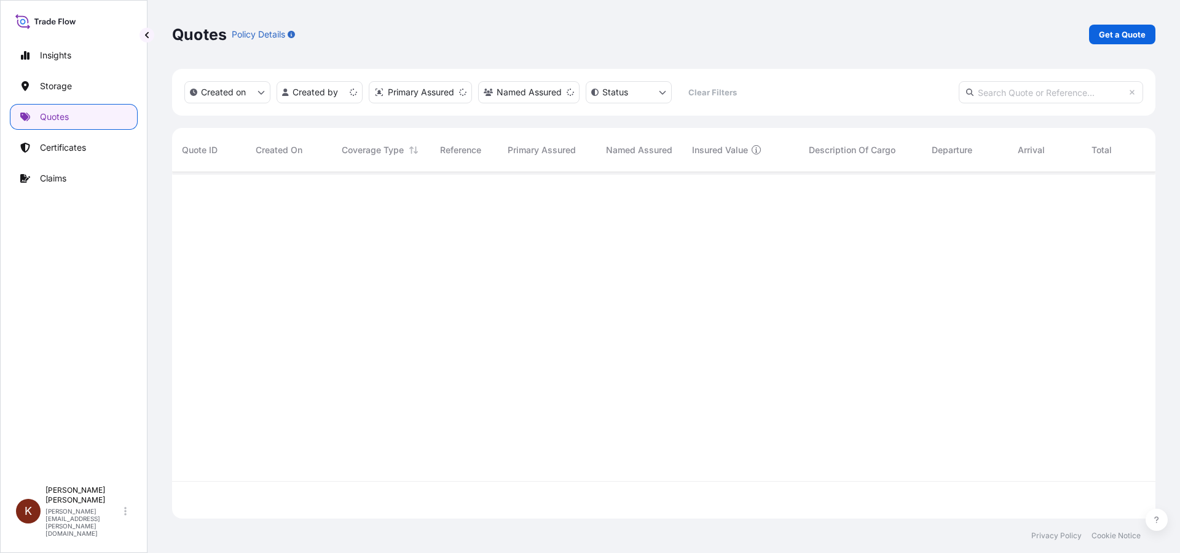
scroll to position [344, 974]
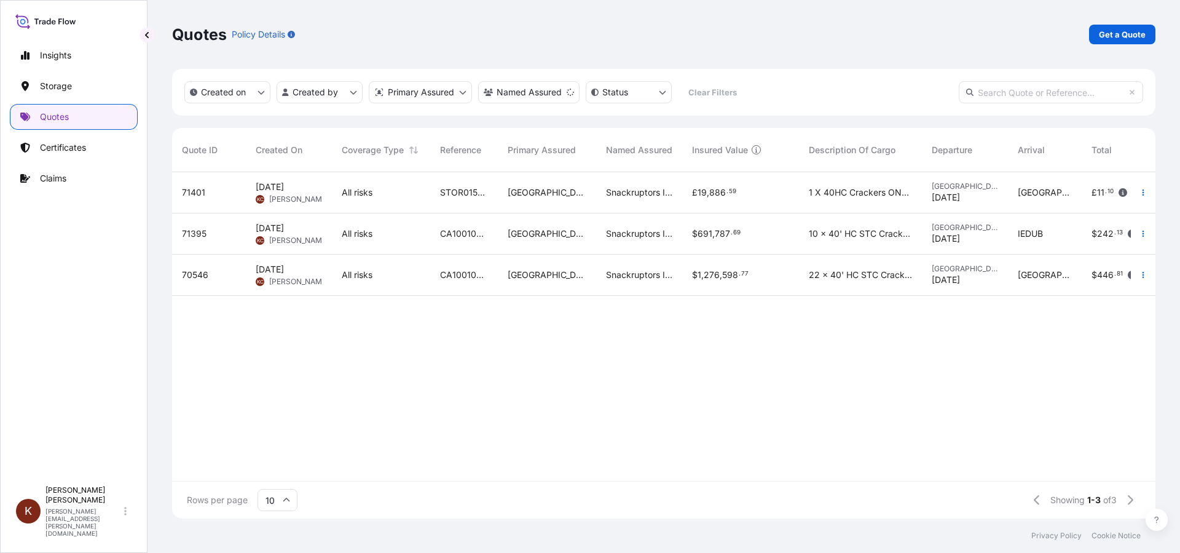
click at [284, 181] on span "[DATE]" at bounding box center [270, 187] width 28 height 12
select select "Road / [GEOGRAPHIC_DATA]"
select select "Water"
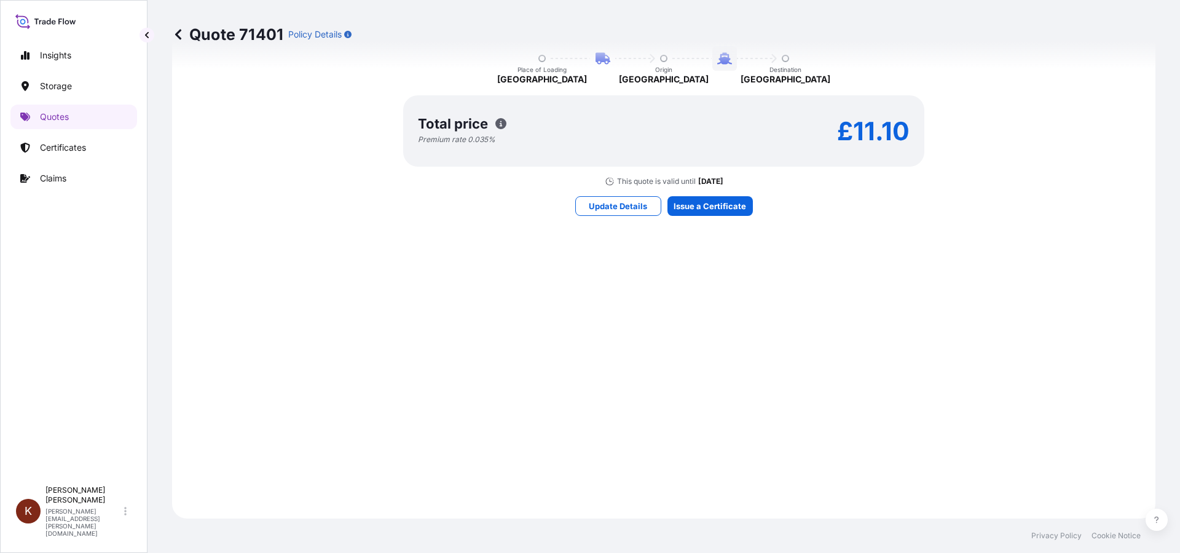
scroll to position [1043, 0]
click at [592, 205] on p "Update Details" at bounding box center [618, 206] width 58 height 12
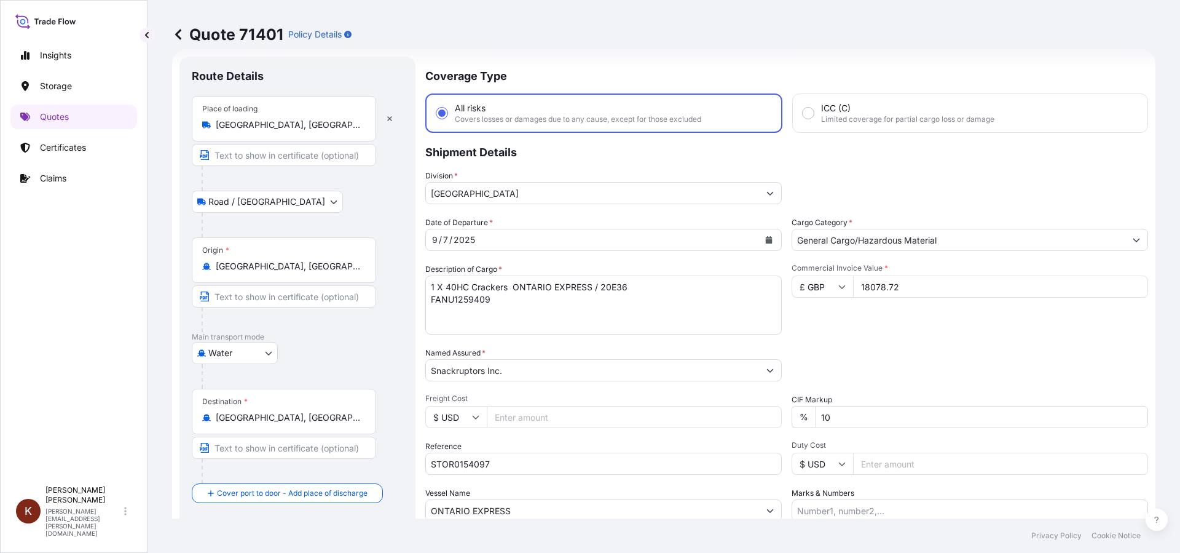
click at [840, 288] on div "Route Details Place of loading [GEOGRAPHIC_DATA], [GEOGRAPHIC_DATA], [GEOGRAPHI…" at bounding box center [663, 509] width 983 height 921
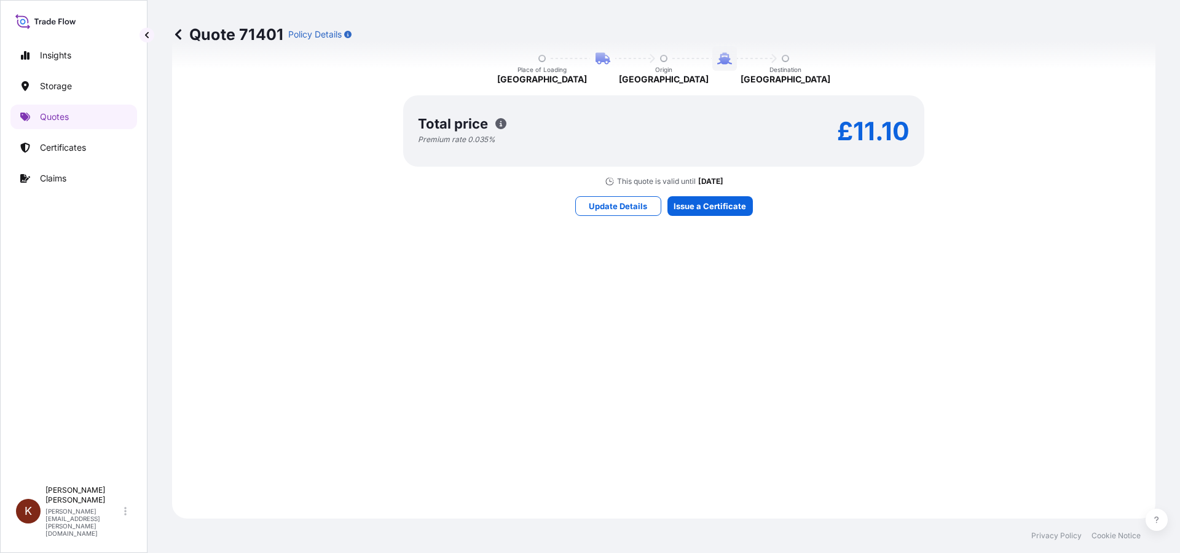
scroll to position [1043, 0]
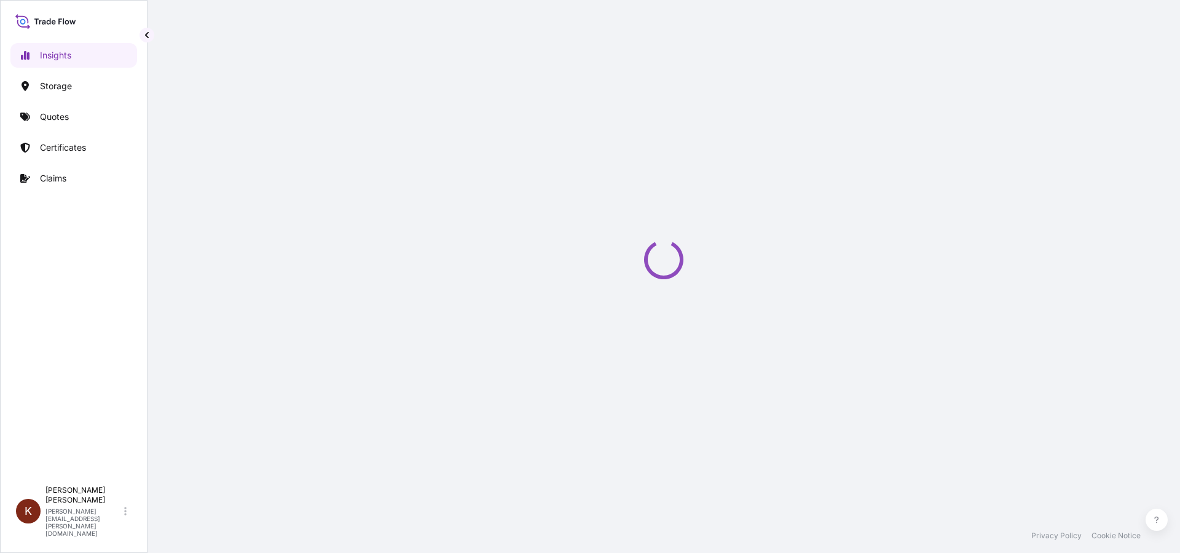
select select "2025"
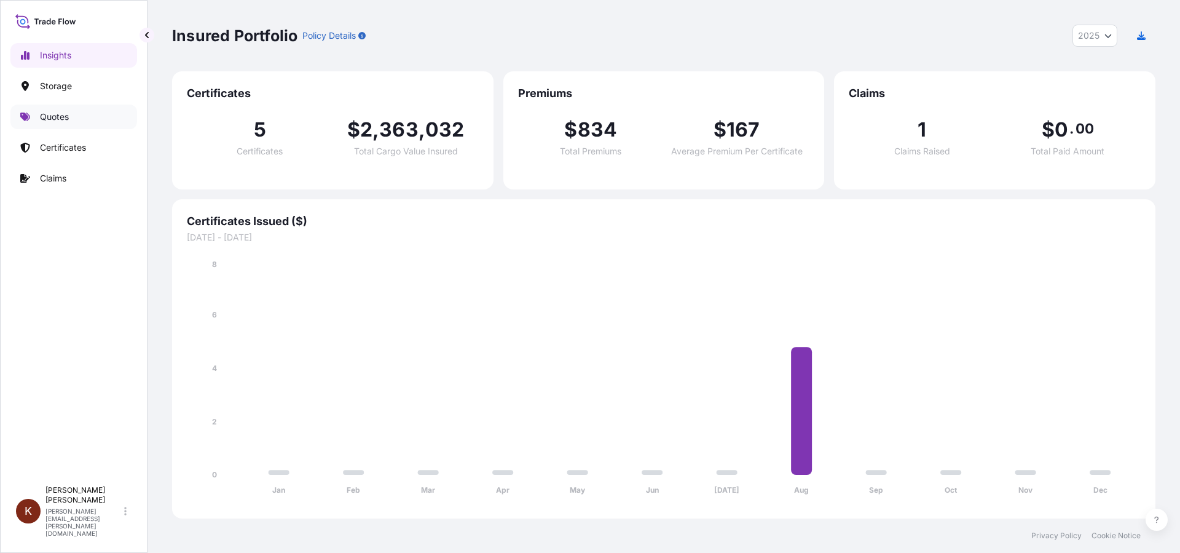
click at [65, 115] on p "Quotes" at bounding box center [54, 117] width 29 height 12
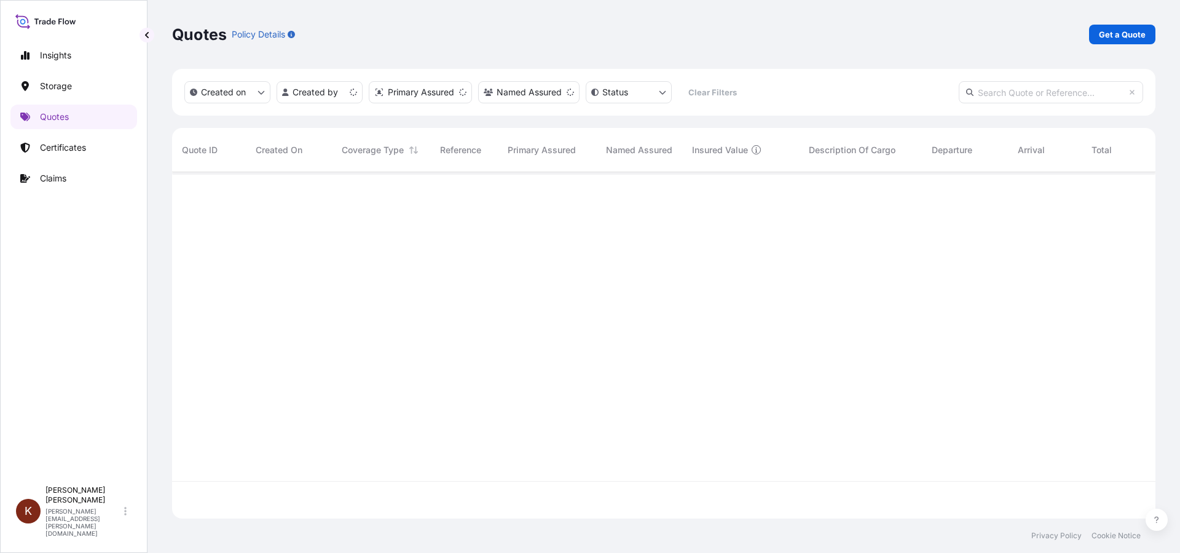
scroll to position [344, 974]
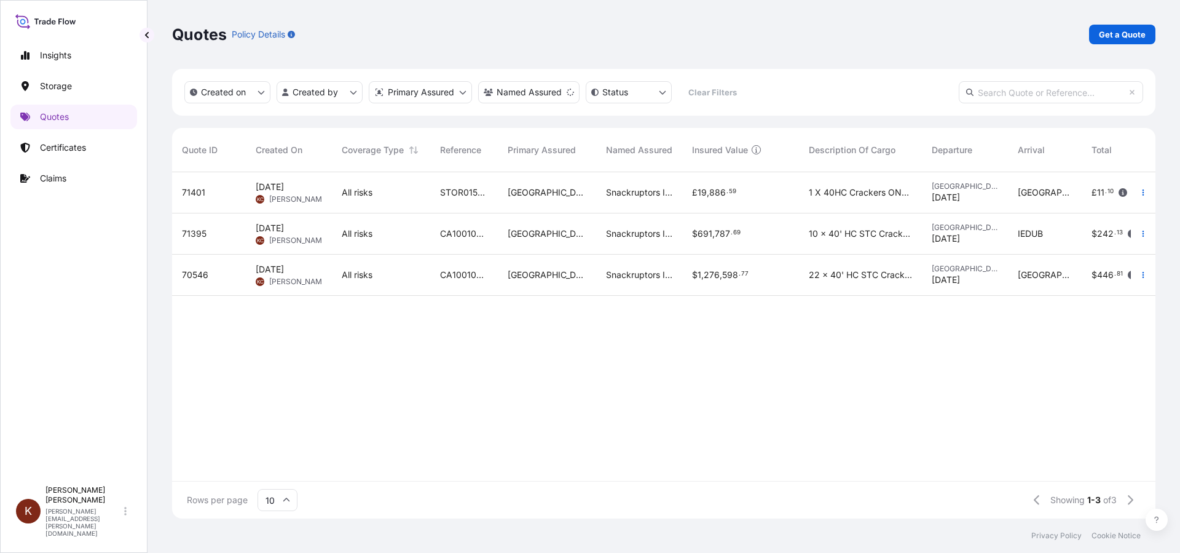
click at [285, 189] on span "[DATE] [PERSON_NAME] [PERSON_NAME]" at bounding box center [289, 192] width 66 height 23
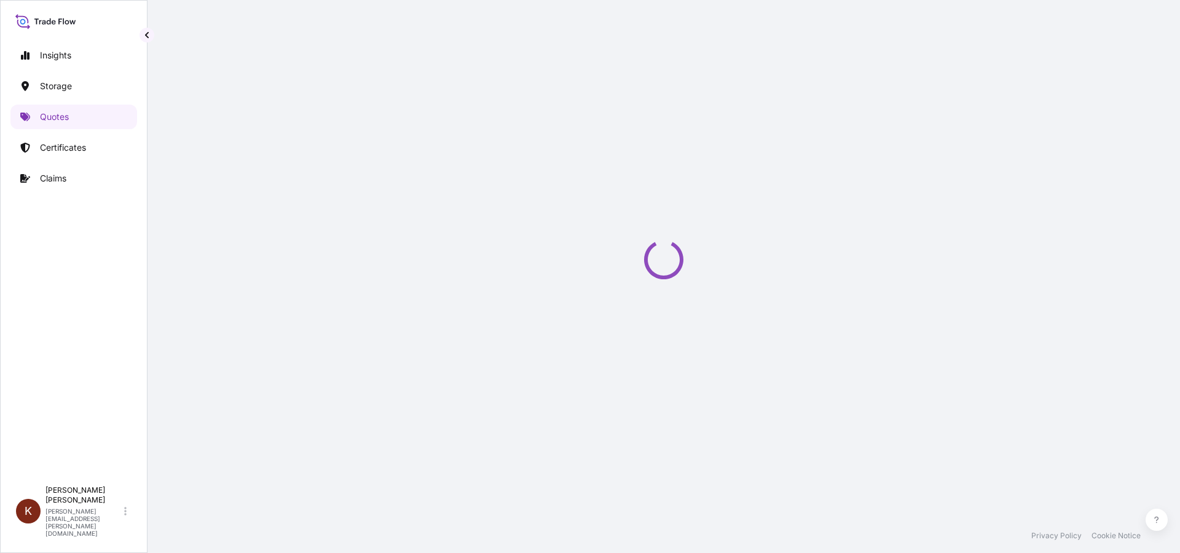
select select "Road / [GEOGRAPHIC_DATA]"
select select "Water"
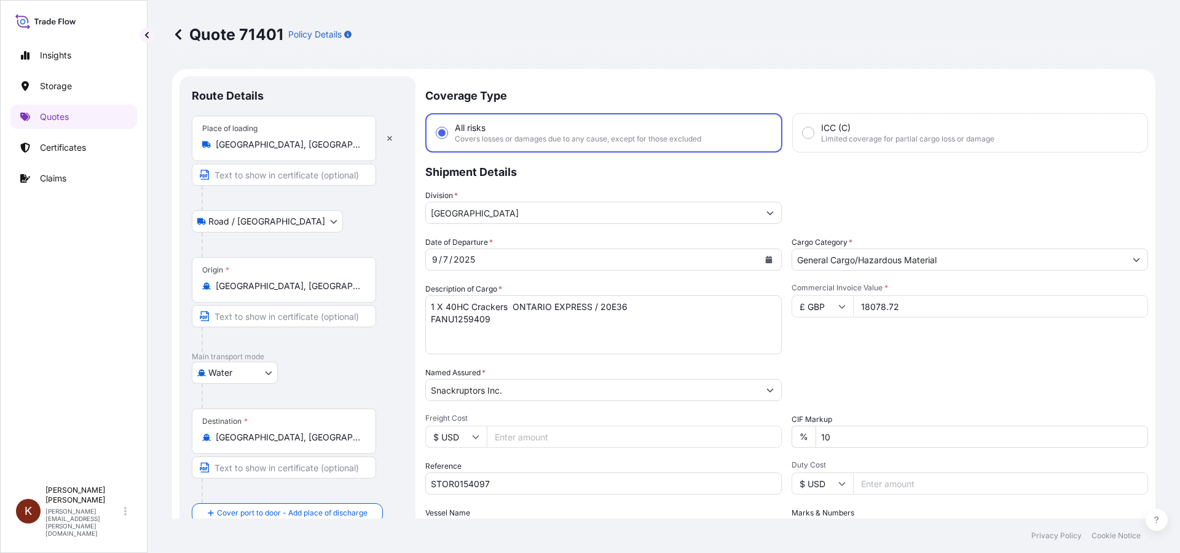
click at [838, 305] on icon at bounding box center [841, 305] width 7 height 7
click at [820, 384] on div "$ CAD" at bounding box center [818, 371] width 52 height 23
type input "$ CAD"
click at [854, 307] on input "18078.72" at bounding box center [1000, 306] width 295 height 22
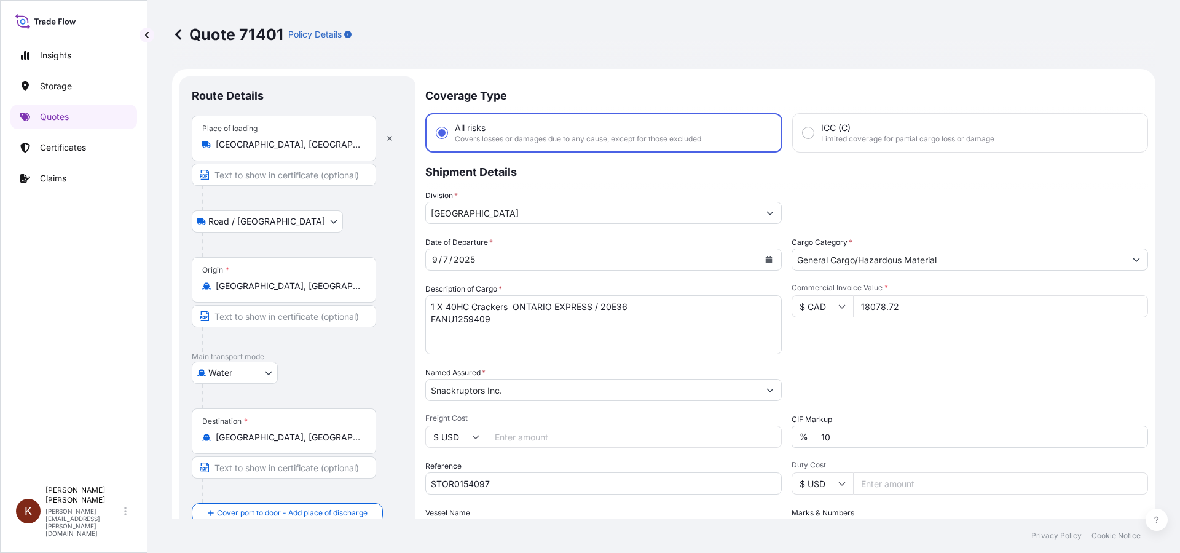
drag, startPoint x: 854, startPoint y: 303, endPoint x: 939, endPoint y: 304, distance: 84.8
click at [939, 304] on input "18078.72" at bounding box center [1000, 306] width 295 height 22
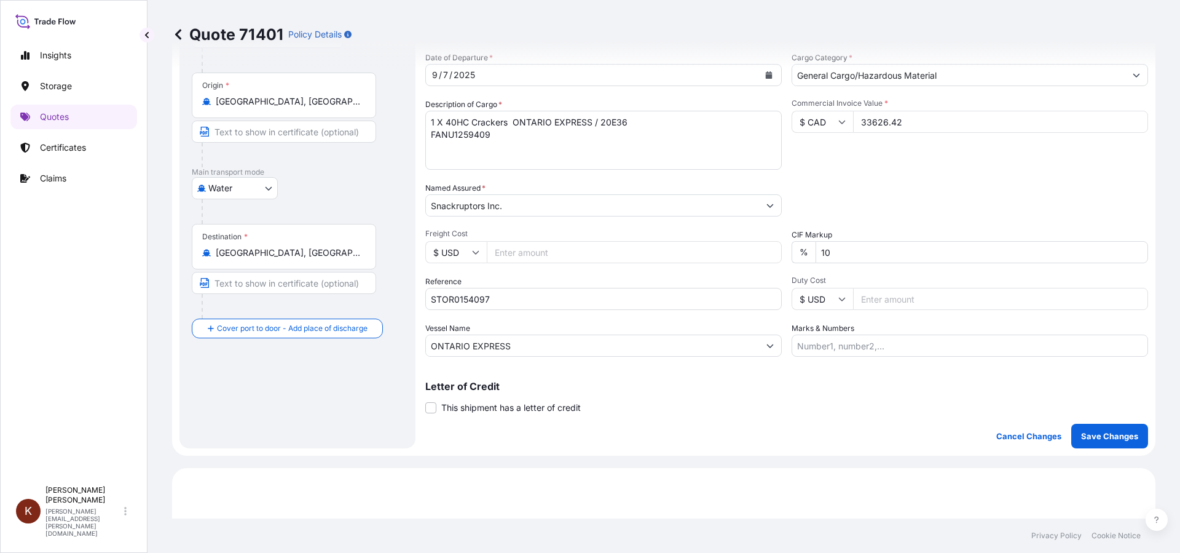
scroll to position [246, 0]
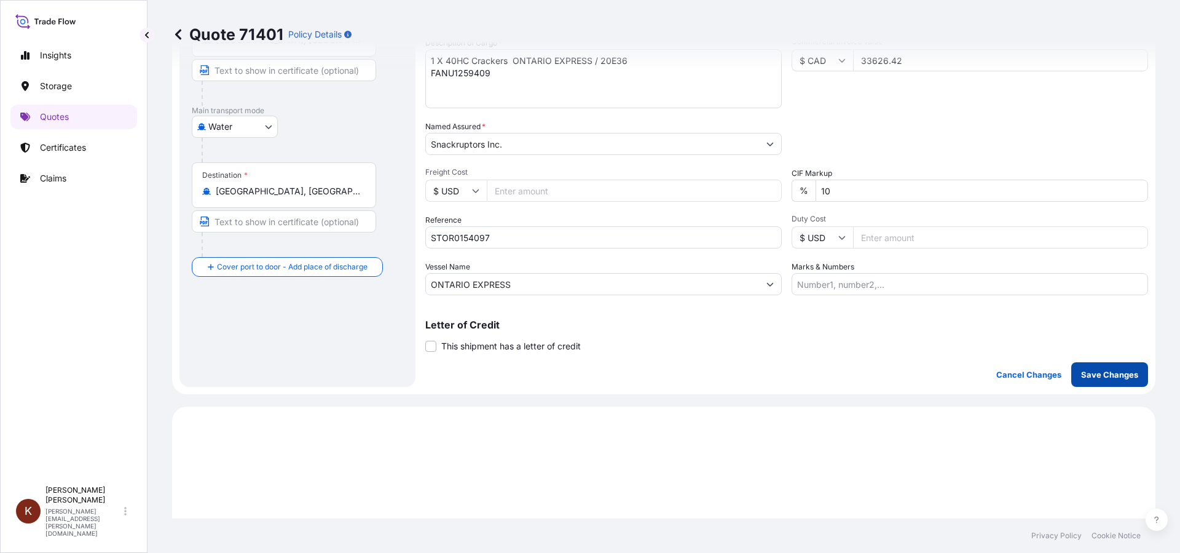
type input "33626.42"
click at [1096, 375] on p "Save Changes" at bounding box center [1109, 374] width 57 height 12
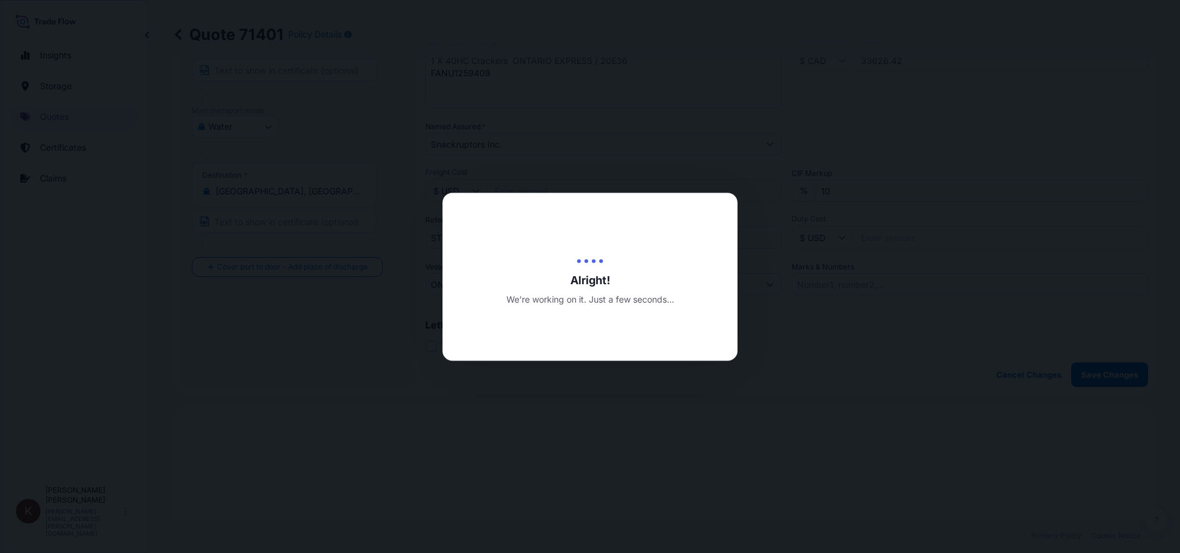
scroll to position [591, 0]
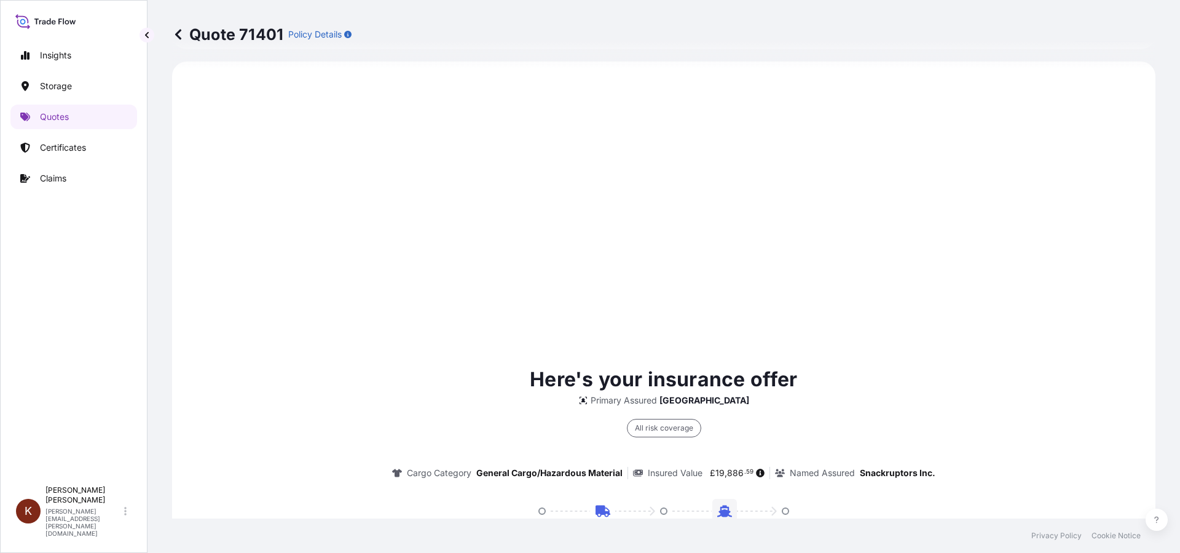
select select "Road / [GEOGRAPHIC_DATA]"
select select "Water"
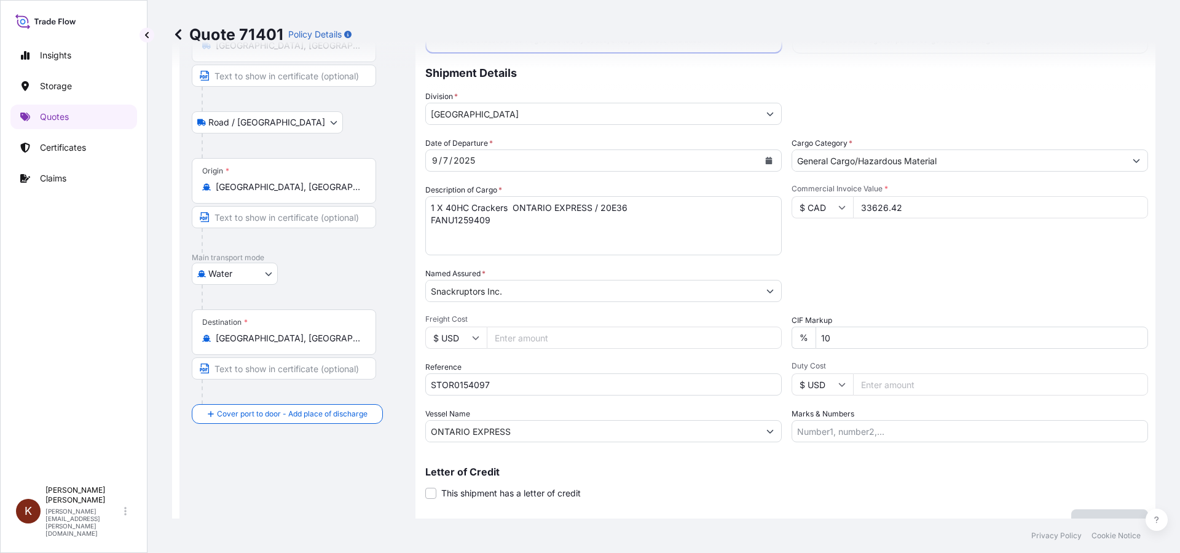
scroll to position [0, 0]
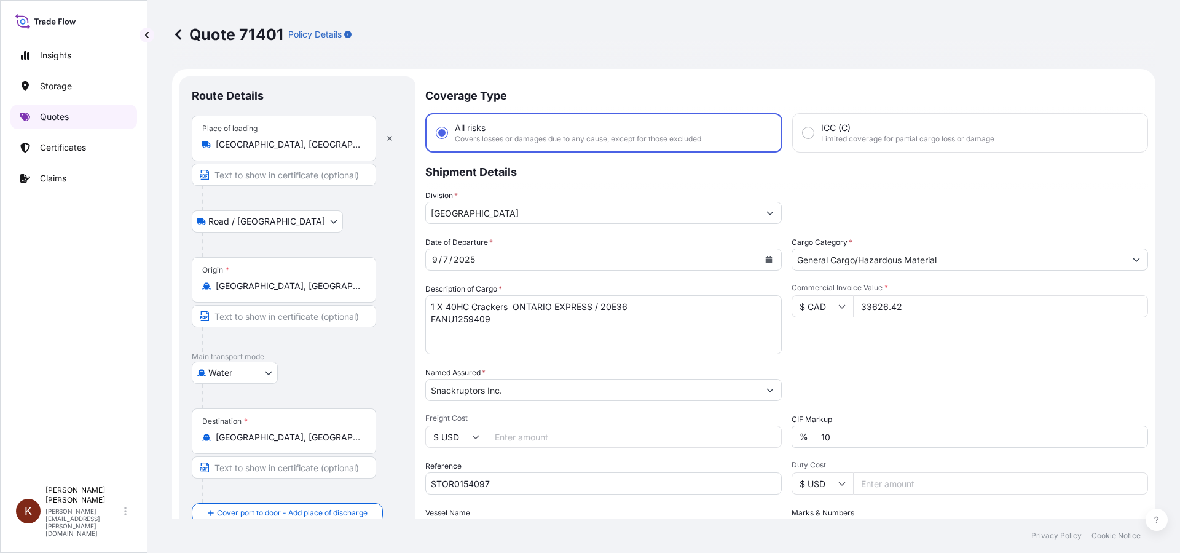
click at [49, 116] on p "Quotes" at bounding box center [54, 117] width 29 height 12
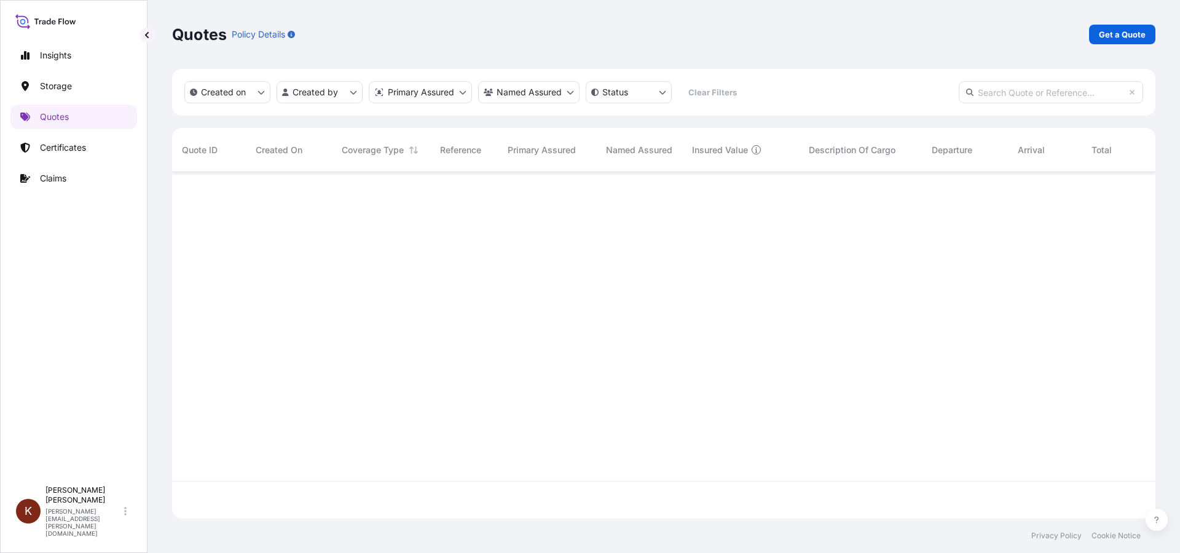
scroll to position [344, 974]
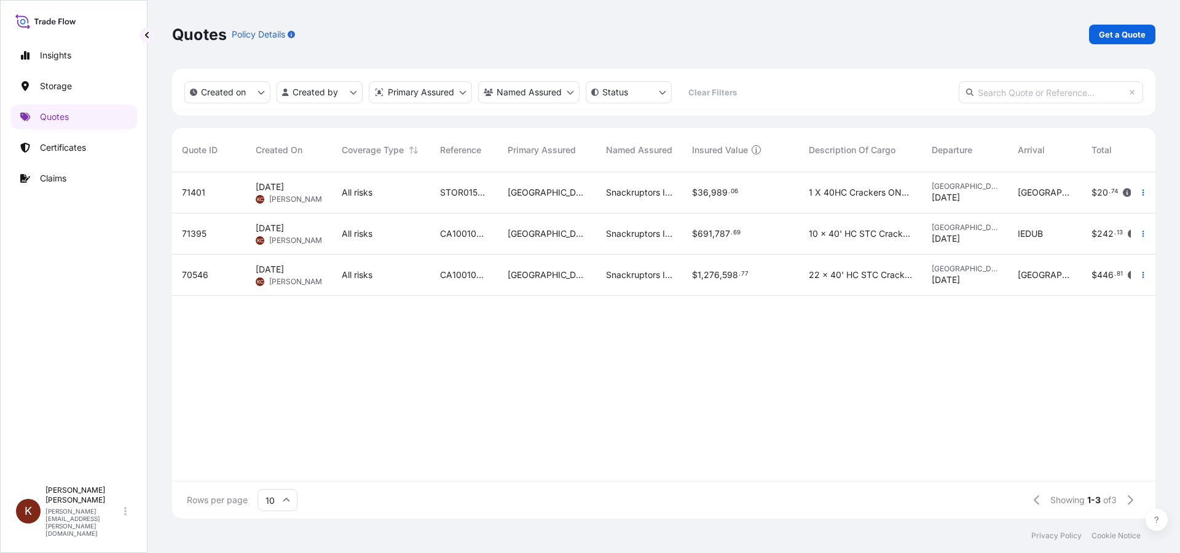
click at [304, 235] on span "[PERSON_NAME]" at bounding box center [299, 240] width 60 height 10
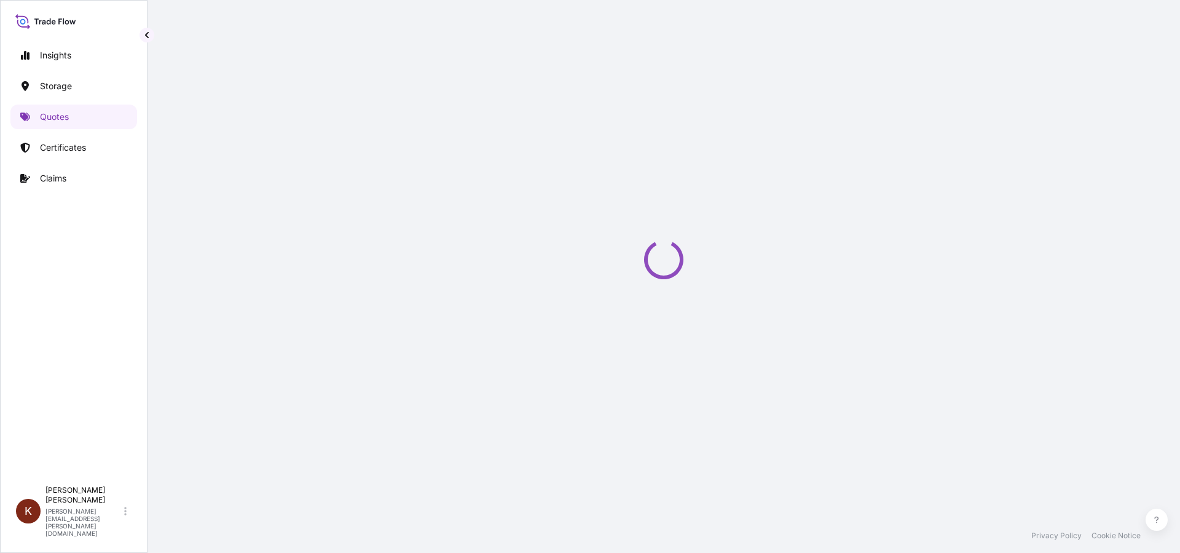
select select "Road / [GEOGRAPHIC_DATA]"
select select "Water"
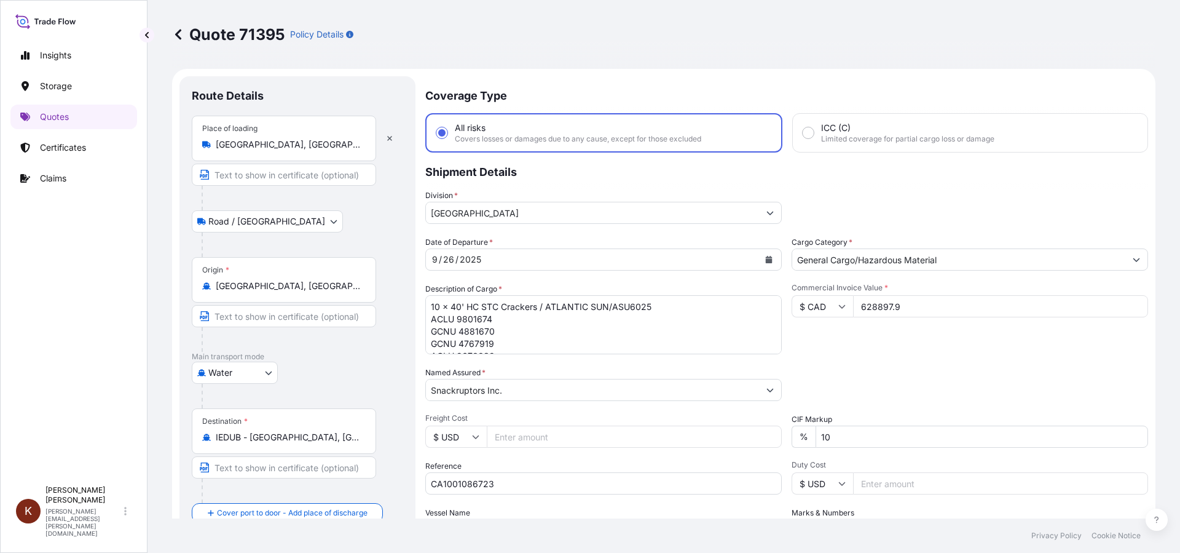
click at [176, 31] on icon at bounding box center [178, 34] width 12 height 12
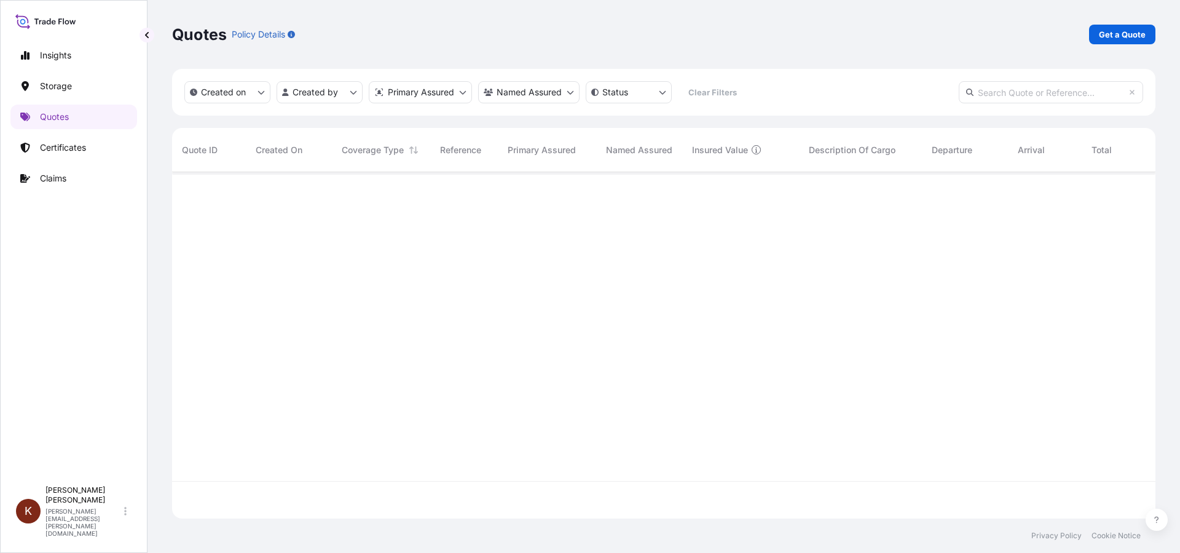
scroll to position [344, 974]
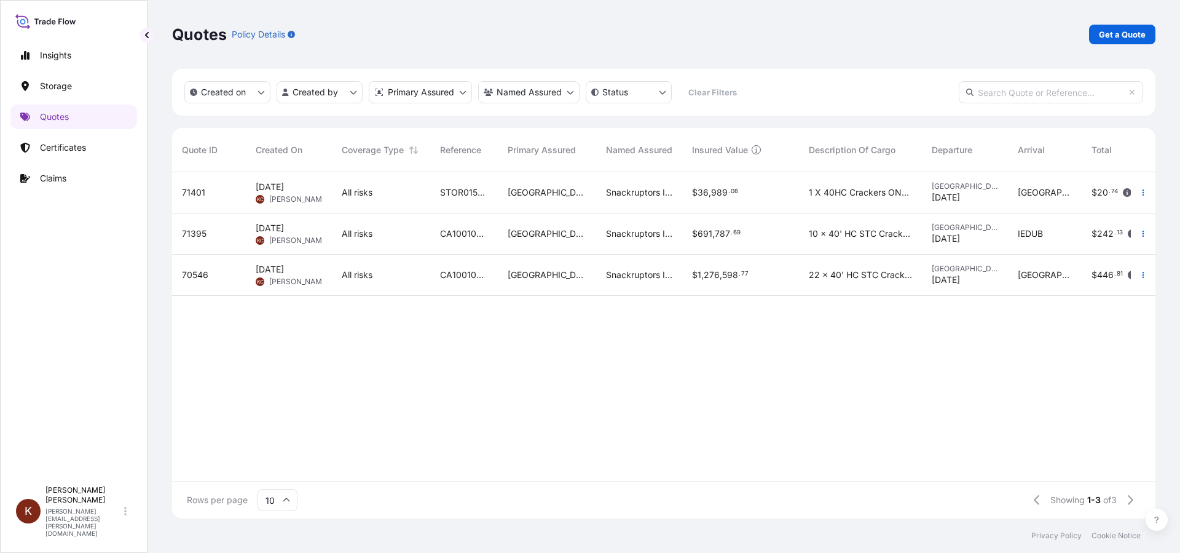
click at [284, 270] on span "[DATE]" at bounding box center [270, 269] width 28 height 12
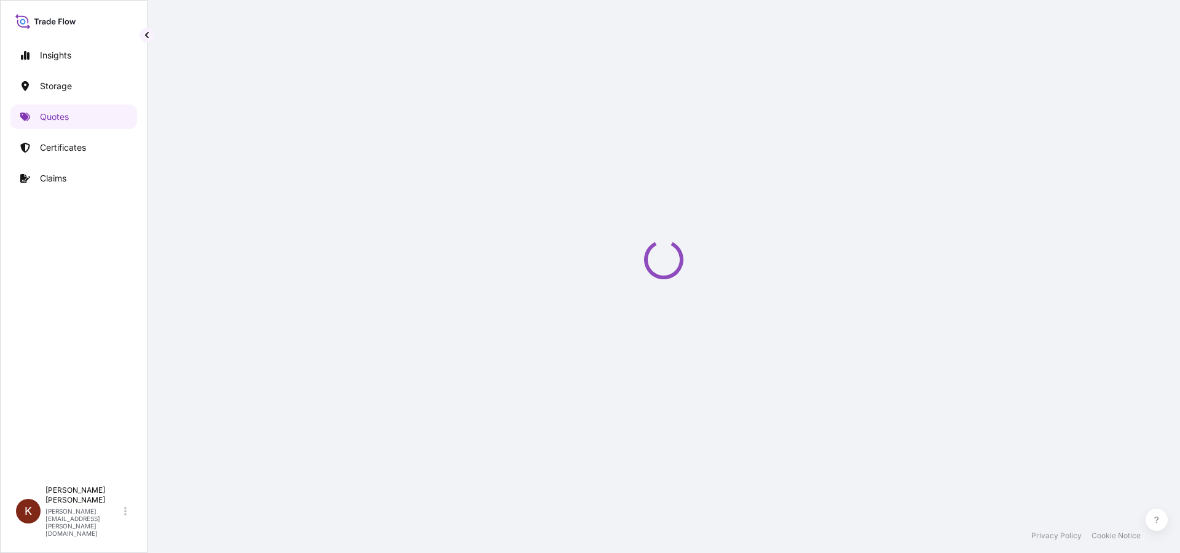
select select "Road / [GEOGRAPHIC_DATA]"
select select "Water"
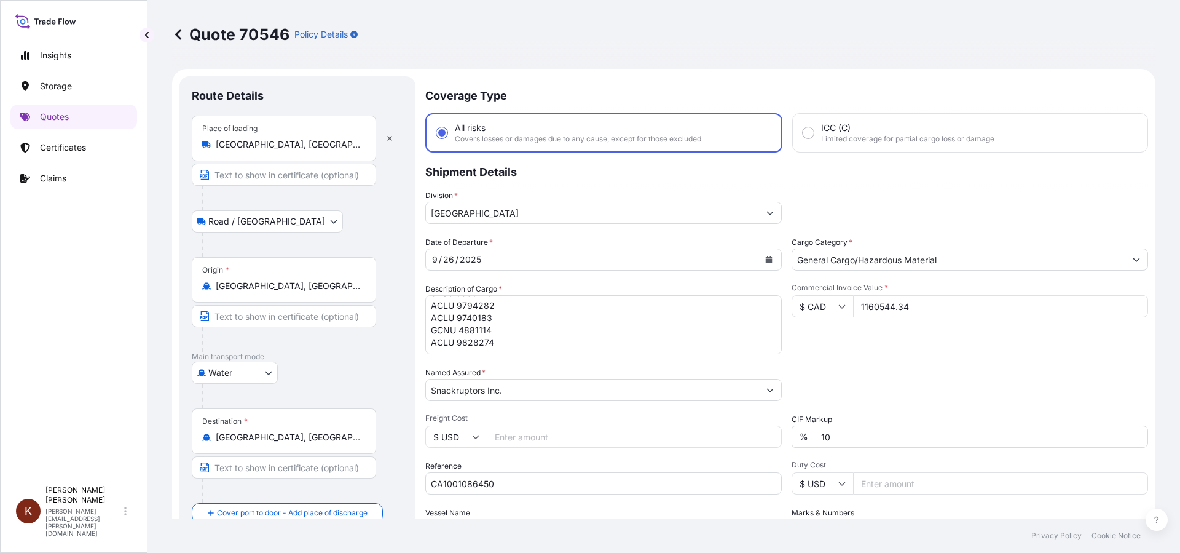
click at [179, 35] on icon at bounding box center [178, 34] width 12 height 12
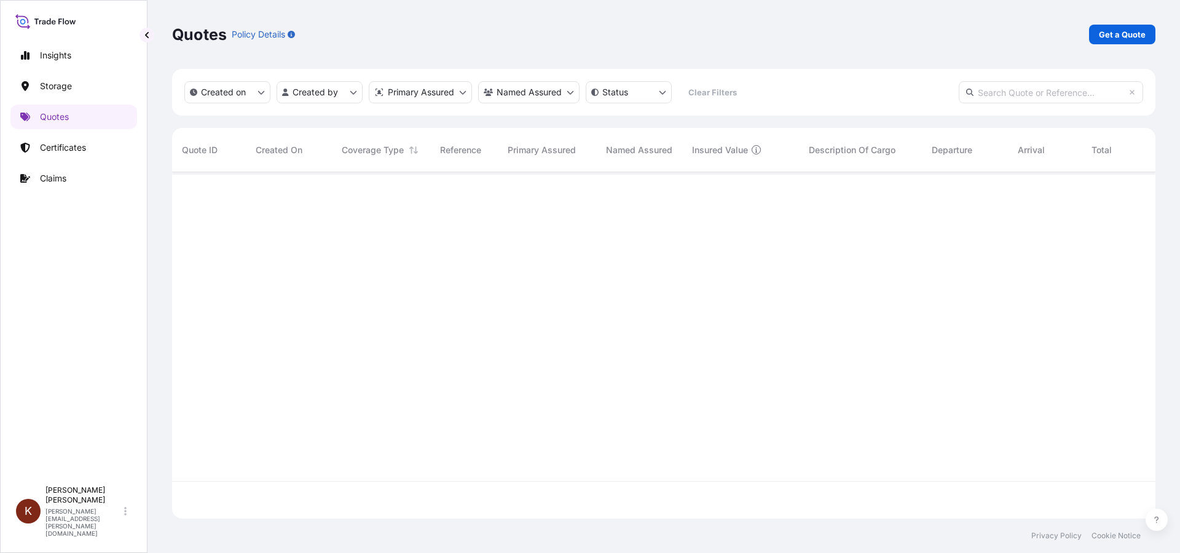
scroll to position [344, 974]
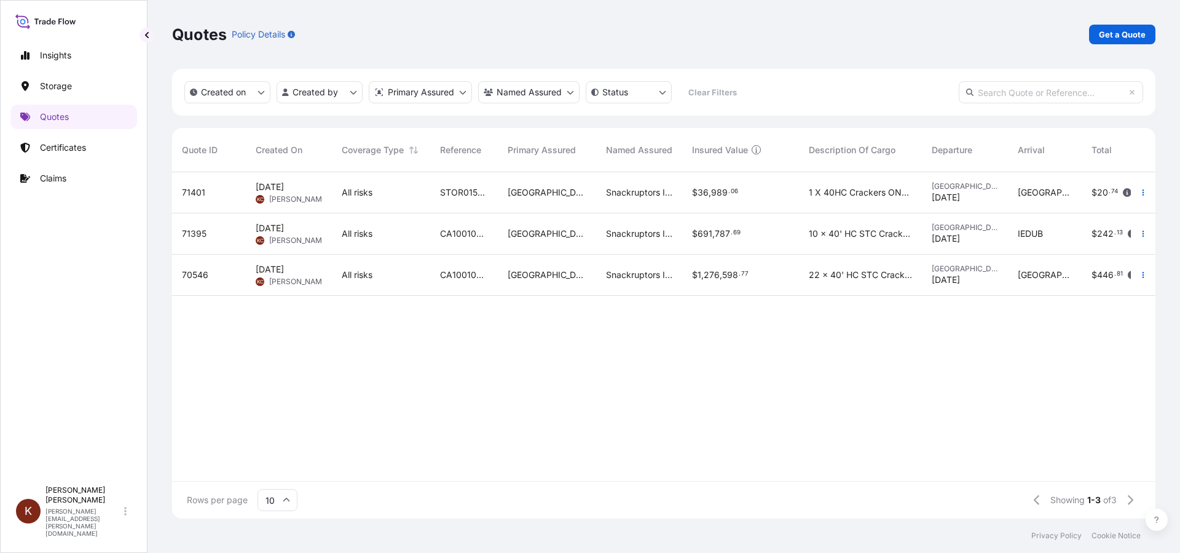
click at [288, 194] on span "[PERSON_NAME]" at bounding box center [299, 199] width 60 height 10
select select "Road / [GEOGRAPHIC_DATA]"
select select "Water"
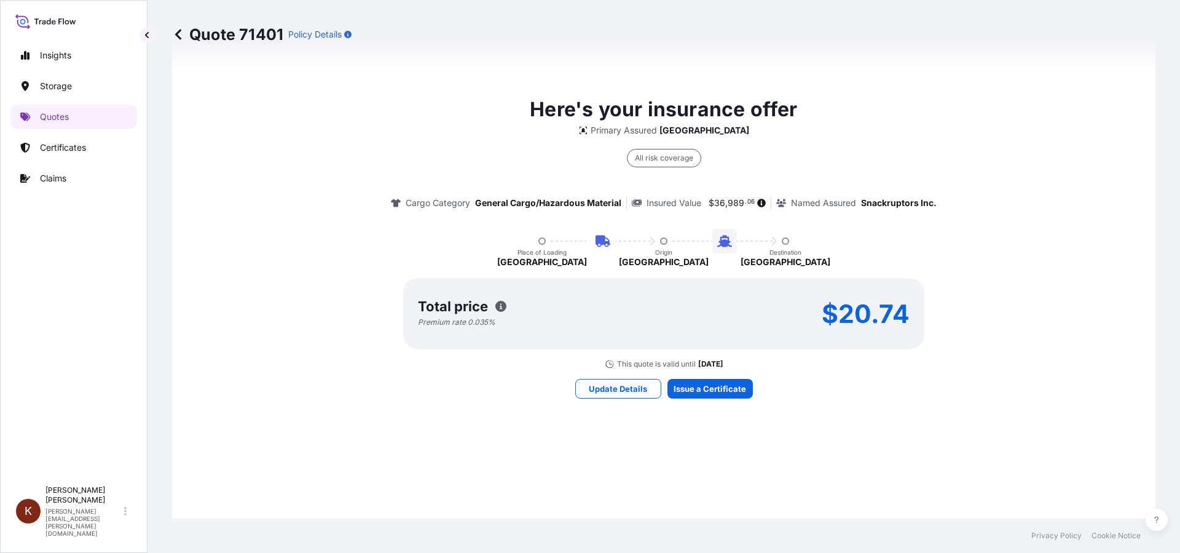
scroll to position [922, 0]
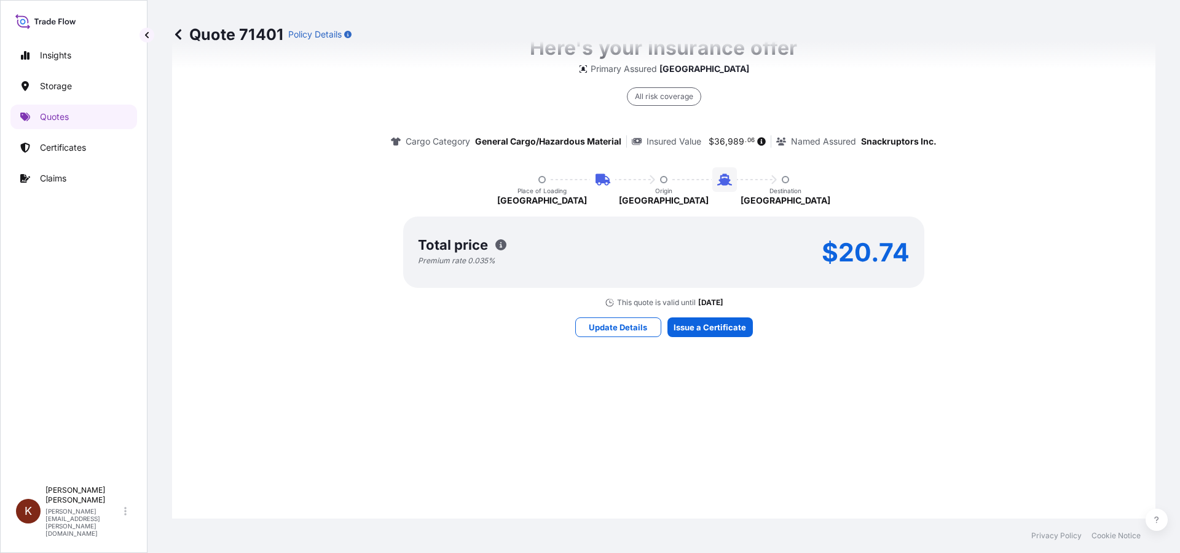
click at [530, 297] on div "Here's your insurance offer Primary Assured CANADA All risk coverage Cargo Cate…" at bounding box center [663, 170] width 949 height 274
click at [495, 302] on div "Here's your insurance offer Primary Assured CANADA All risk coverage Cargo Cate…" at bounding box center [663, 170] width 949 height 274
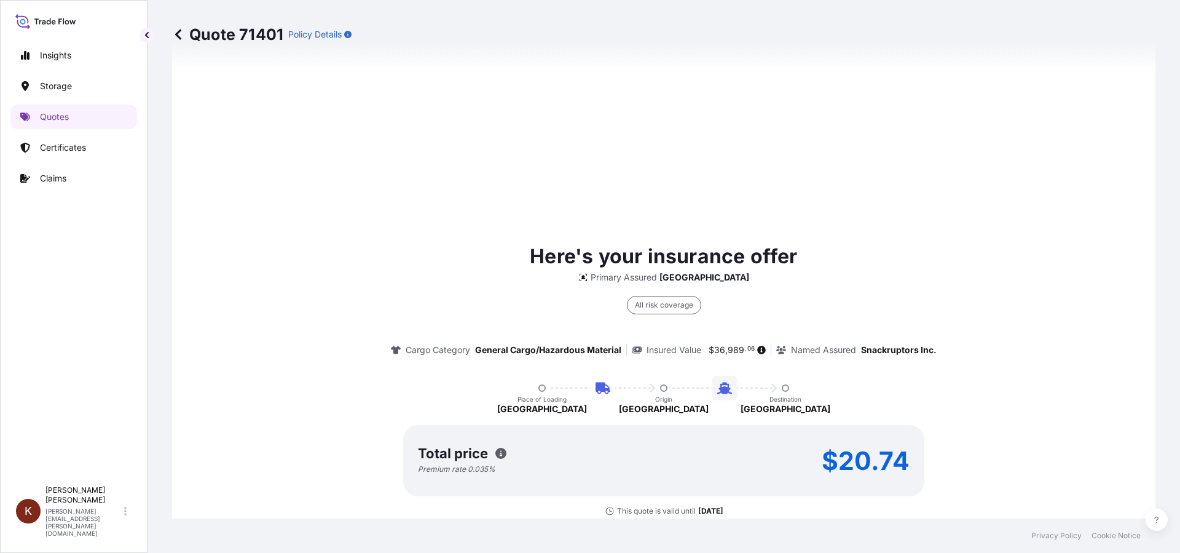
scroll to position [1878, 0]
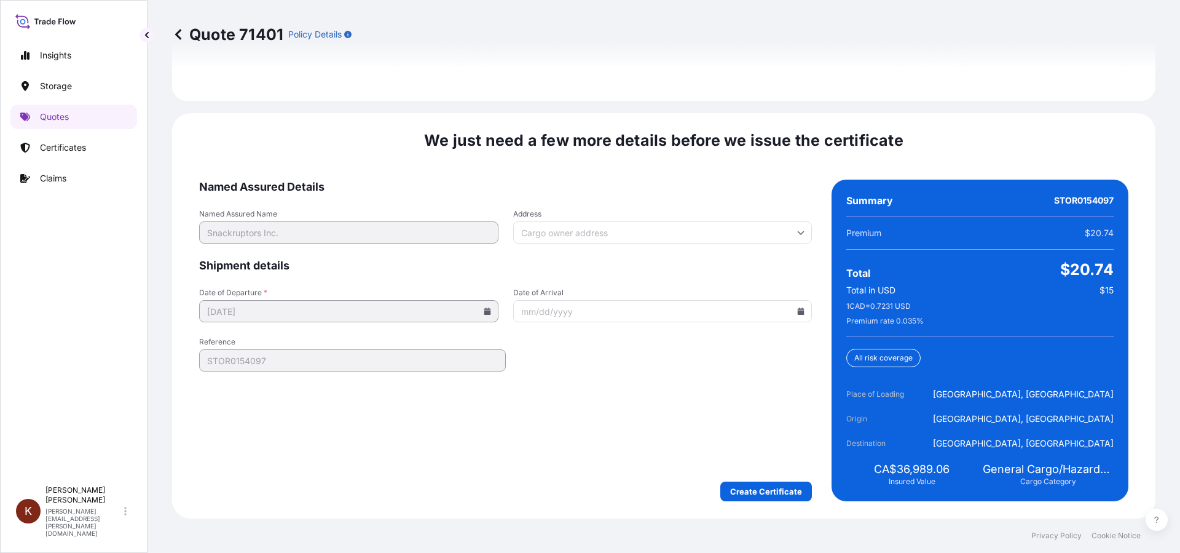
click at [537, 234] on input "Address" at bounding box center [662, 232] width 299 height 22
click at [593, 236] on input "Address" at bounding box center [662, 232] width 299 height 22
click at [593, 234] on input "Address" at bounding box center [662, 232] width 299 height 22
click at [524, 230] on input "Address" at bounding box center [662, 232] width 299 height 22
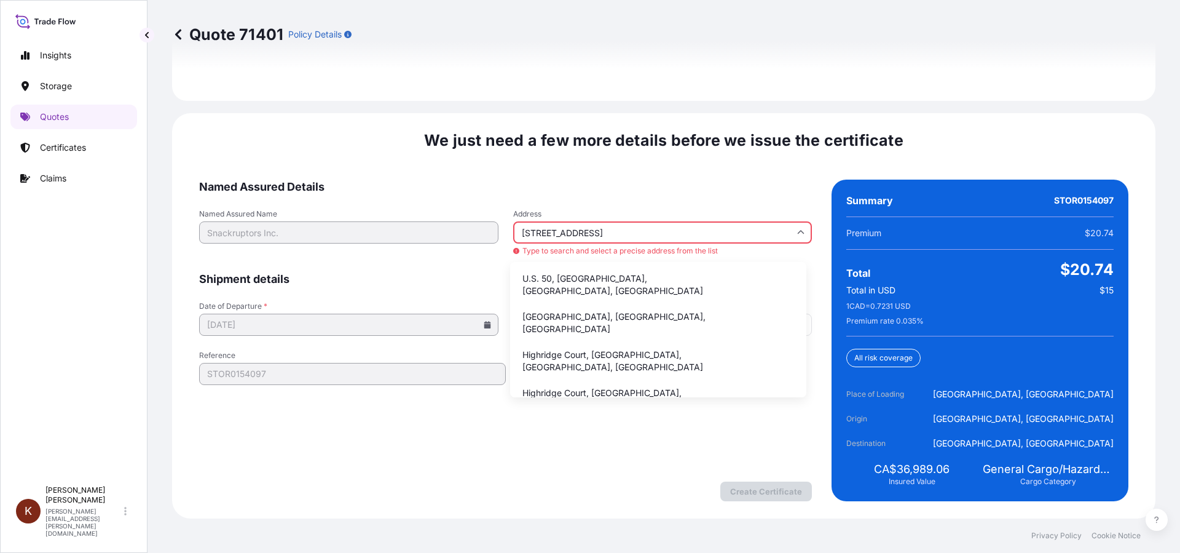
click at [607, 233] on input "50 Highridge Crt N1R7LP" at bounding box center [662, 232] width 299 height 22
click at [632, 230] on input "50 Highridge Crt N1R 7LP" at bounding box center [662, 232] width 299 height 22
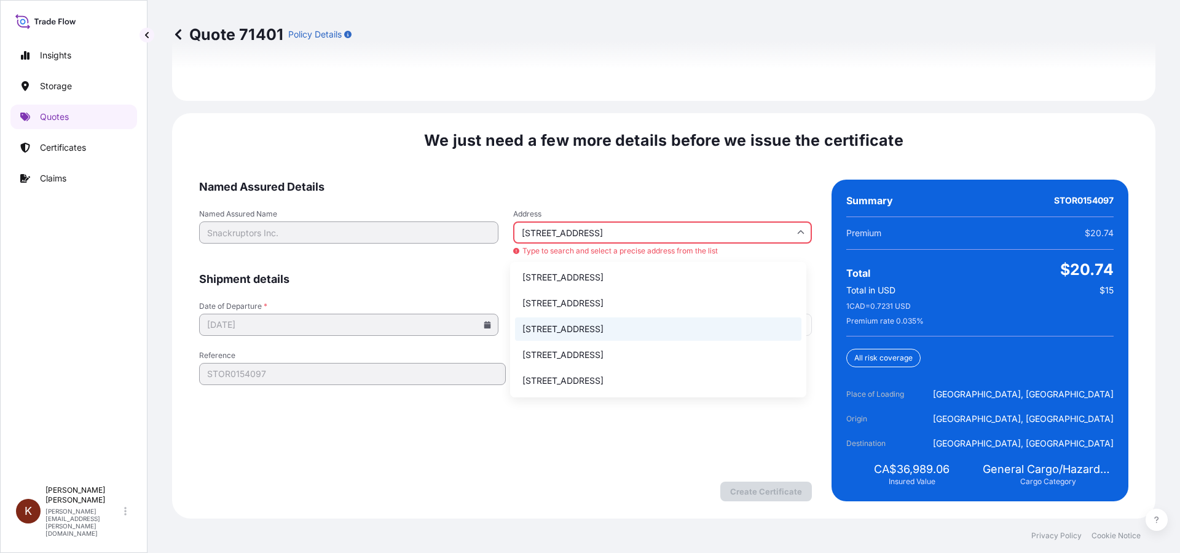
scroll to position [0, 0]
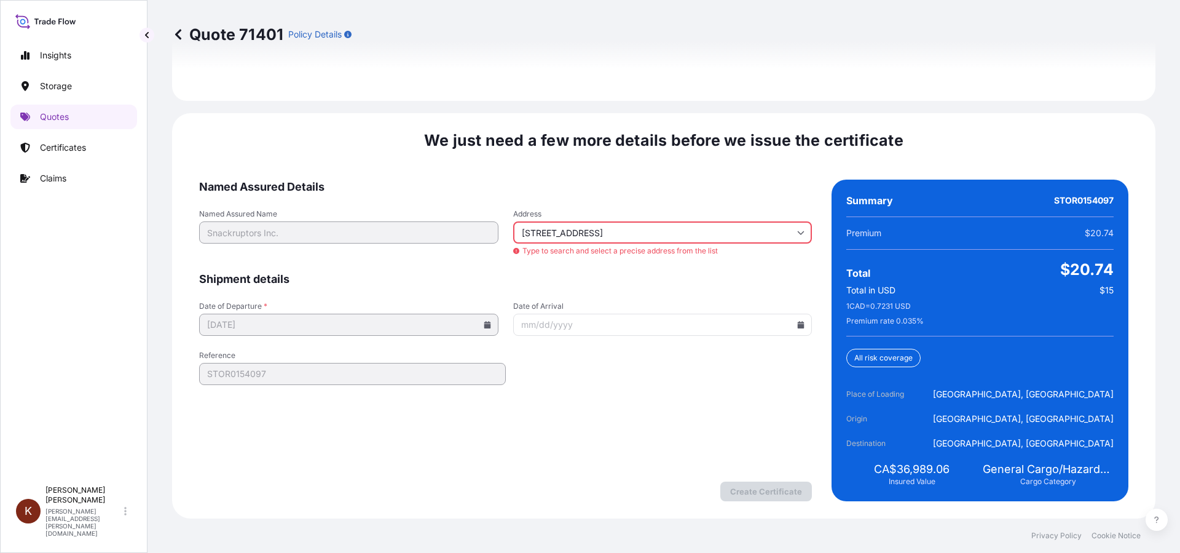
click at [590, 233] on input "50 Highridge Crt N1R 7LP" at bounding box center [662, 232] width 299 height 22
click at [593, 418] on form "Named Assured Details Named Assured Name Snackruptors Inc. Address 50 Highridge…" at bounding box center [505, 339] width 613 height 321
click at [638, 412] on form "Named Assured Details Named Assured Name Snackruptors Inc. Address 50 Highridge…" at bounding box center [505, 339] width 613 height 321
click at [718, 253] on span "Type to search and select a precise address from the list" at bounding box center [662, 251] width 299 height 10
click at [706, 229] on input "50 Highridge Crt Cambridge, ON N1R 7LP" at bounding box center [662, 232] width 299 height 22
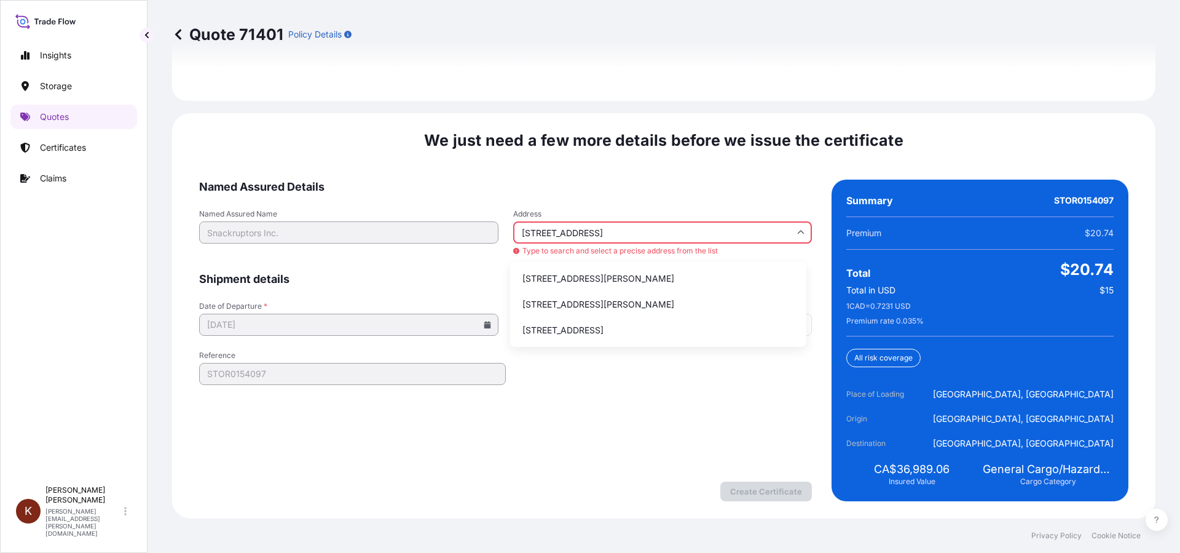
click at [660, 230] on input "50 Highridge Crt Cambridge, ON N1R 7LP" at bounding box center [662, 232] width 299 height 22
drag, startPoint x: 642, startPoint y: 230, endPoint x: 727, endPoint y: 234, distance: 85.5
click at [727, 234] on input "50 Highridge Crt Cambridge, ON N1R 7LP" at bounding box center [662, 232] width 299 height 22
type input "50 Highridge Crt"
drag, startPoint x: 608, startPoint y: 232, endPoint x: 592, endPoint y: 232, distance: 15.4
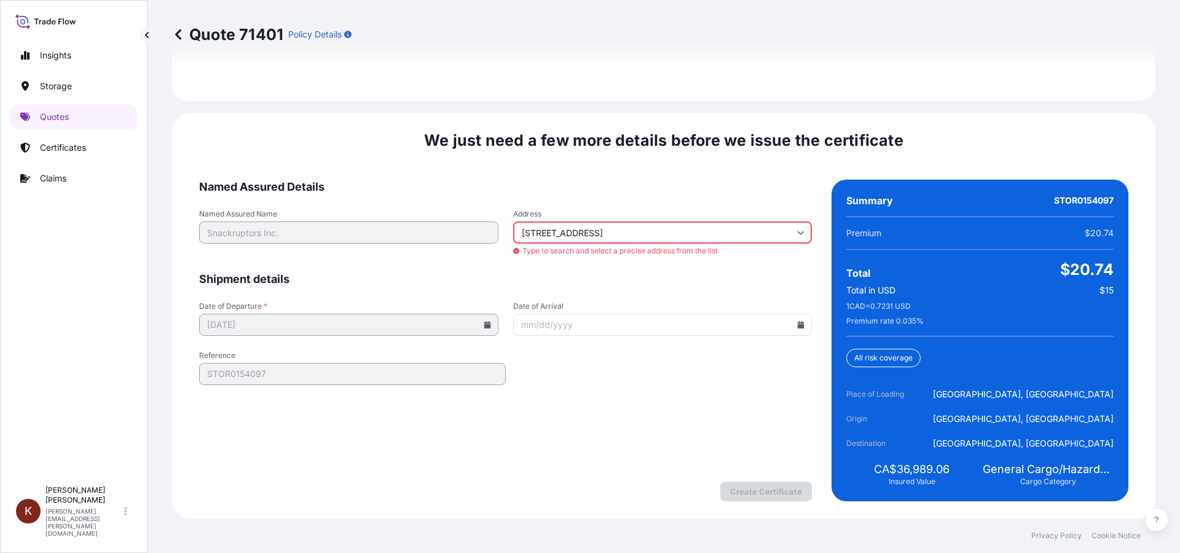
click at [608, 232] on input "50 Highridge Crt" at bounding box center [662, 232] width 299 height 22
drag, startPoint x: 598, startPoint y: 231, endPoint x: 472, endPoint y: 245, distance: 126.7
click at [472, 245] on div "Named Assured Name Snackruptors Inc. Address 50 Highridge Crt Type to search an…" at bounding box center [505, 233] width 613 height 48
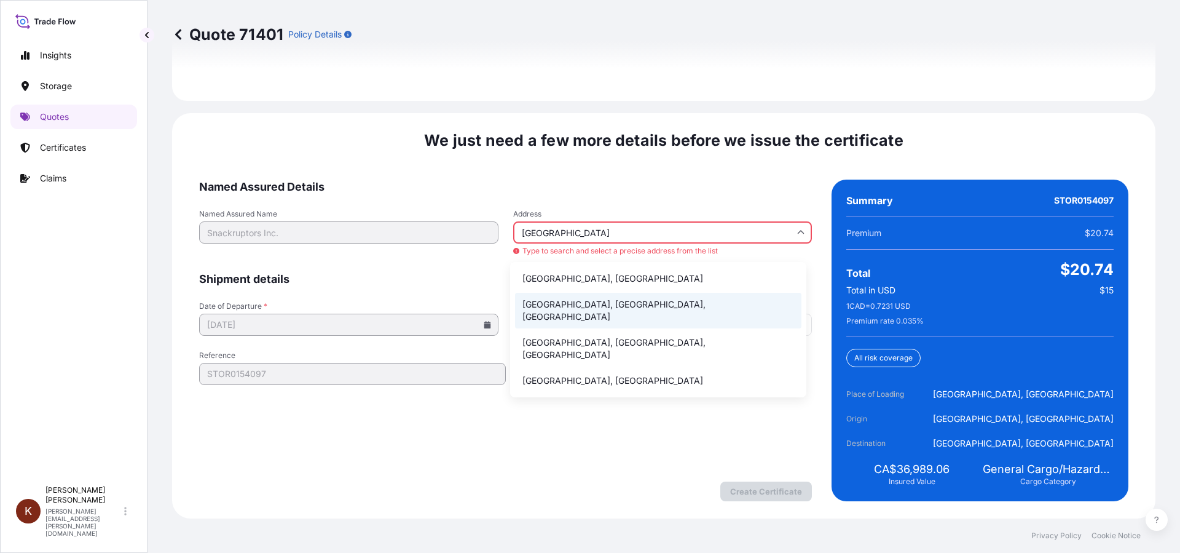
click at [564, 305] on li "[GEOGRAPHIC_DATA], [GEOGRAPHIC_DATA], [GEOGRAPHIC_DATA]" at bounding box center [658, 311] width 286 height 36
type input "[GEOGRAPHIC_DATA], [GEOGRAPHIC_DATA], [GEOGRAPHIC_DATA]"
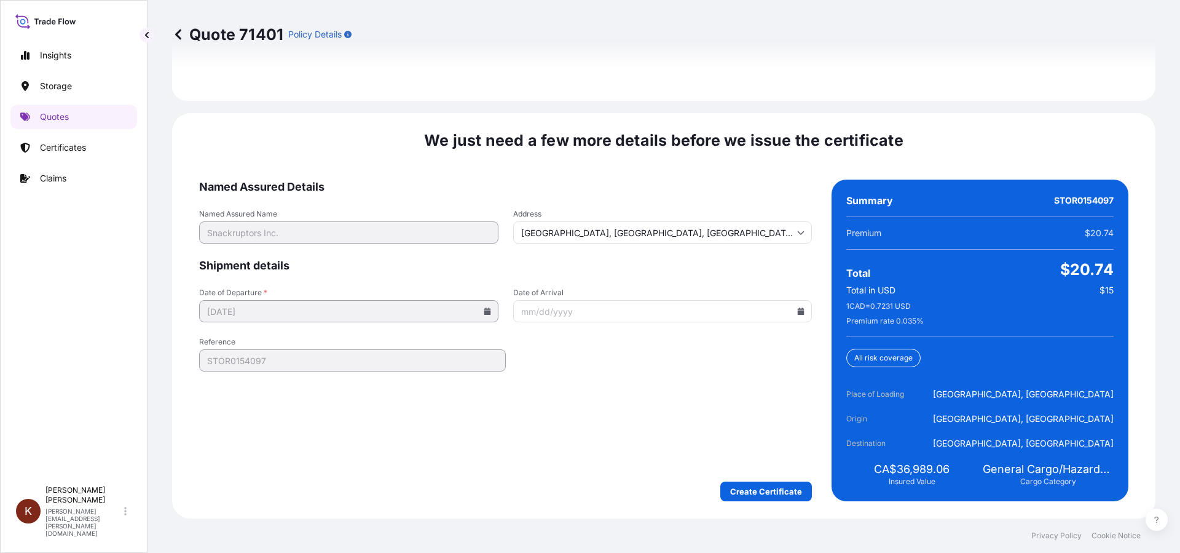
click at [620, 260] on span "Shipment details" at bounding box center [505, 265] width 613 height 15
click at [798, 309] on icon at bounding box center [801, 310] width 7 height 7
click at [730, 461] on button "28" at bounding box center [720, 451] width 20 height 20
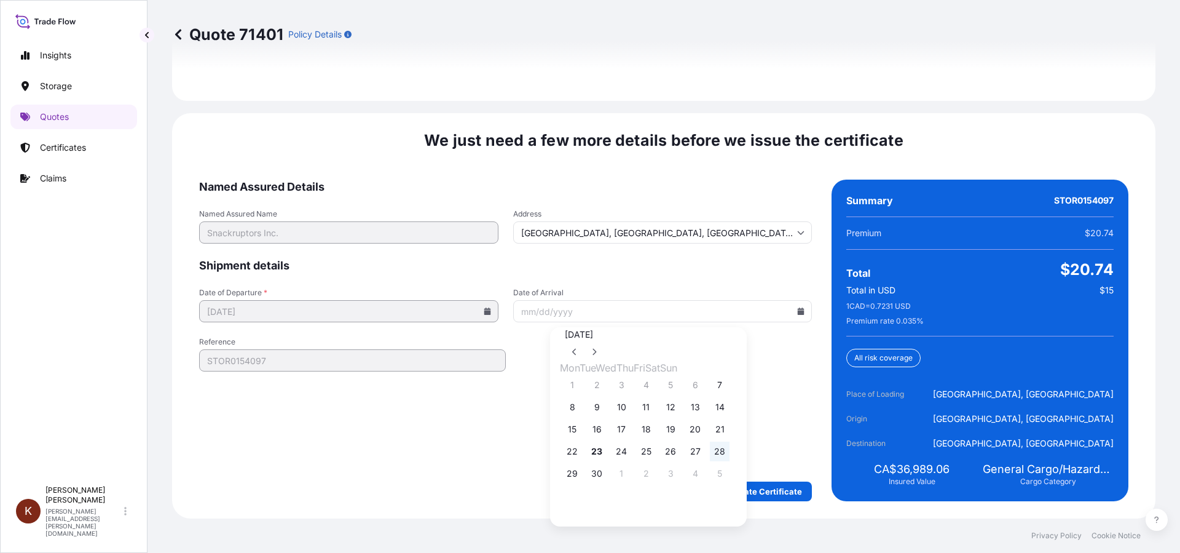
type input "09/28/2025"
click at [614, 390] on form "Named Assured Details Named Assured Name Snackruptors Inc. Address Cambridge, O…" at bounding box center [505, 339] width 613 height 321
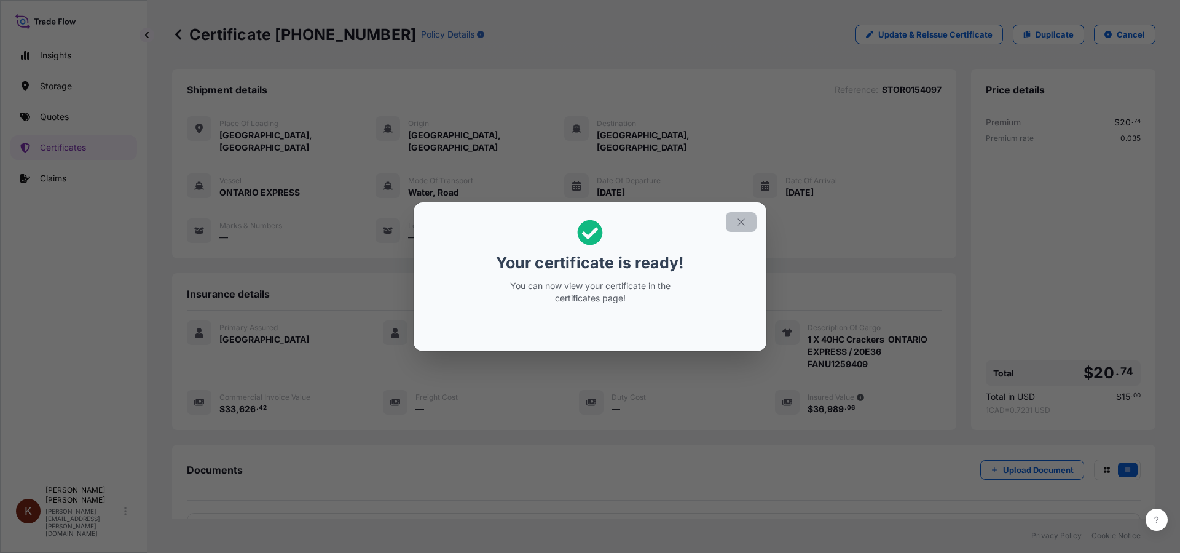
click at [742, 224] on icon "button" at bounding box center [741, 221] width 11 height 11
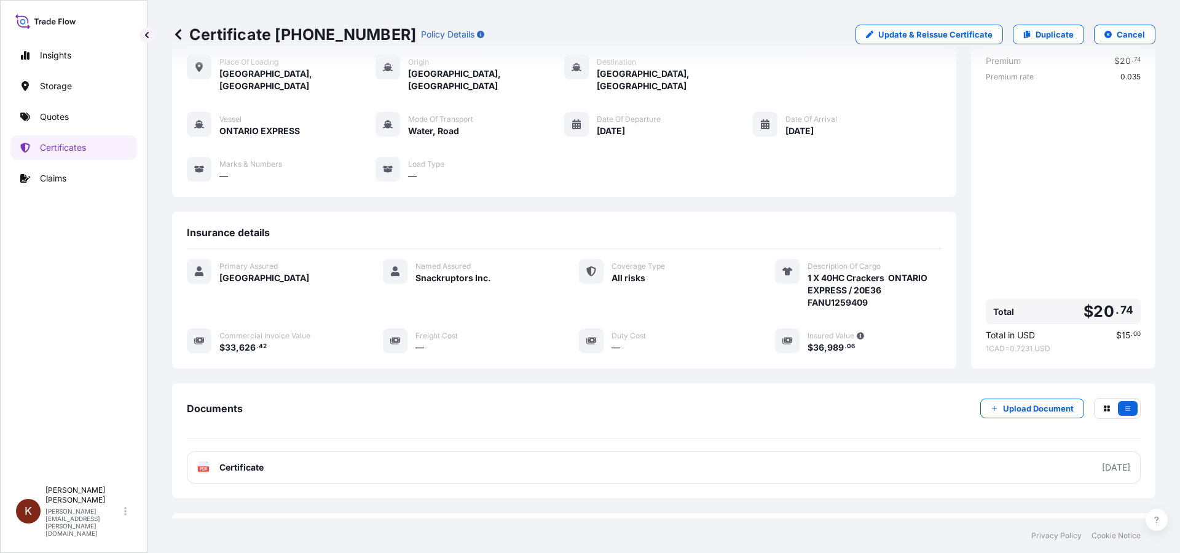
scroll to position [106, 0]
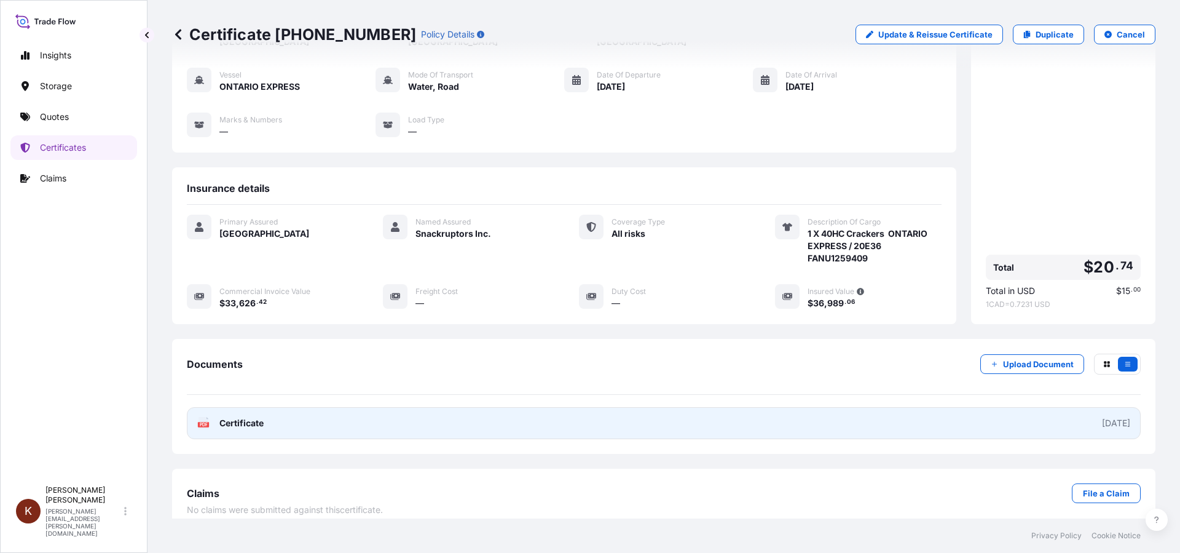
click at [244, 417] on span "Certificate" at bounding box center [241, 423] width 44 height 12
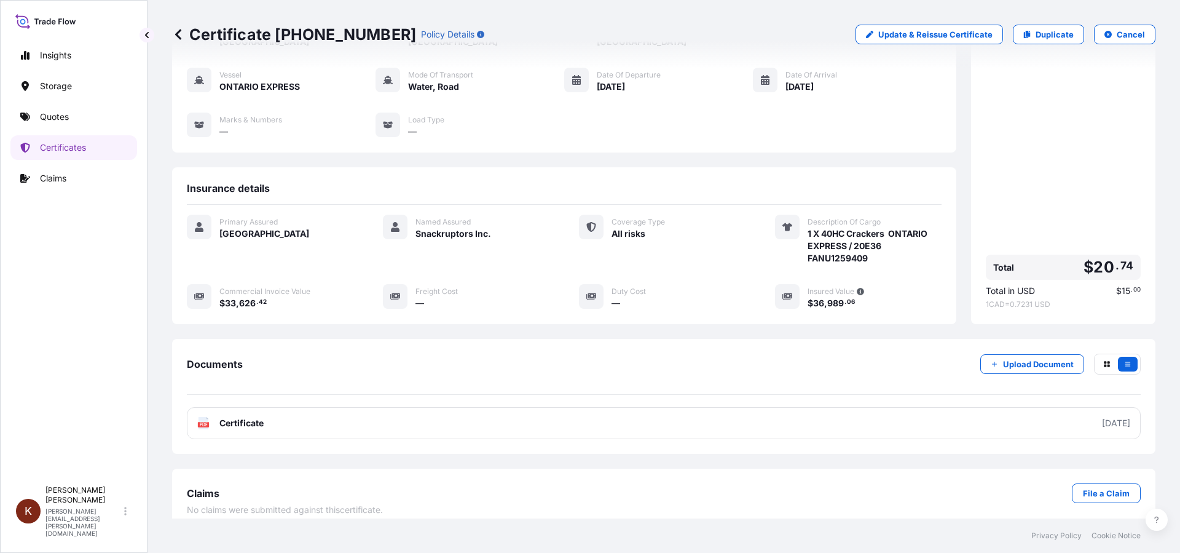
scroll to position [44, 0]
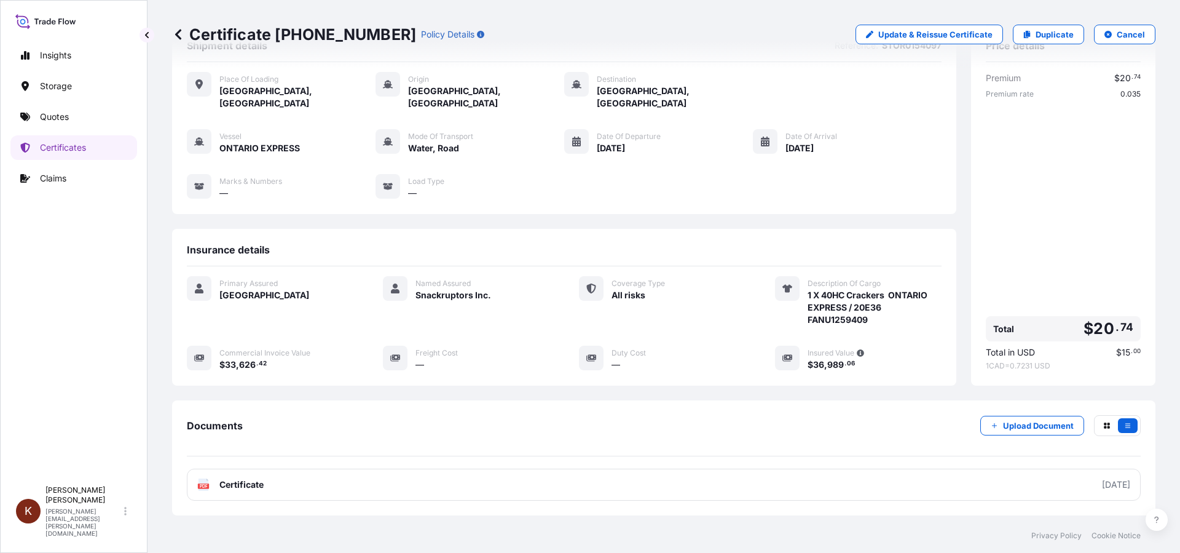
click at [859, 377] on div "Primary Assured CANADA Named Assured Snackruptors Inc. Coverage Type All risks …" at bounding box center [564, 329] width 755 height 127
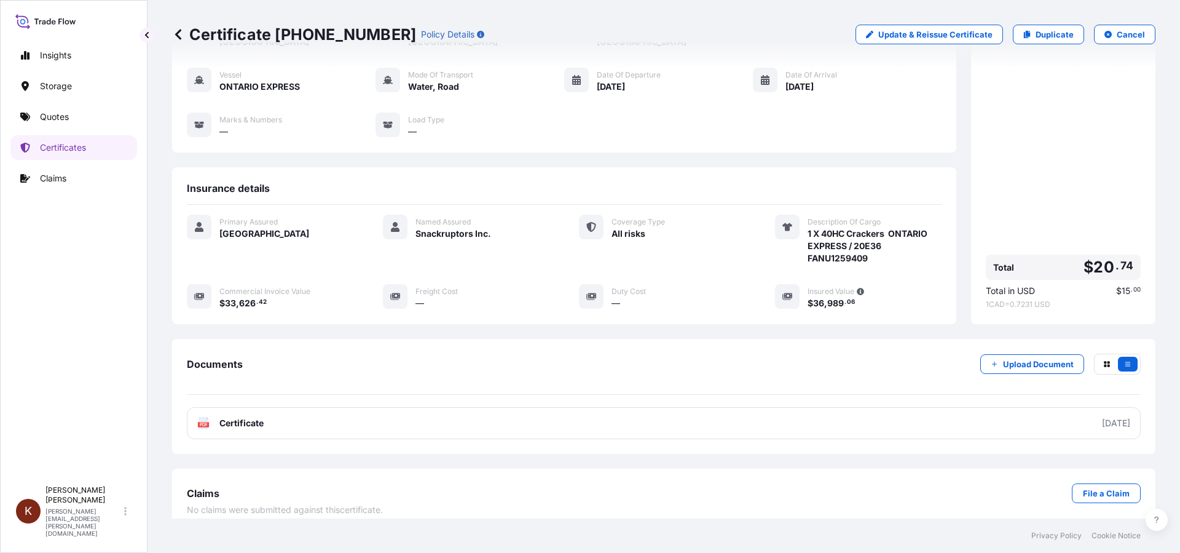
scroll to position [0, 0]
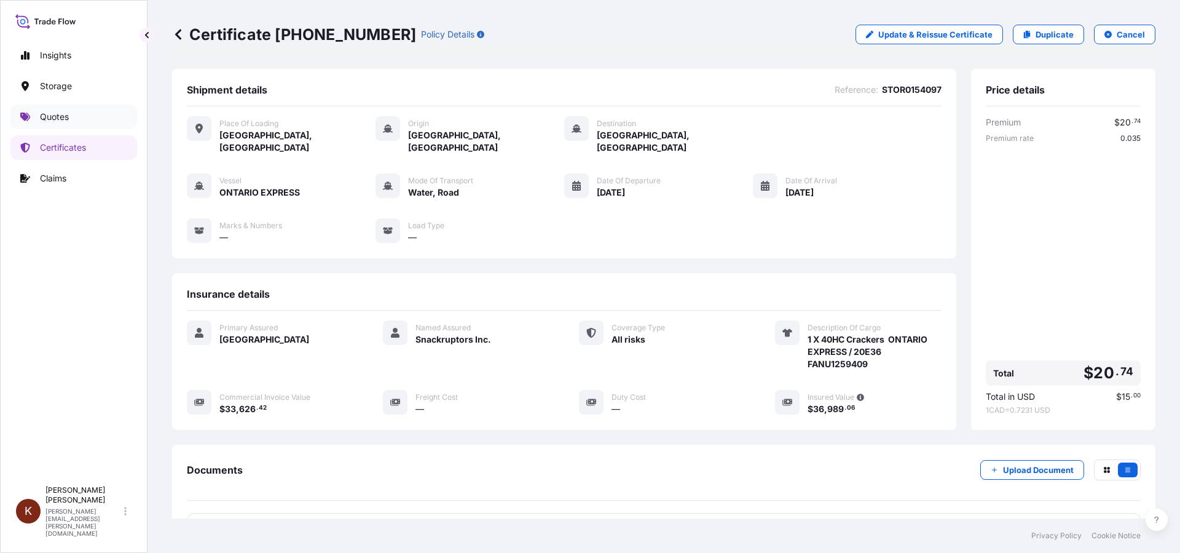
click at [55, 118] on p "Quotes" at bounding box center [54, 117] width 29 height 12
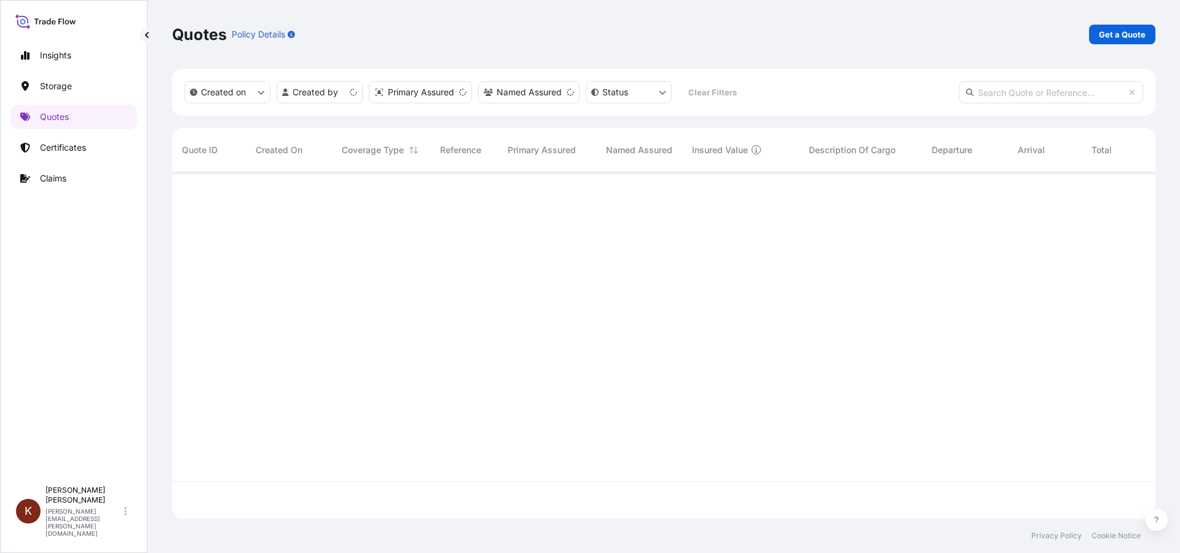
scroll to position [344, 974]
